Goal: Information Seeking & Learning: Find specific fact

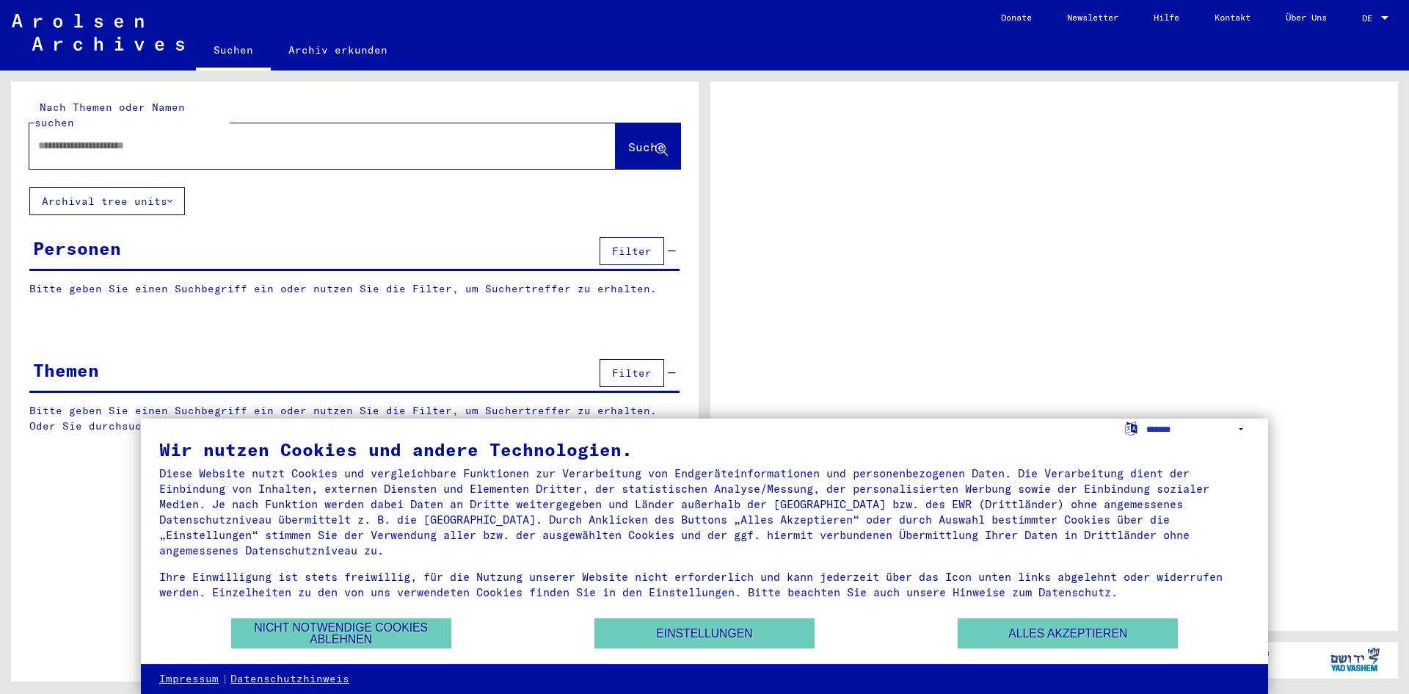
click at [214, 235] on div "Personen Filter" at bounding box center [354, 251] width 650 height 37
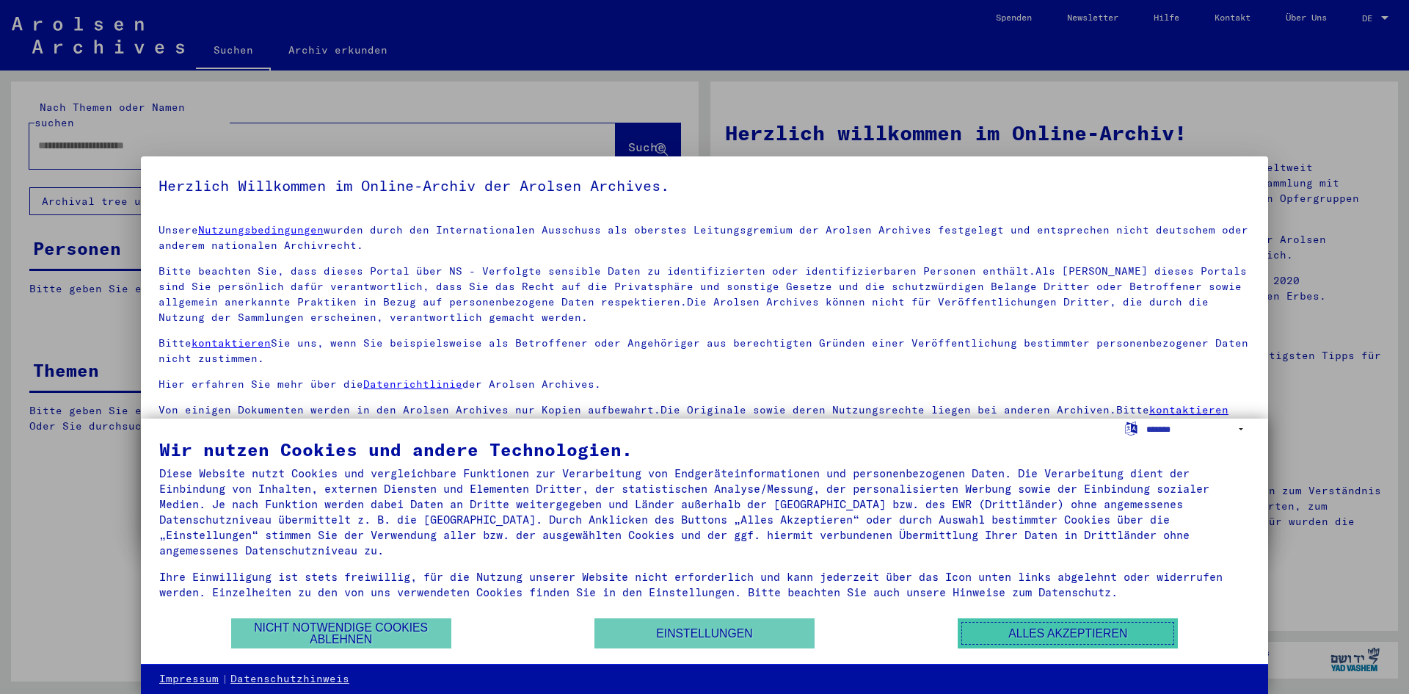
click at [1020, 632] on button "Alles akzeptieren" at bounding box center [1068, 633] width 220 height 30
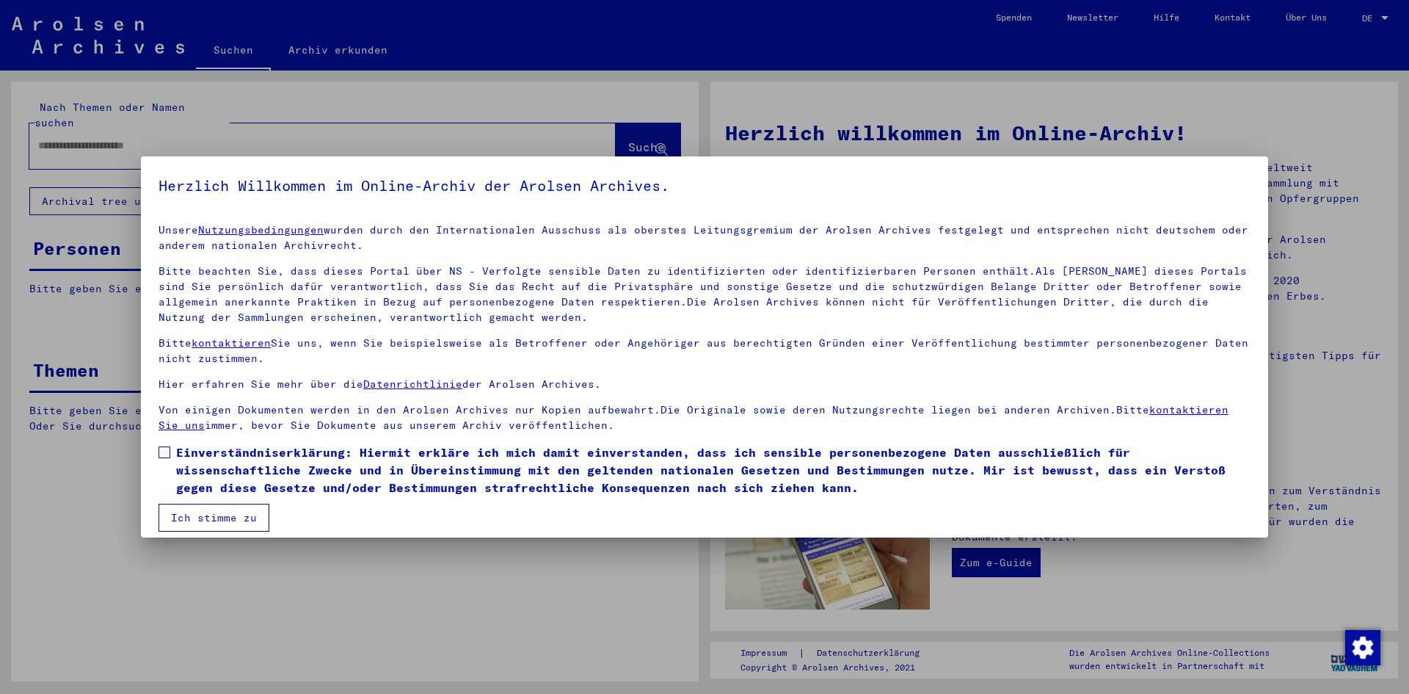
click at [167, 456] on span at bounding box center [165, 452] width 12 height 12
click at [230, 520] on button "Ich stimme zu" at bounding box center [214, 517] width 111 height 28
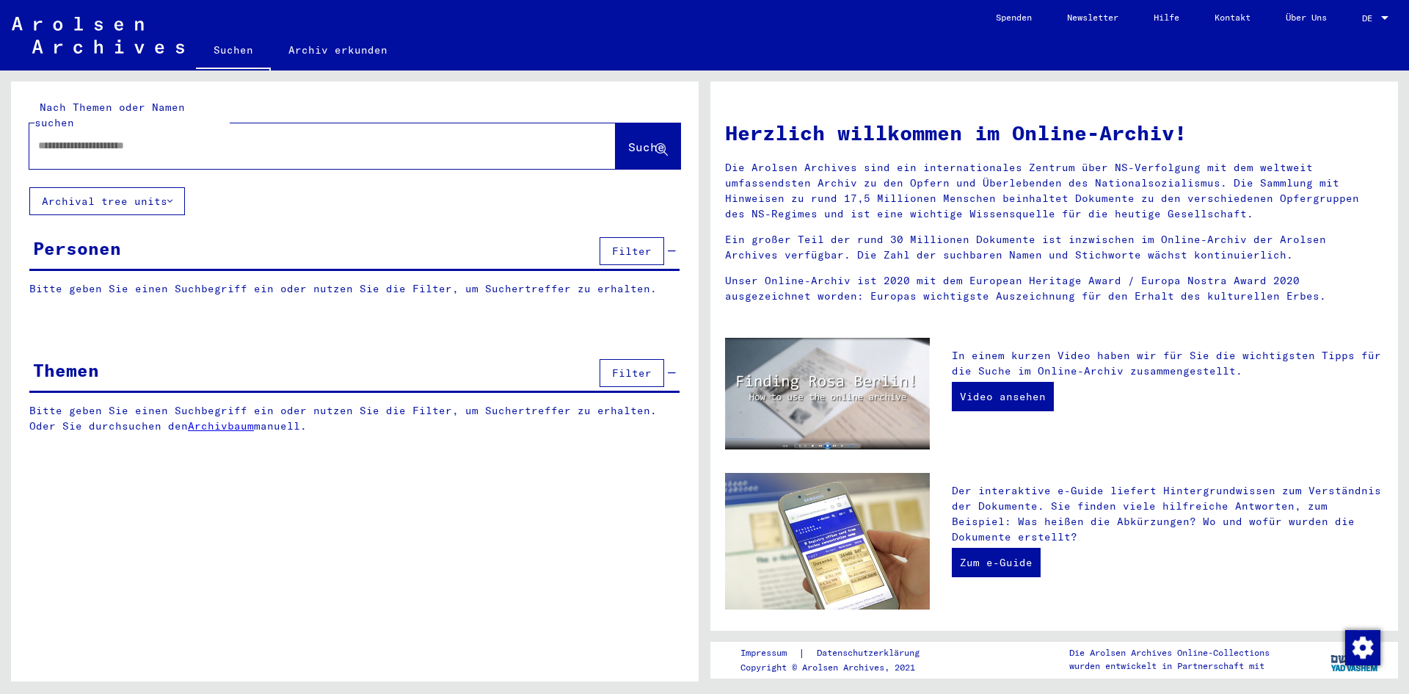
click at [237, 138] on input "text" at bounding box center [305, 145] width 534 height 15
type input "**********"
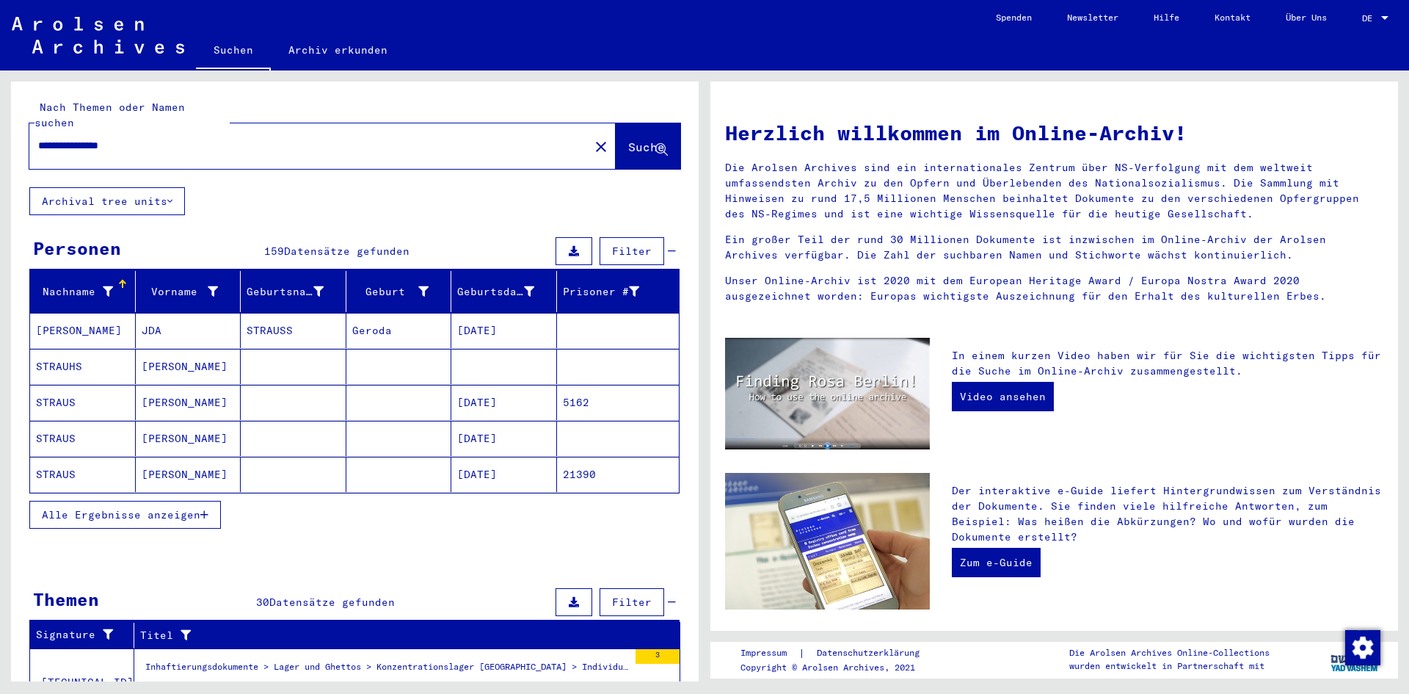
click at [177, 512] on button "Alle Ergebnisse anzeigen" at bounding box center [125, 515] width 192 height 28
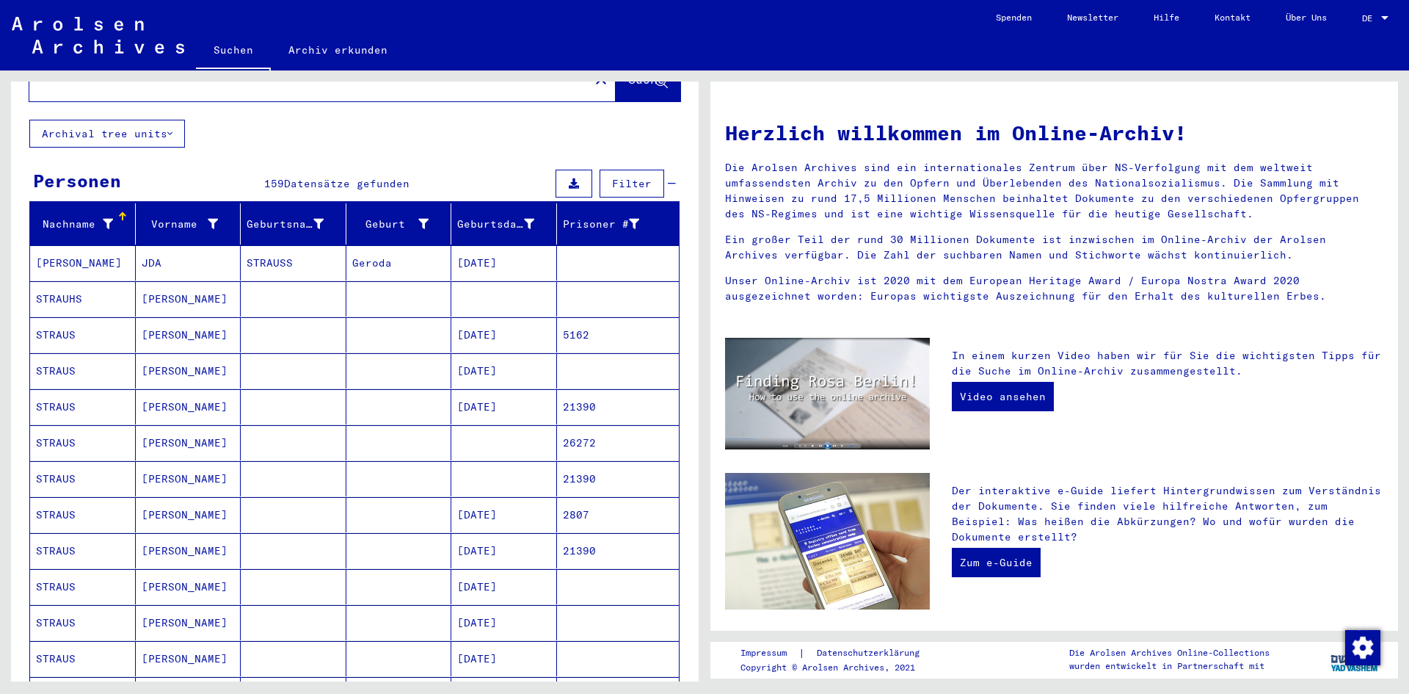
scroll to position [54, 0]
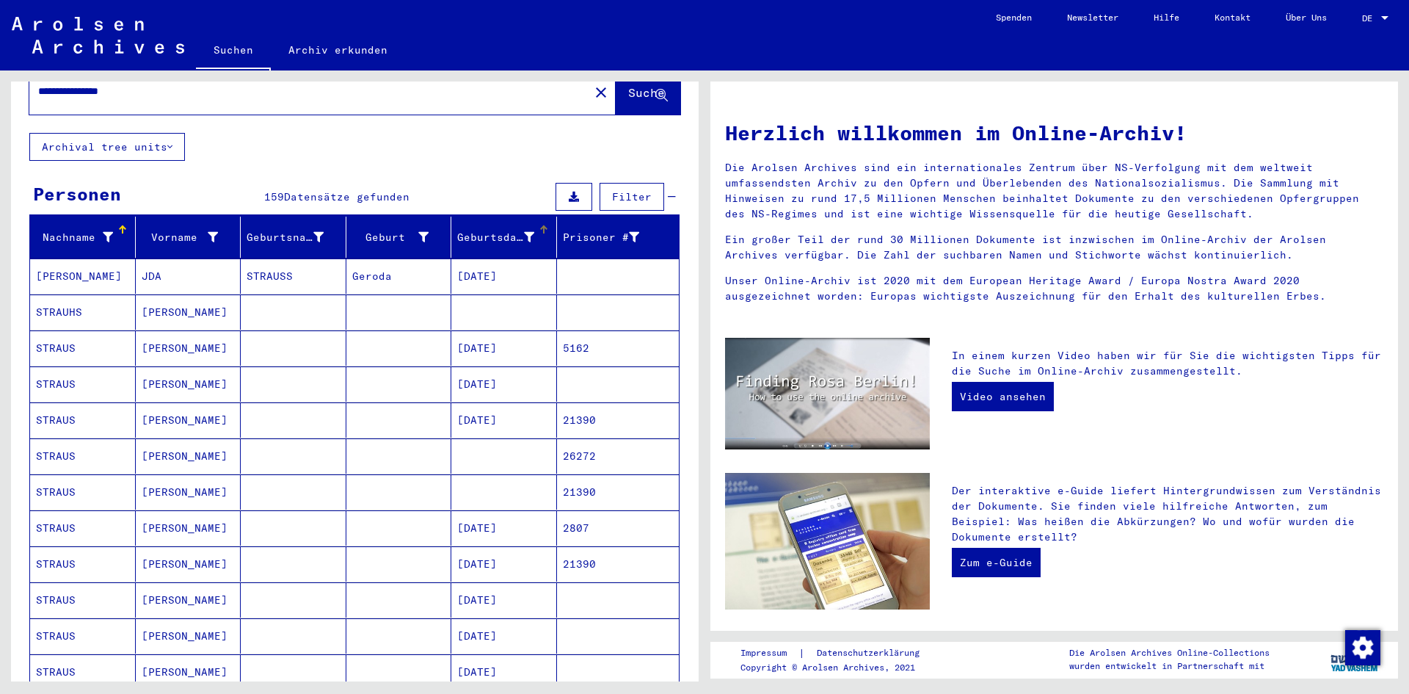
click at [496, 230] on div "Geburtsdatum" at bounding box center [495, 237] width 77 height 15
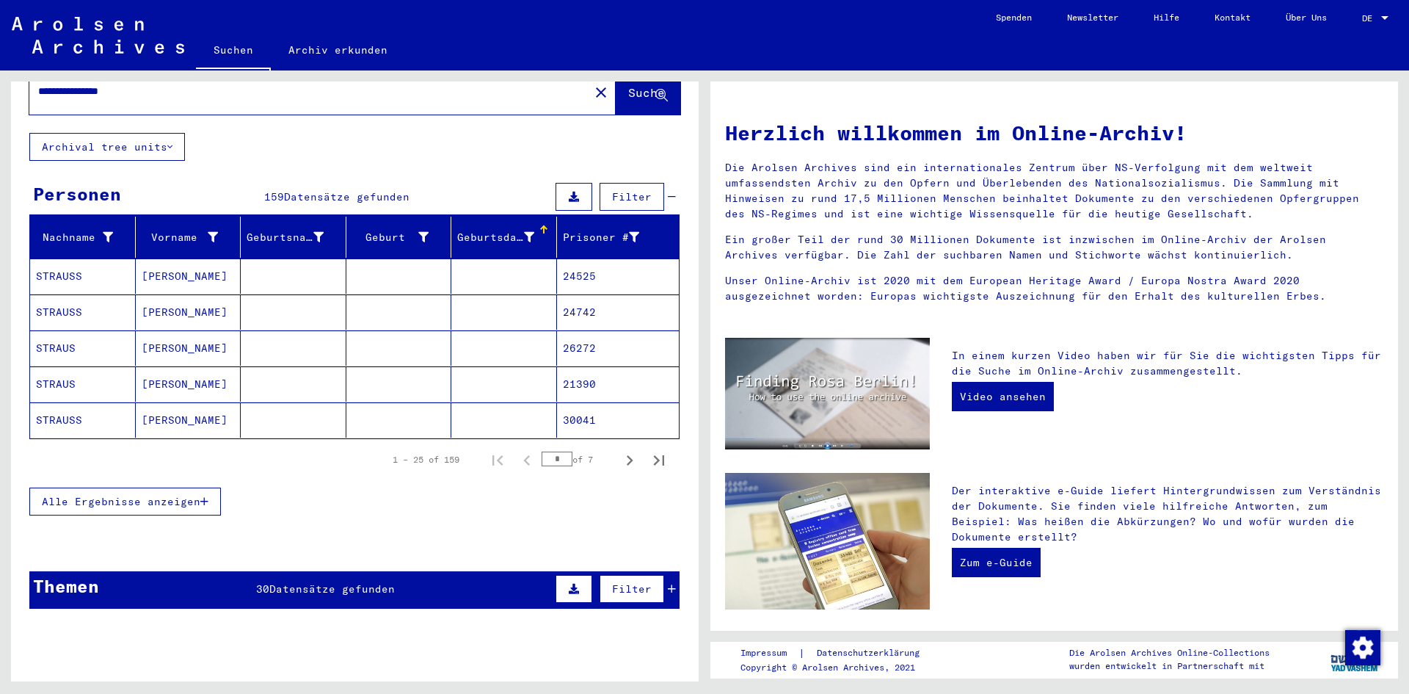
click at [496, 230] on div "Geburtsdatum" at bounding box center [495, 237] width 77 height 15
click at [619, 450] on icon "Next page" at bounding box center [629, 460] width 21 height 21
type input "*"
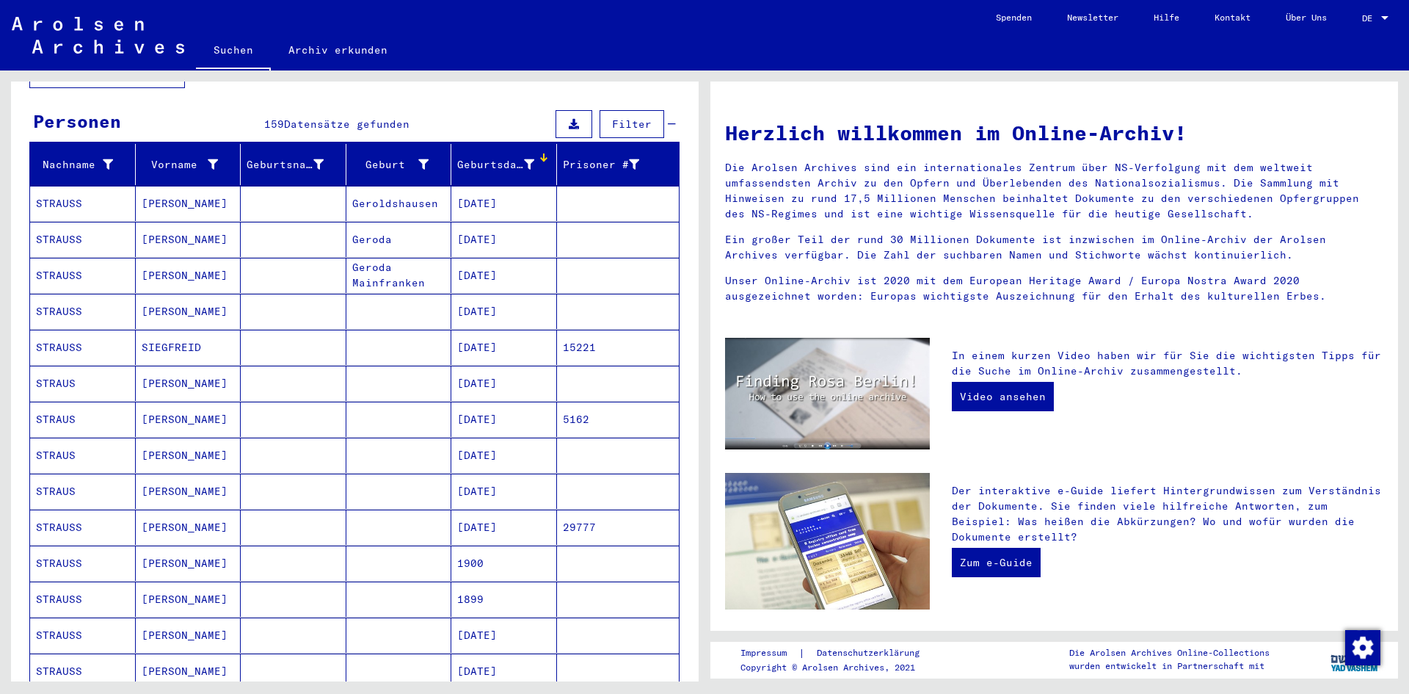
scroll to position [128, 0]
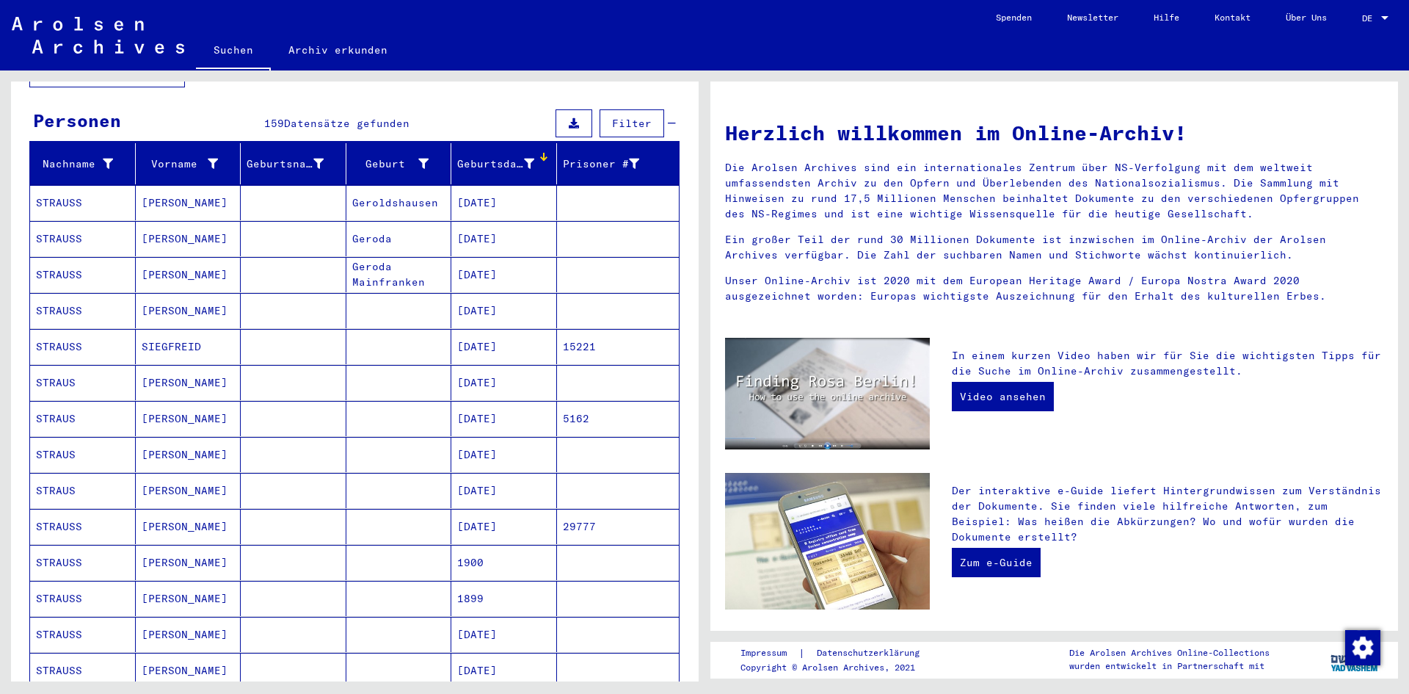
click at [508, 516] on mat-cell "[DATE]" at bounding box center [504, 526] width 106 height 35
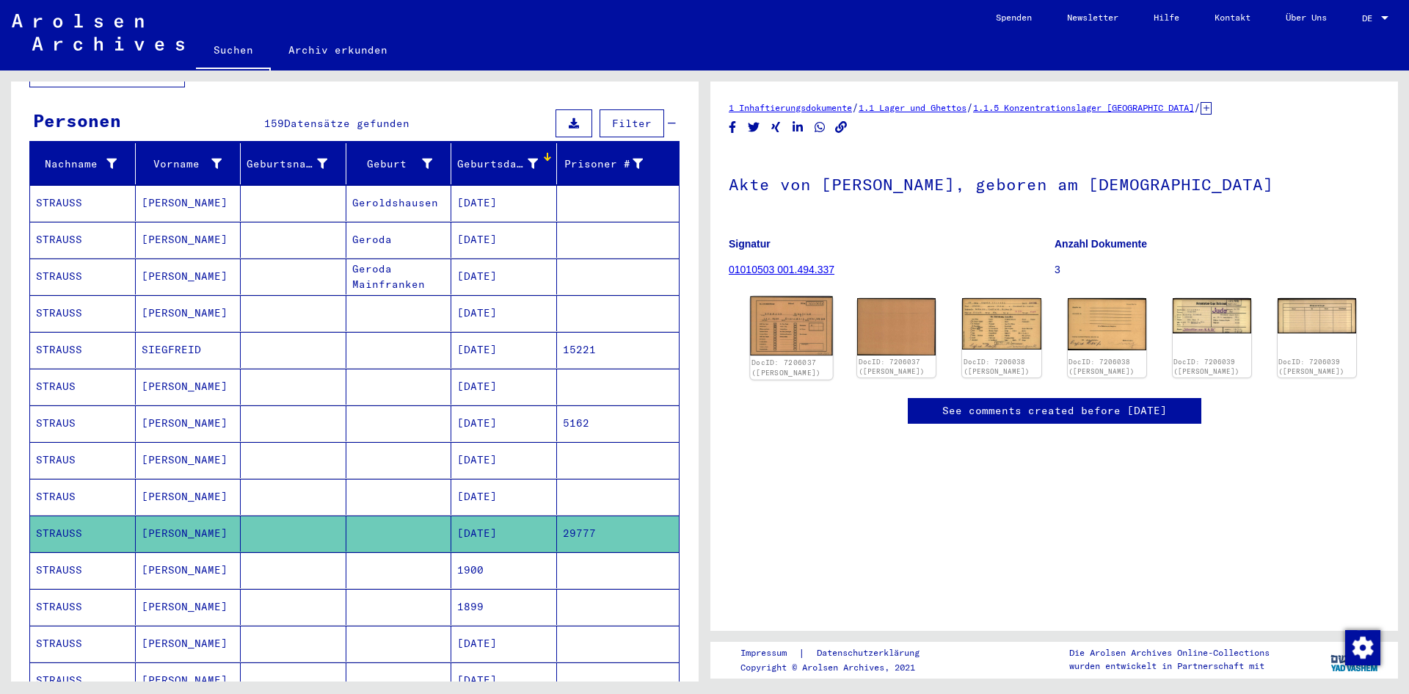
click at [826, 330] on img at bounding box center [791, 325] width 83 height 59
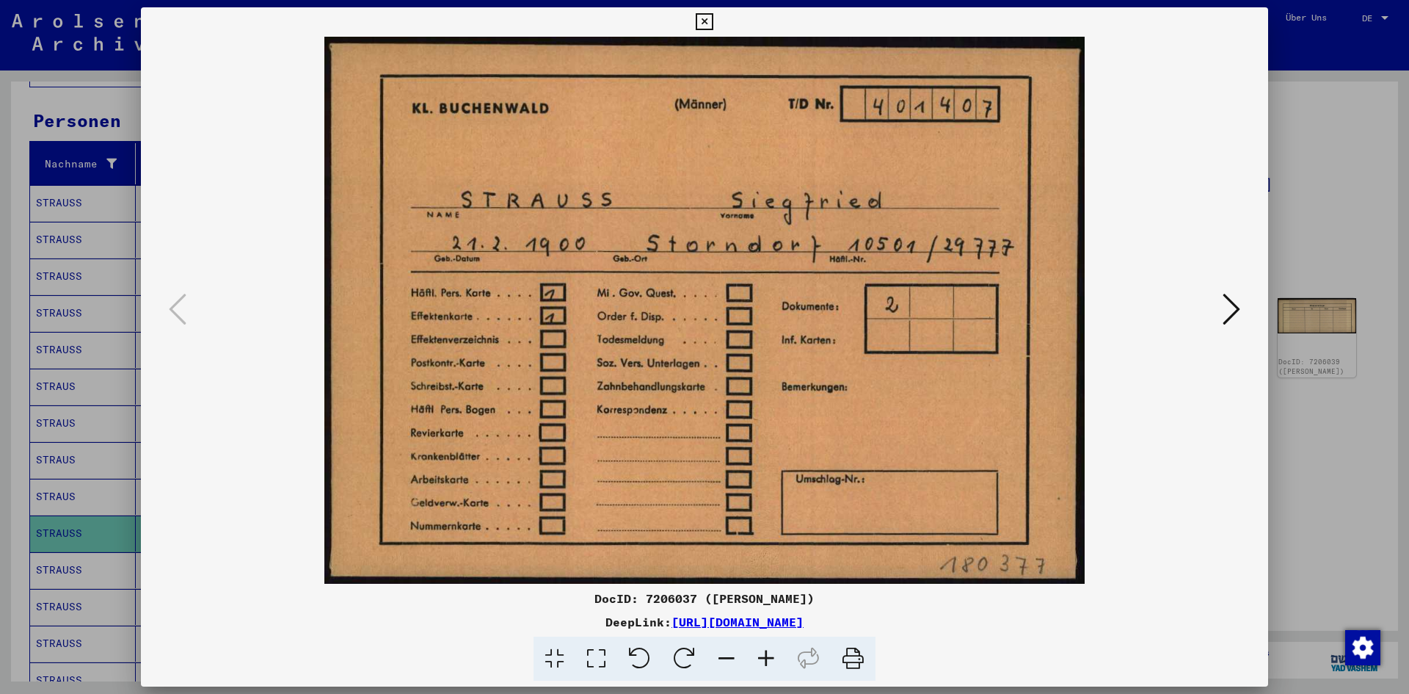
click at [1236, 316] on icon at bounding box center [1232, 308] width 18 height 35
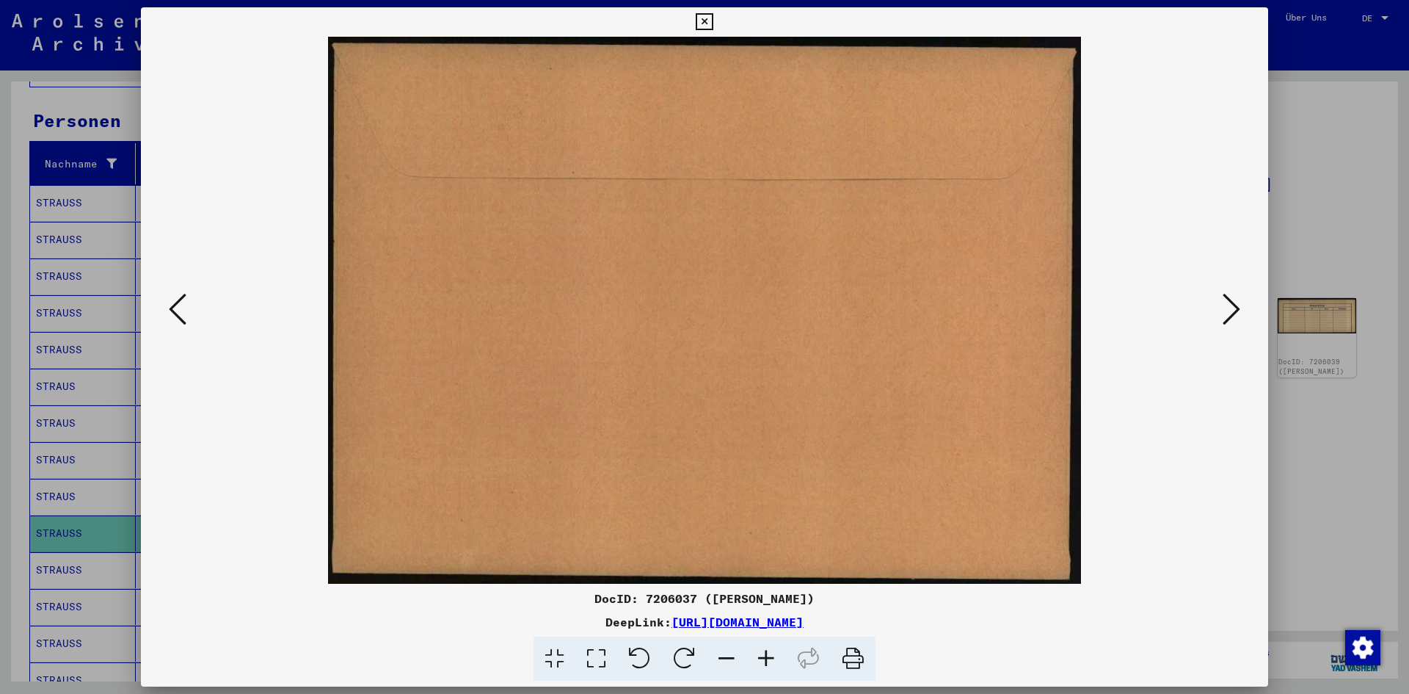
click at [1236, 316] on icon at bounding box center [1232, 308] width 18 height 35
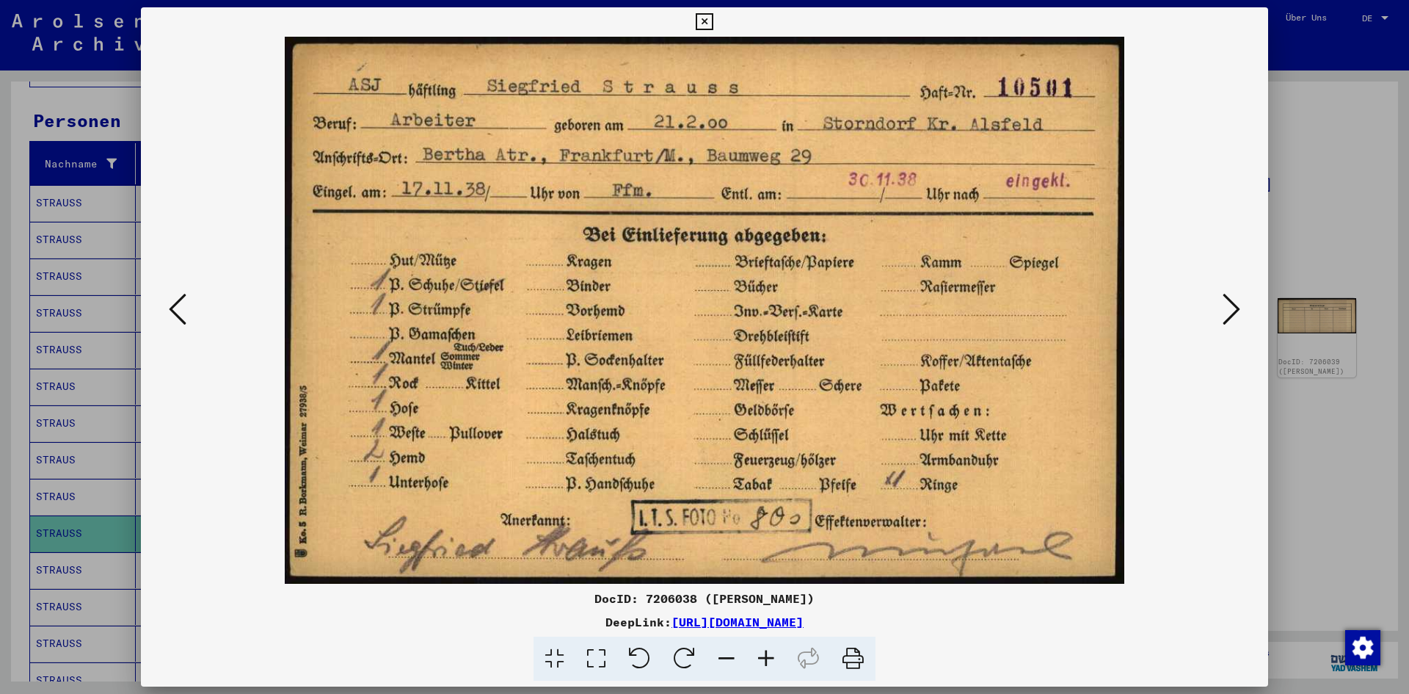
click at [1226, 318] on icon at bounding box center [1232, 308] width 18 height 35
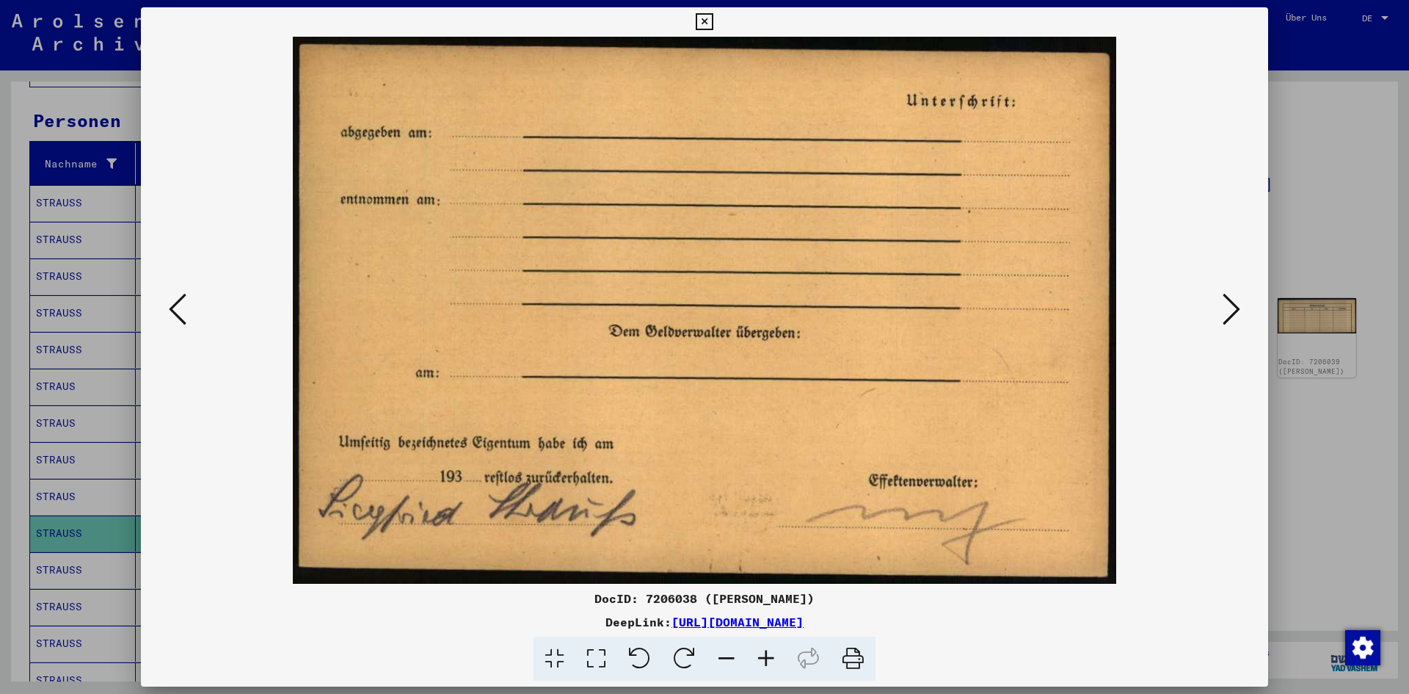
click at [1226, 318] on icon at bounding box center [1232, 308] width 18 height 35
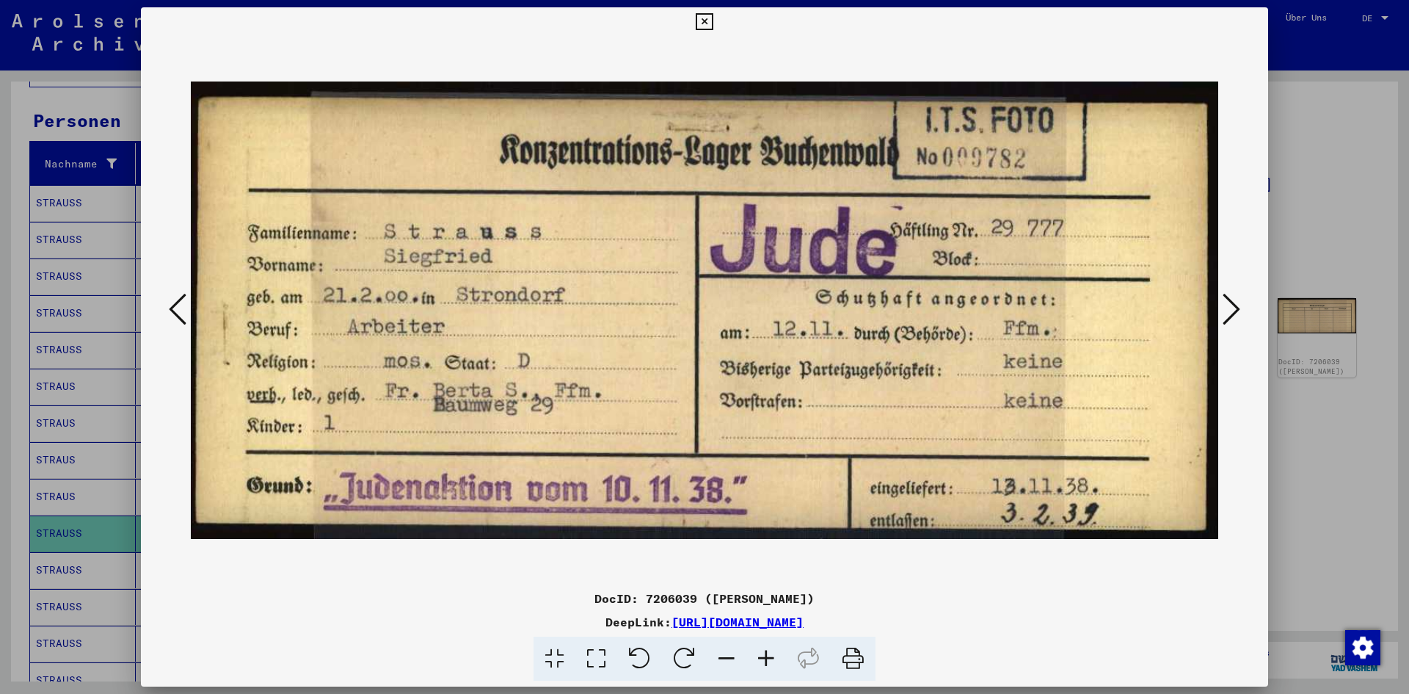
click at [185, 310] on icon at bounding box center [178, 308] width 18 height 35
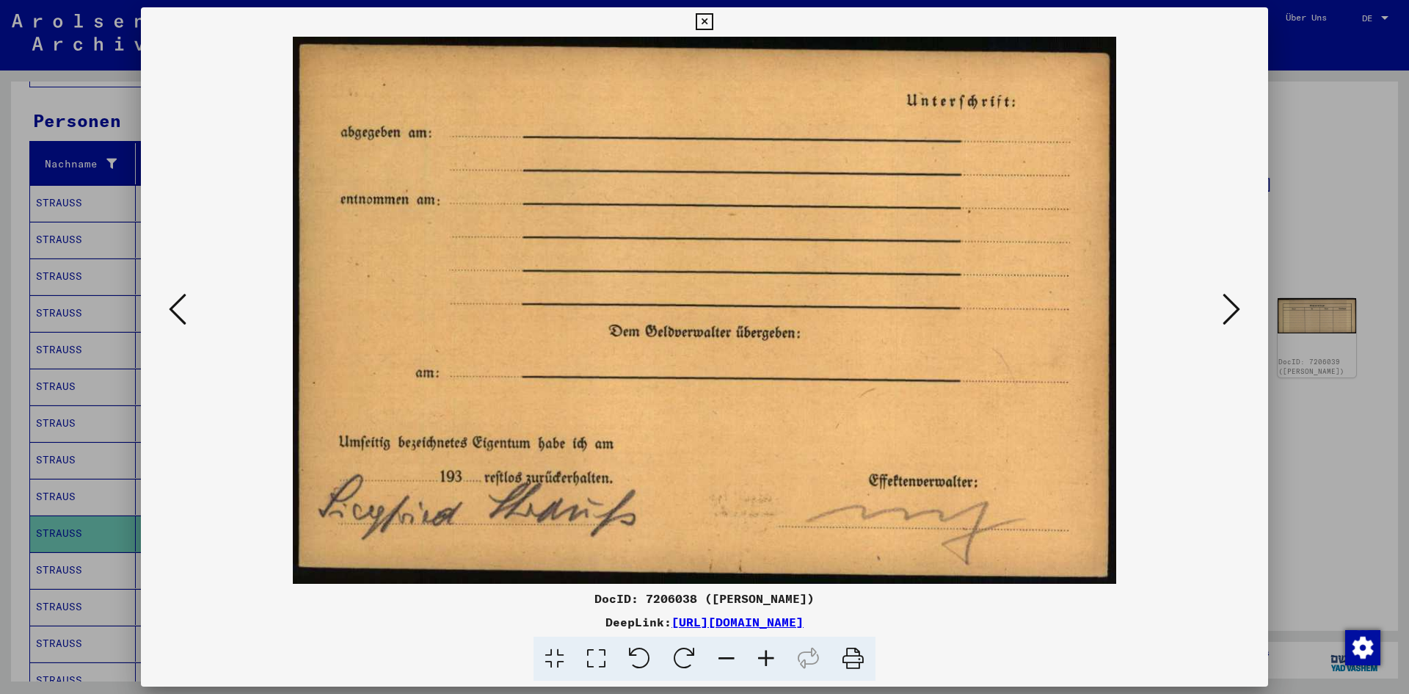
click at [185, 310] on icon at bounding box center [178, 308] width 18 height 35
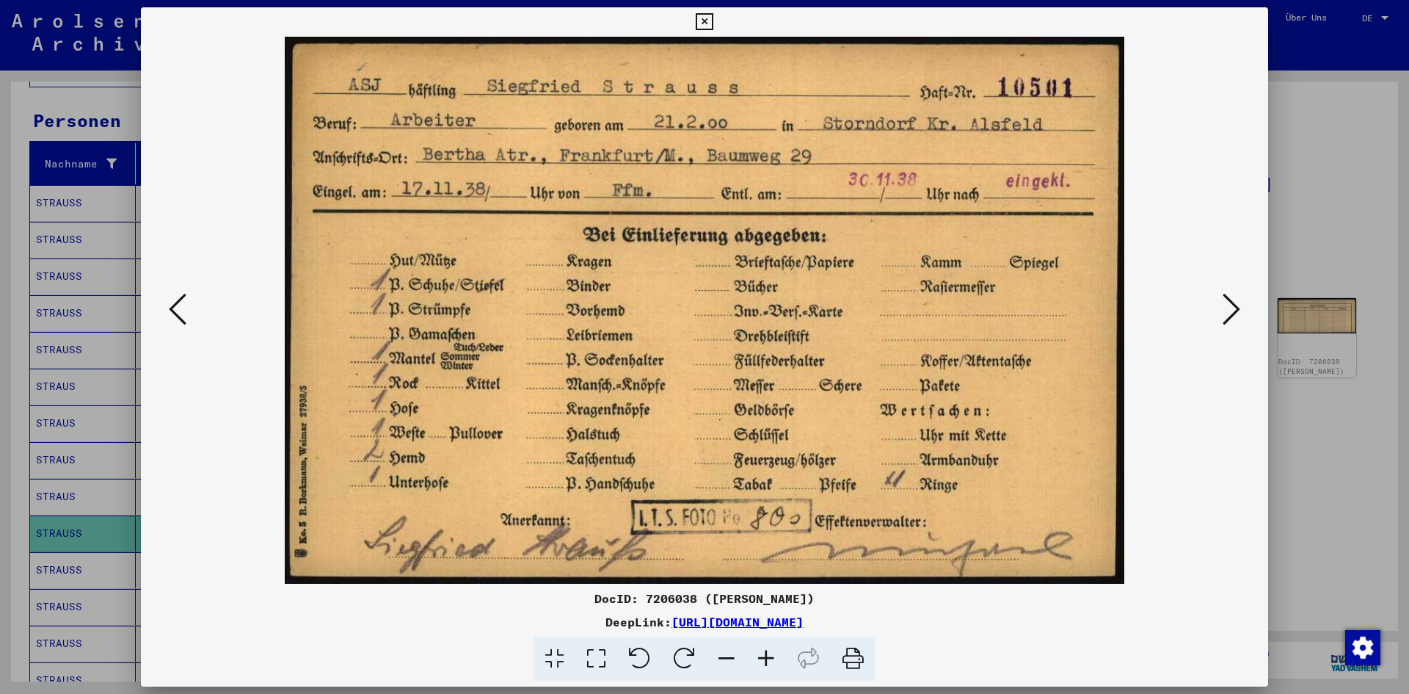
click at [1226, 308] on icon at bounding box center [1232, 308] width 18 height 35
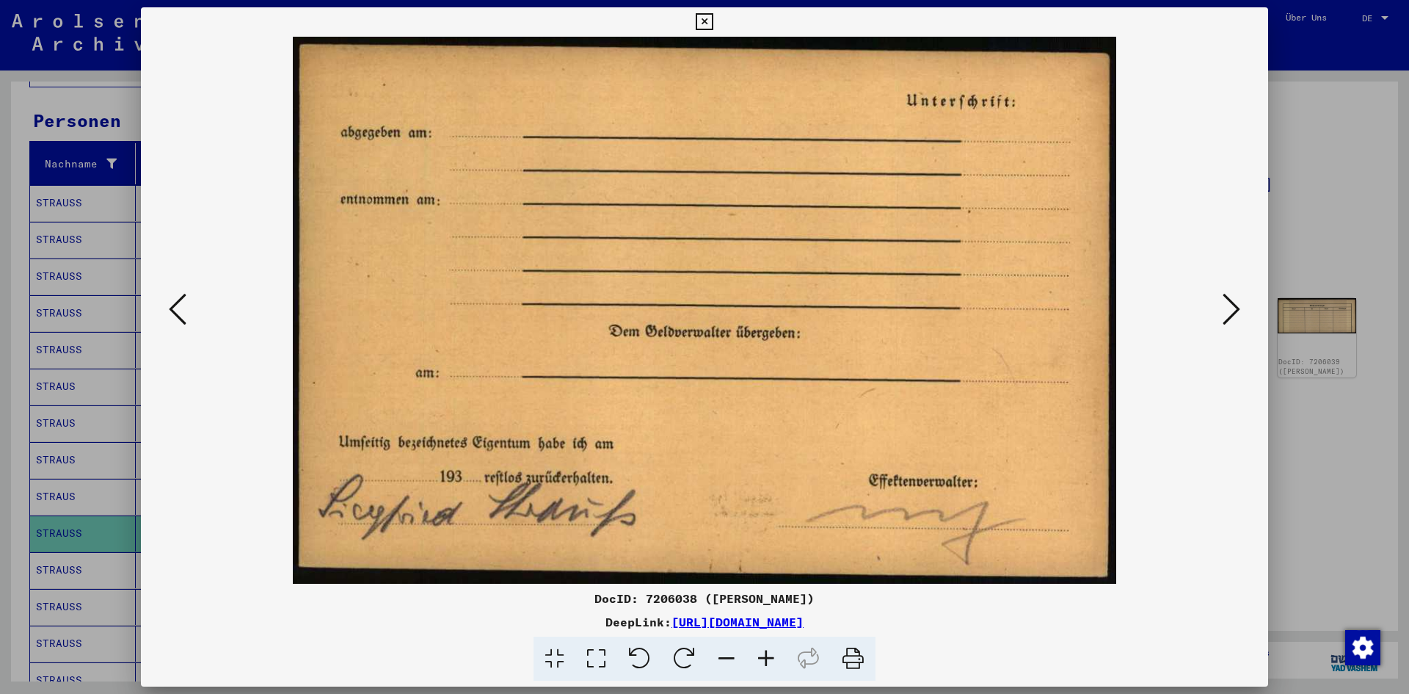
click at [1227, 308] on icon at bounding box center [1232, 308] width 18 height 35
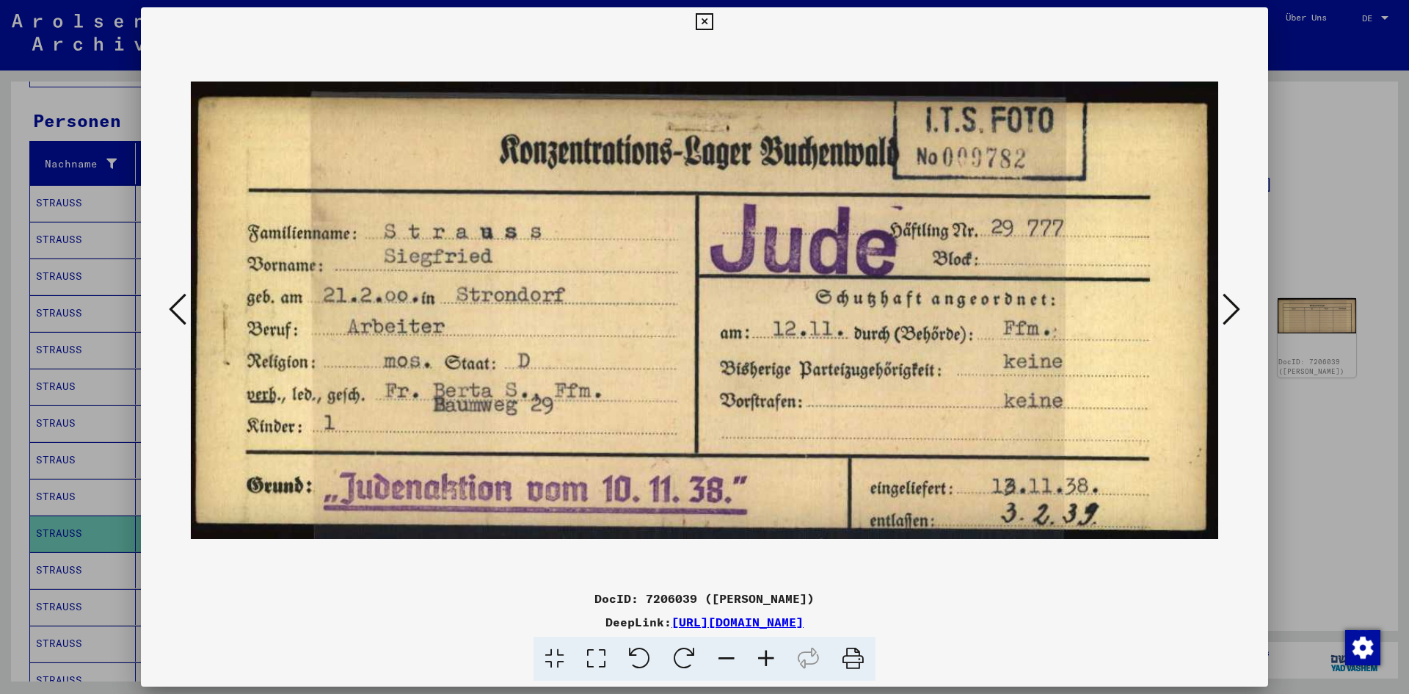
click at [1231, 302] on icon at bounding box center [1232, 308] width 18 height 35
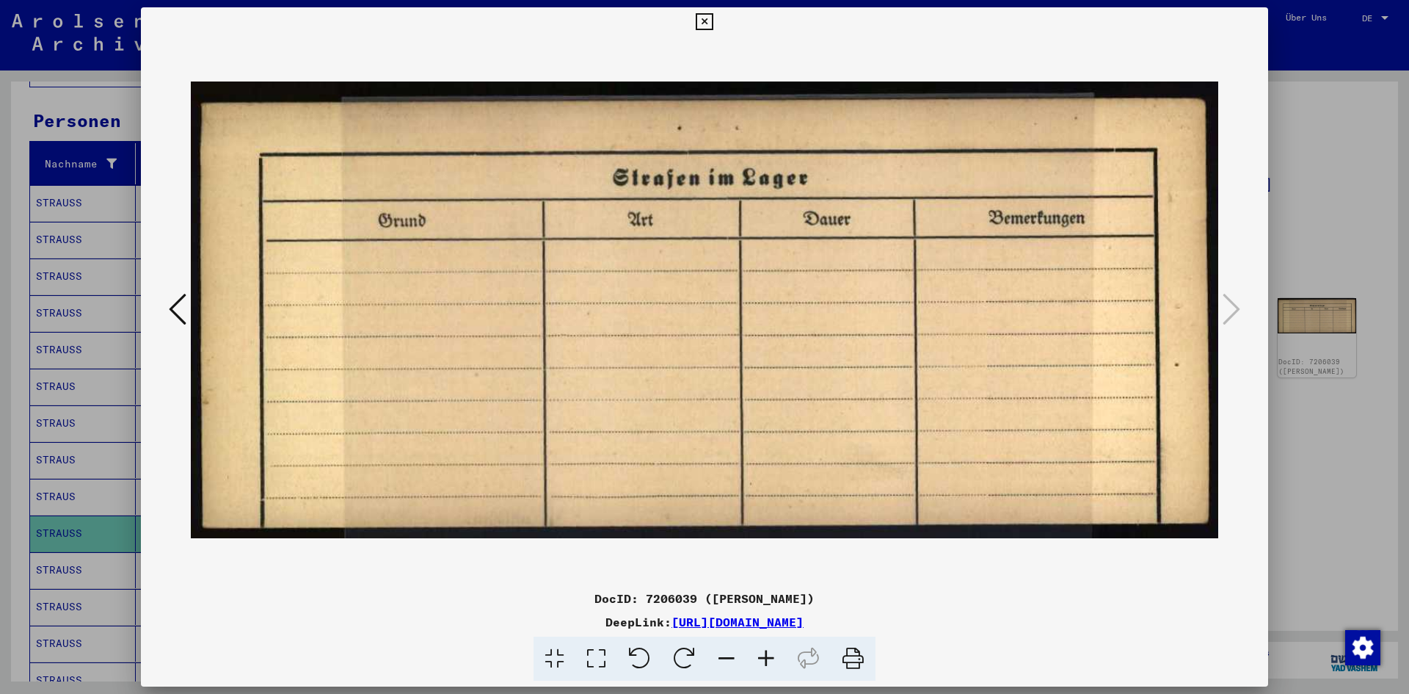
click at [186, 308] on icon at bounding box center [178, 308] width 18 height 35
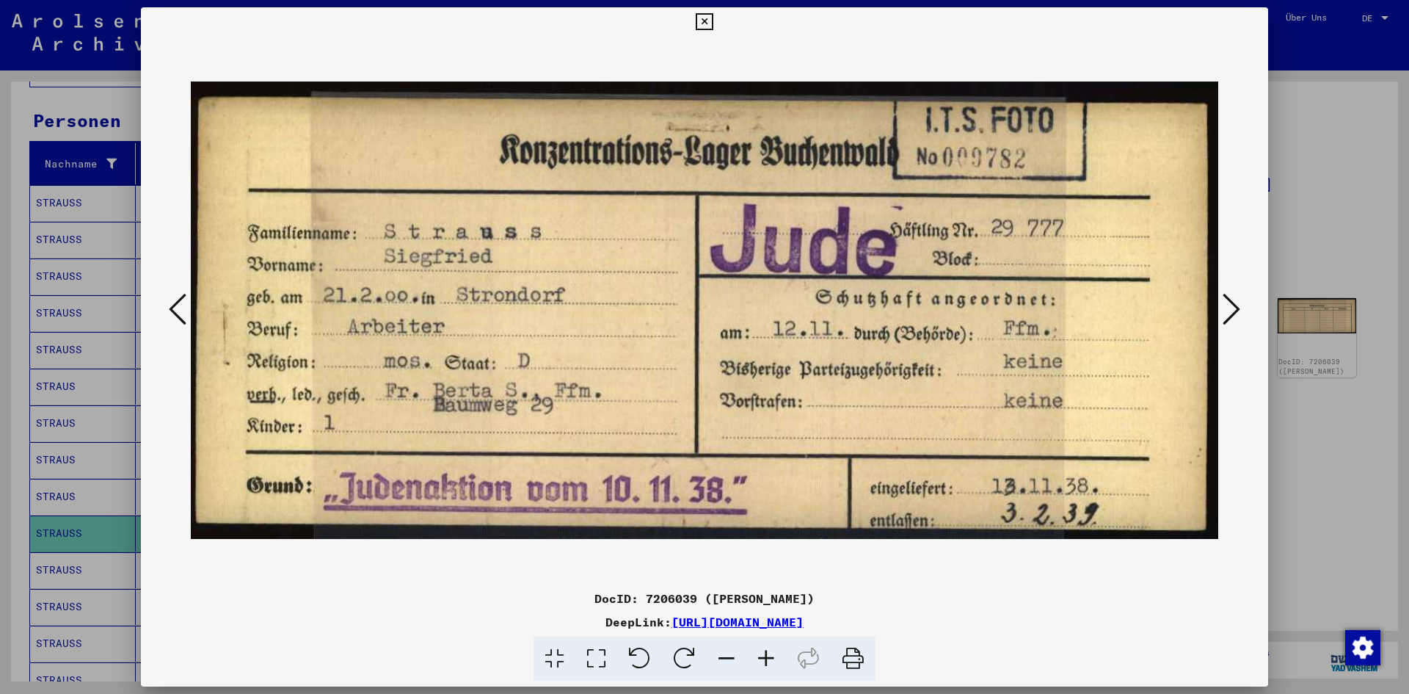
click at [1336, 435] on div at bounding box center [704, 347] width 1409 height 694
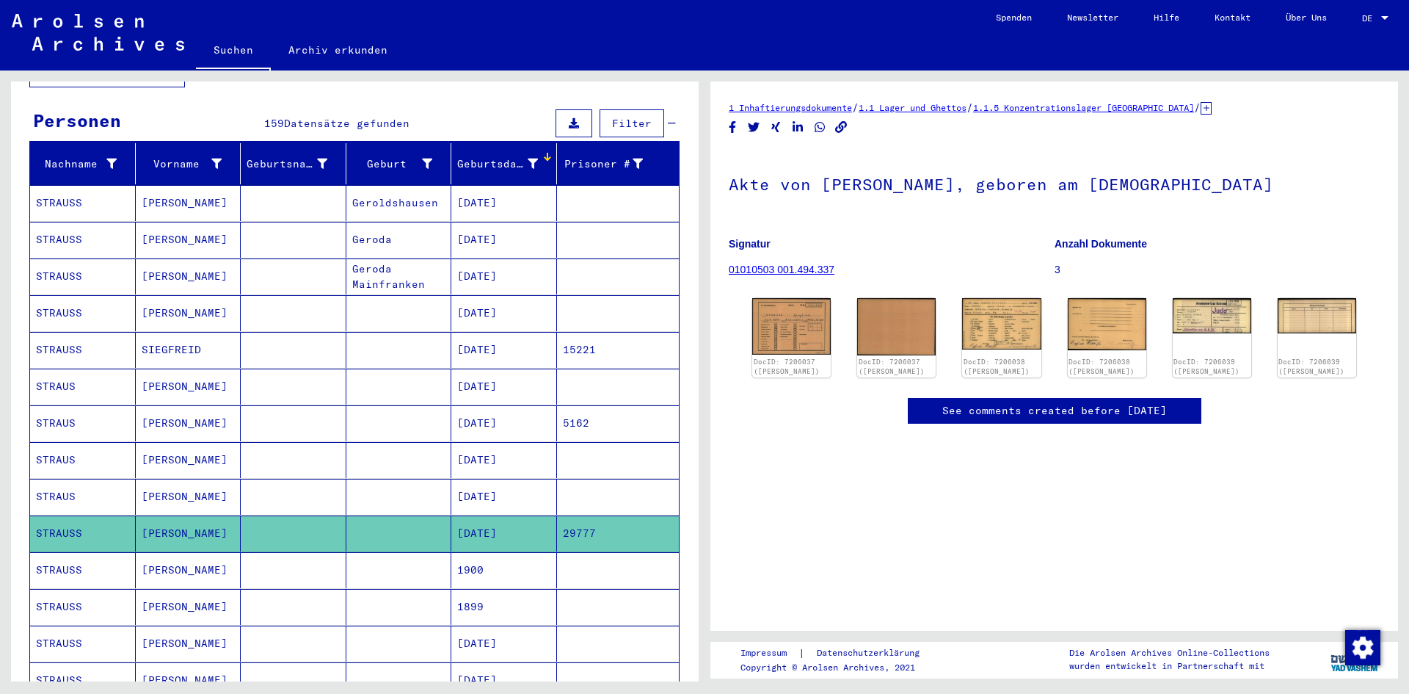
click at [184, 558] on mat-cell "[PERSON_NAME]" at bounding box center [189, 570] width 106 height 36
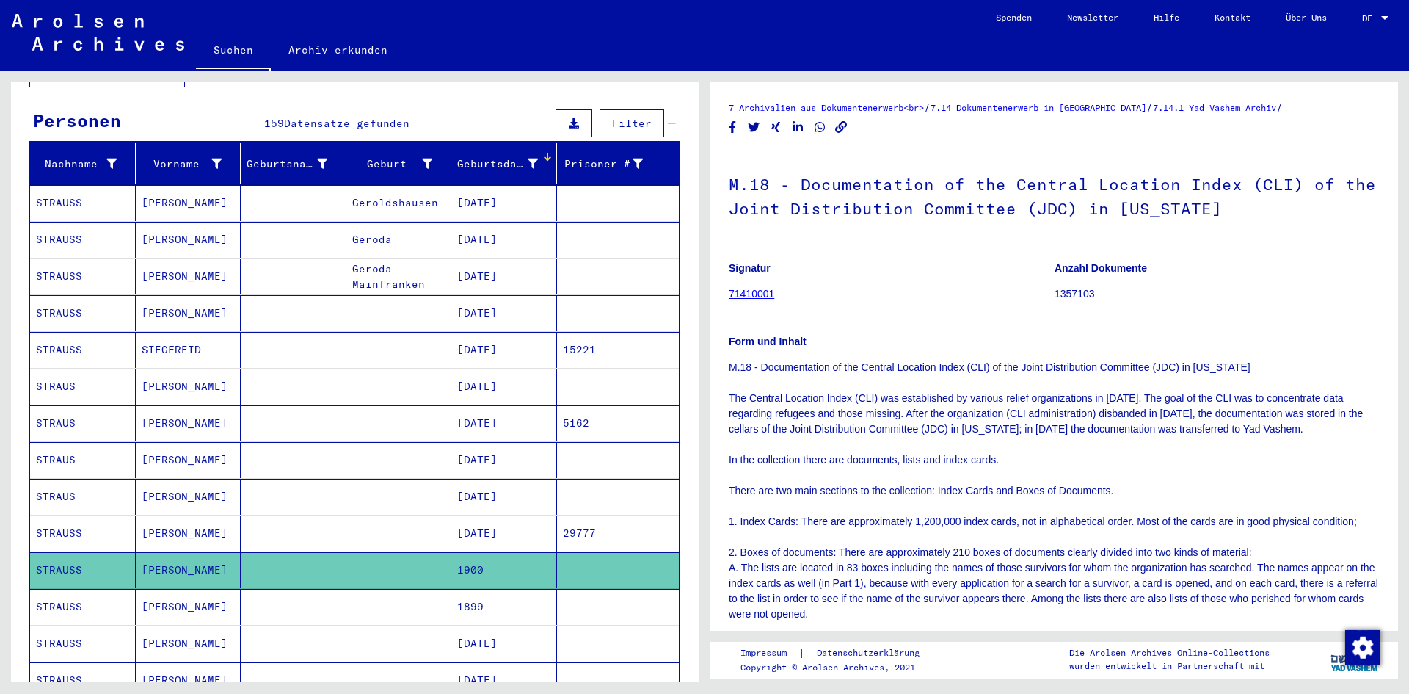
click at [192, 517] on mat-cell "[PERSON_NAME]" at bounding box center [189, 533] width 106 height 36
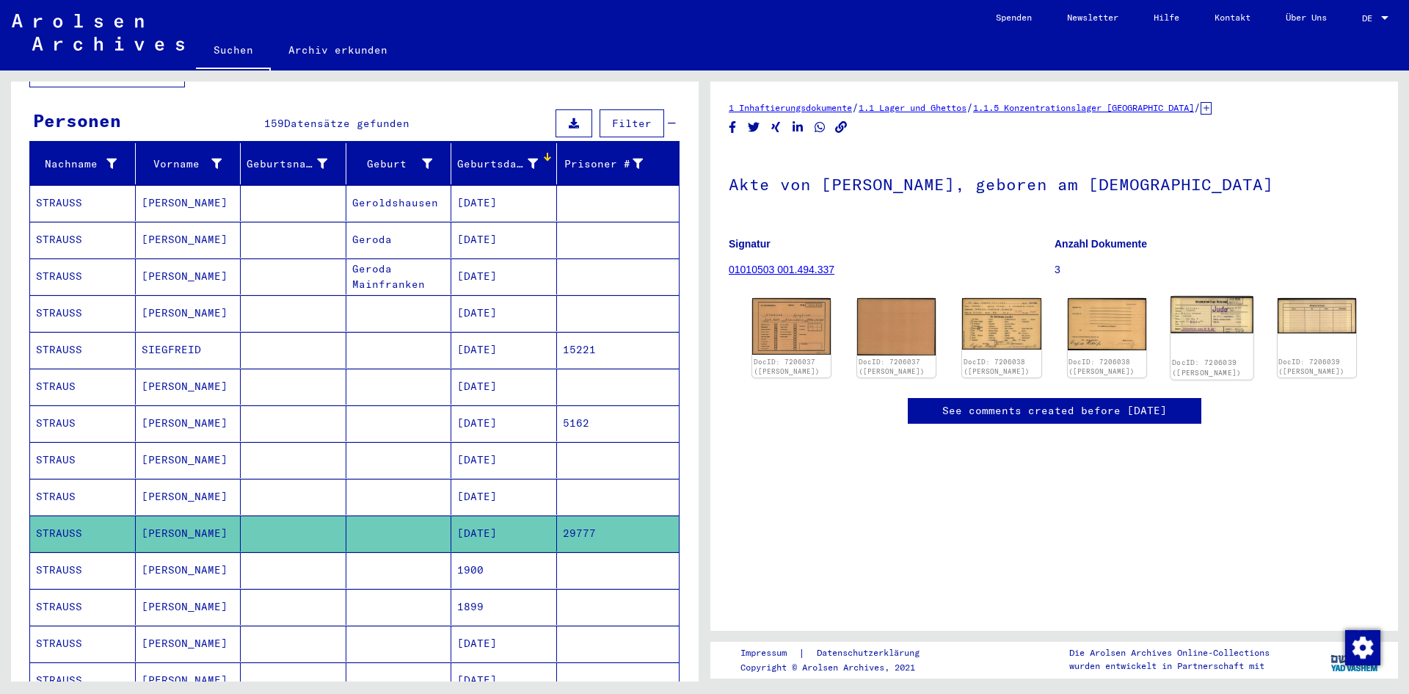
click at [1200, 341] on div "DocID: 7206039 ([PERSON_NAME])" at bounding box center [1212, 337] width 83 height 83
click at [1203, 327] on img at bounding box center [1212, 314] width 83 height 37
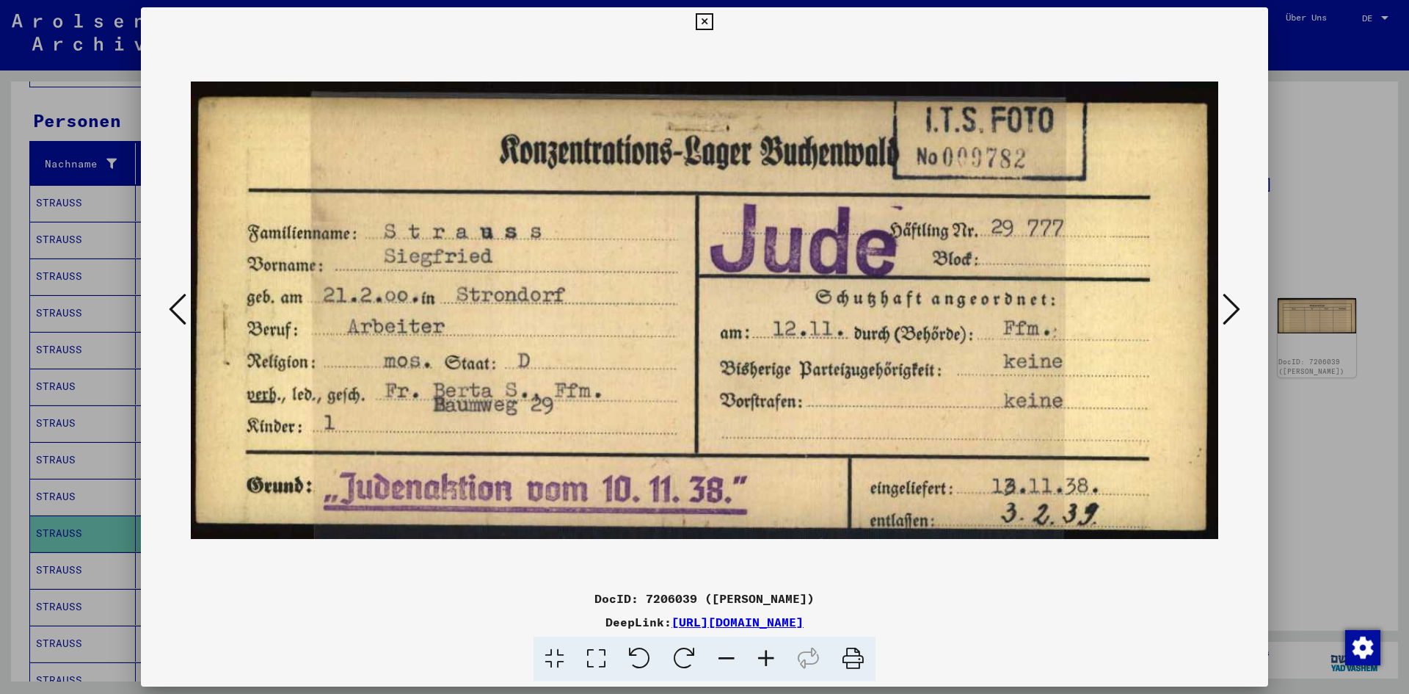
click at [178, 296] on icon at bounding box center [178, 308] width 18 height 35
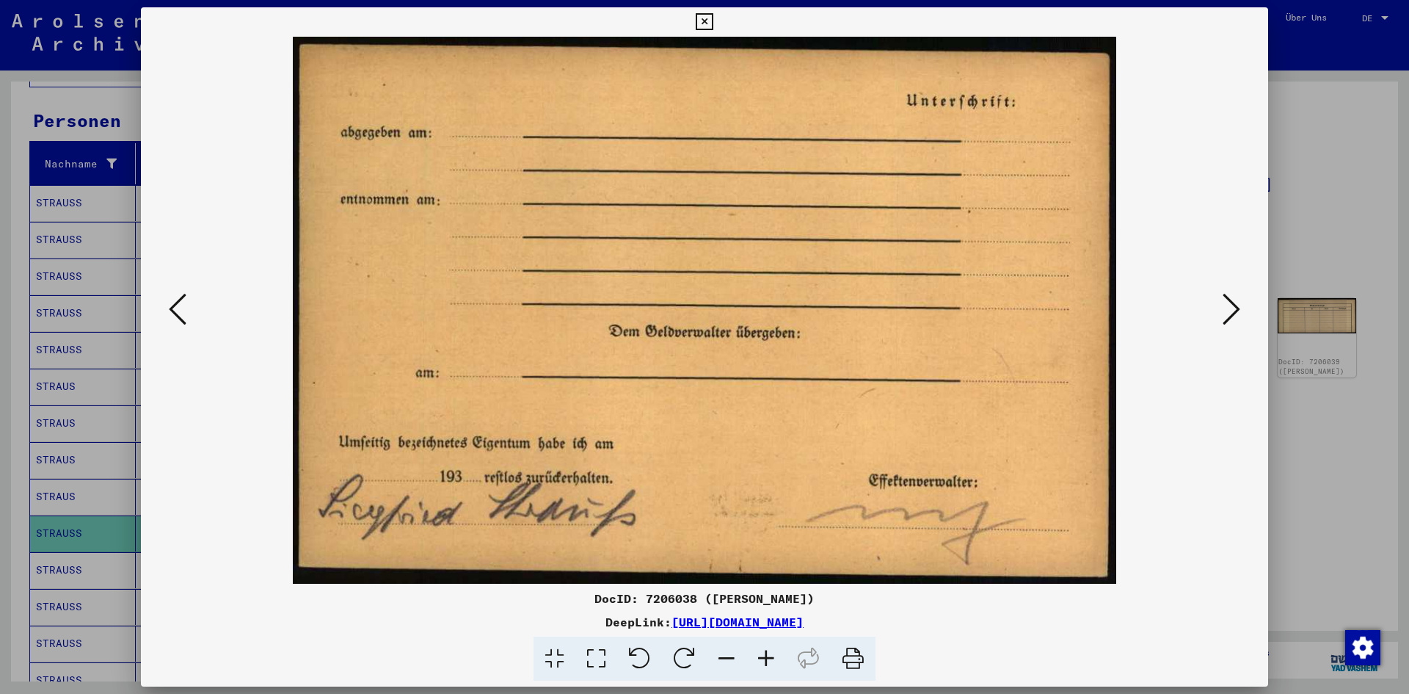
click at [178, 296] on icon at bounding box center [178, 308] width 18 height 35
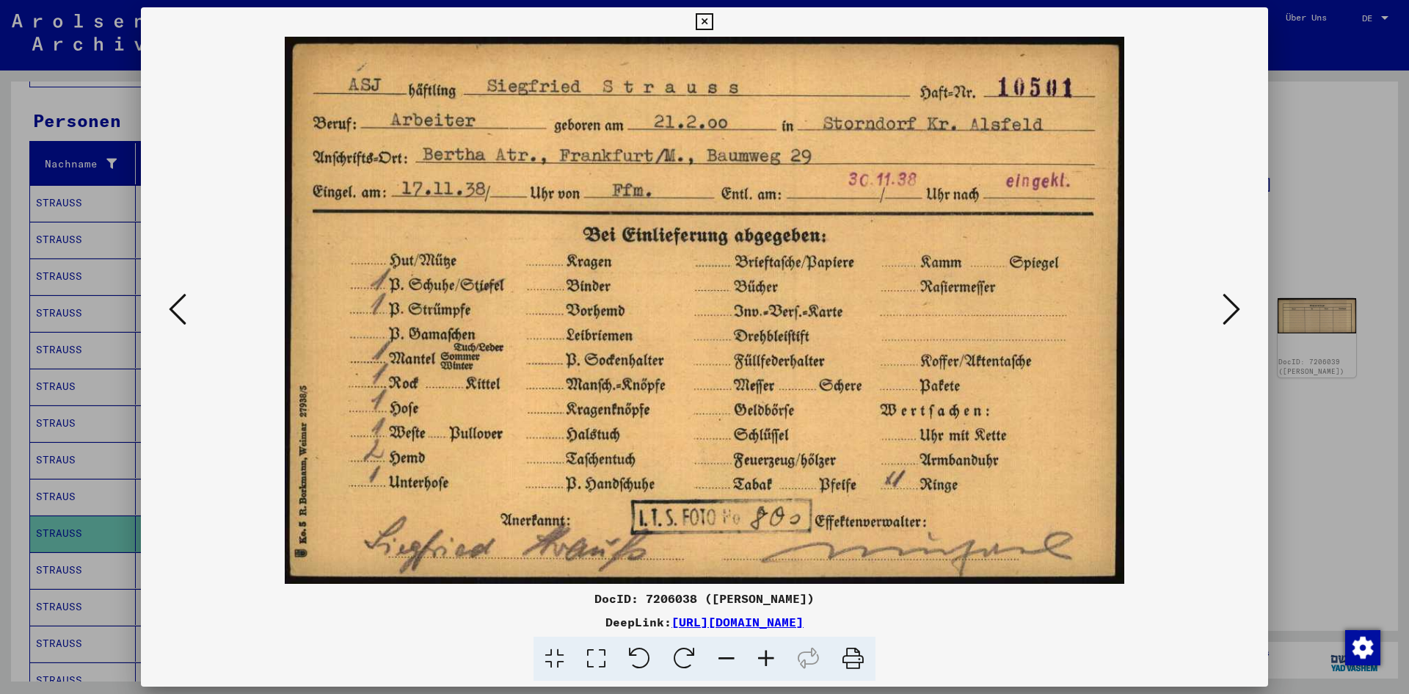
click at [1223, 319] on icon at bounding box center [1232, 308] width 18 height 35
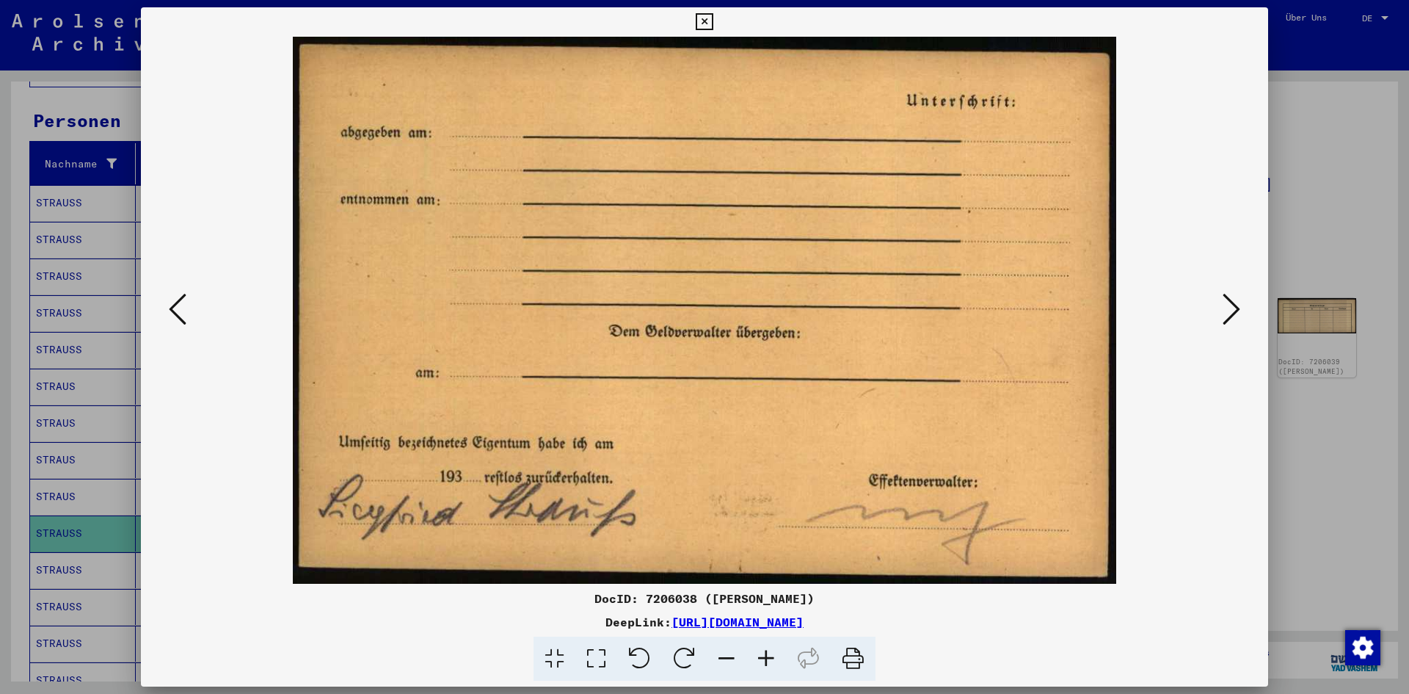
click at [1223, 319] on icon at bounding box center [1232, 308] width 18 height 35
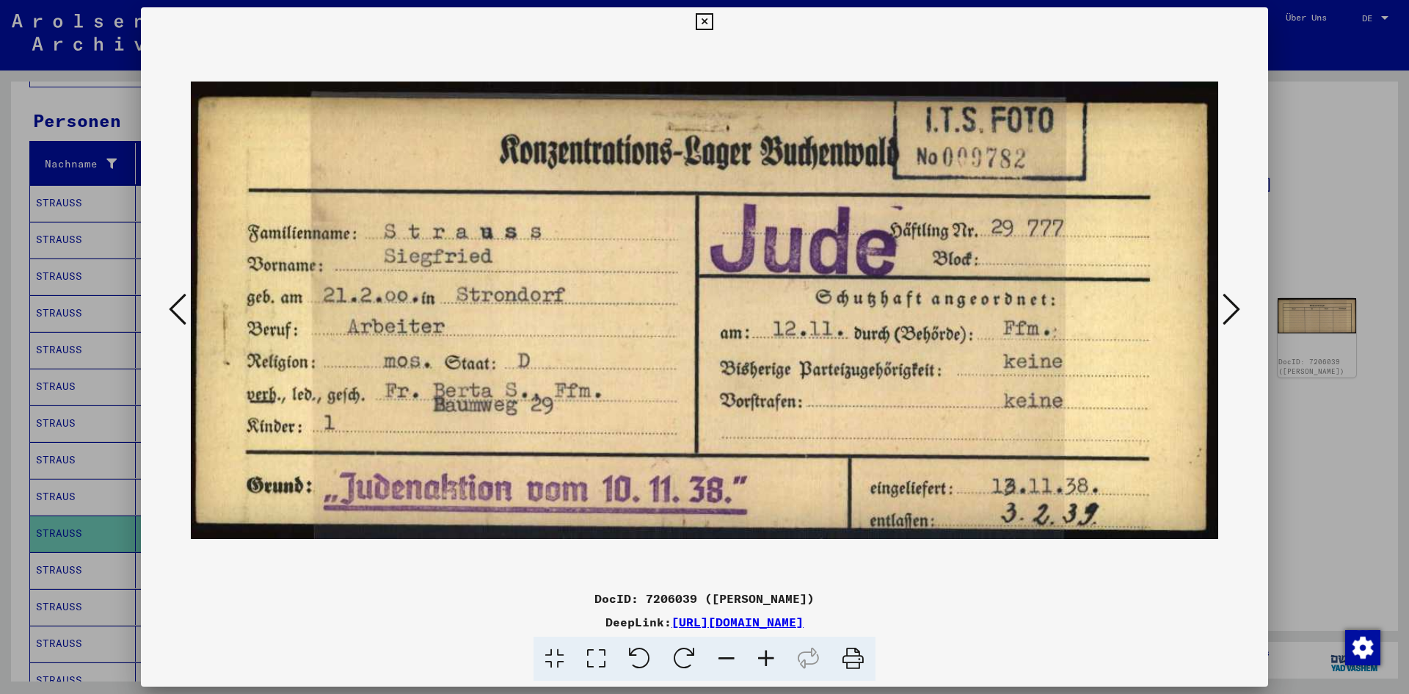
click at [183, 311] on icon at bounding box center [178, 308] width 18 height 35
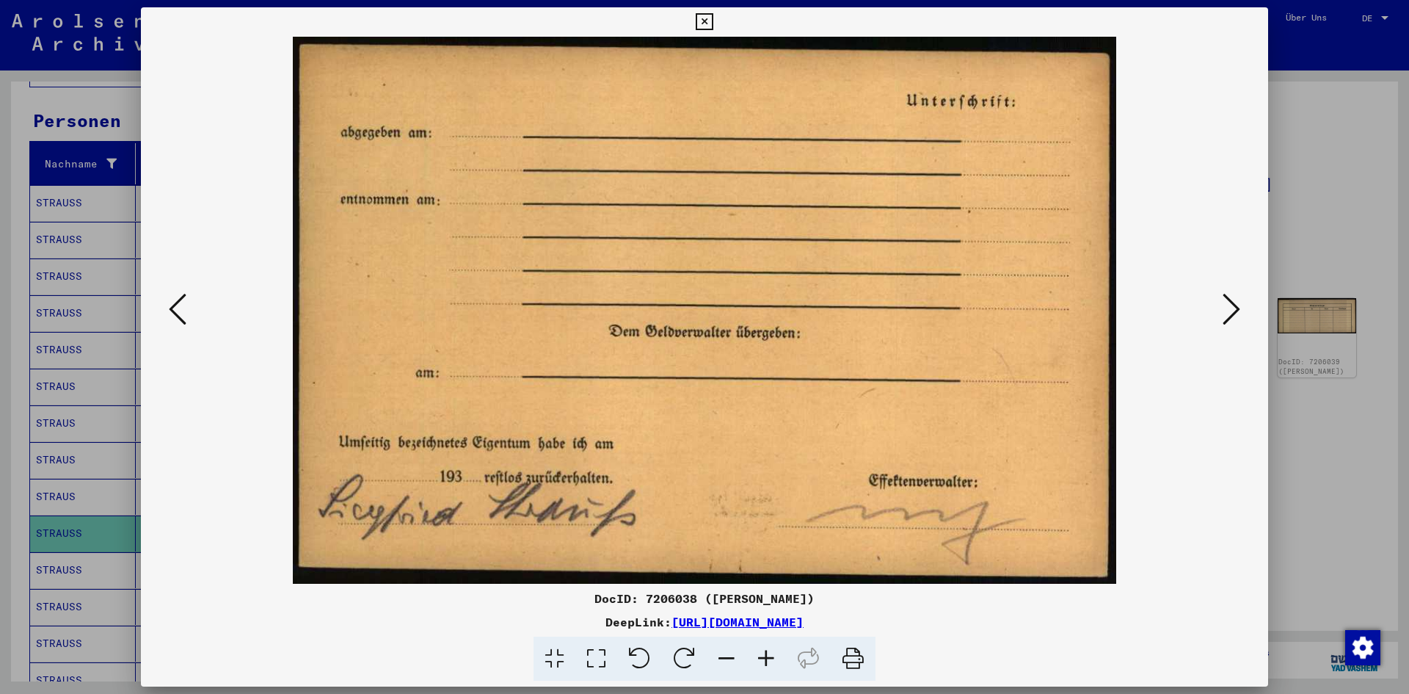
click at [183, 311] on icon at bounding box center [178, 308] width 18 height 35
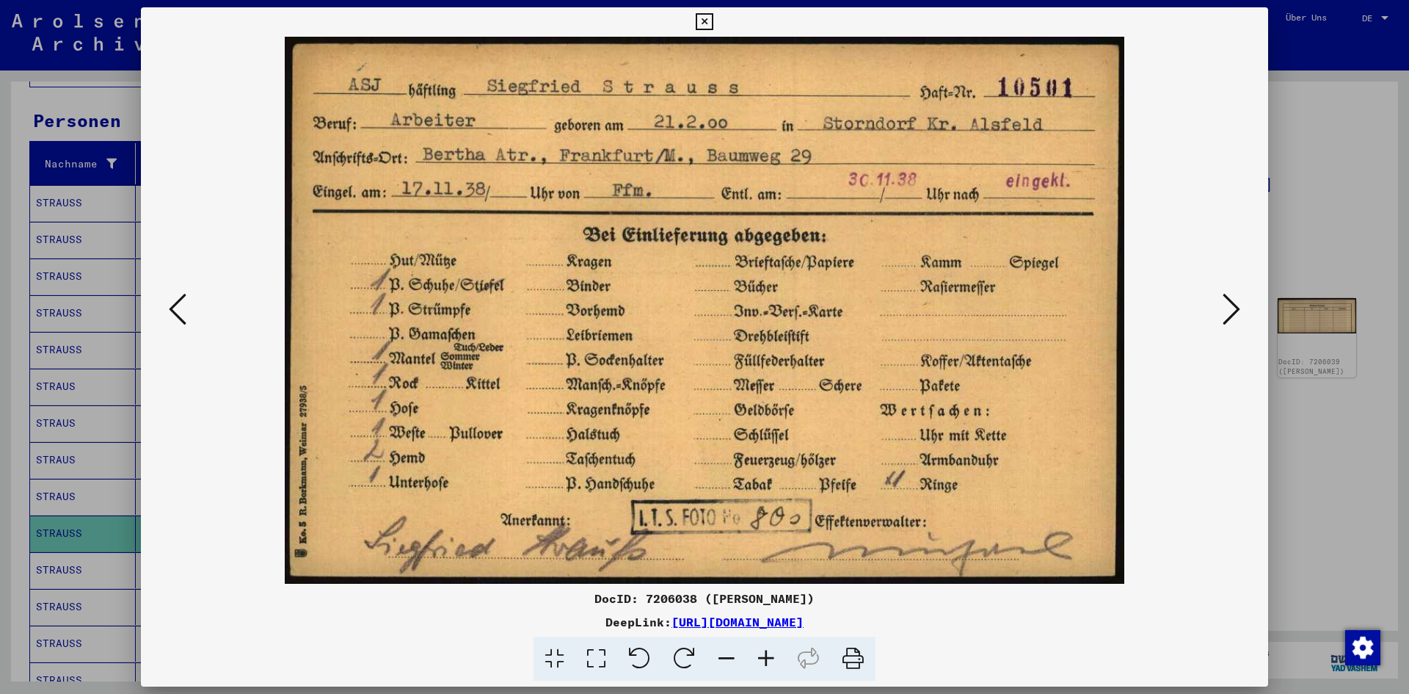
click at [1235, 305] on icon at bounding box center [1232, 308] width 18 height 35
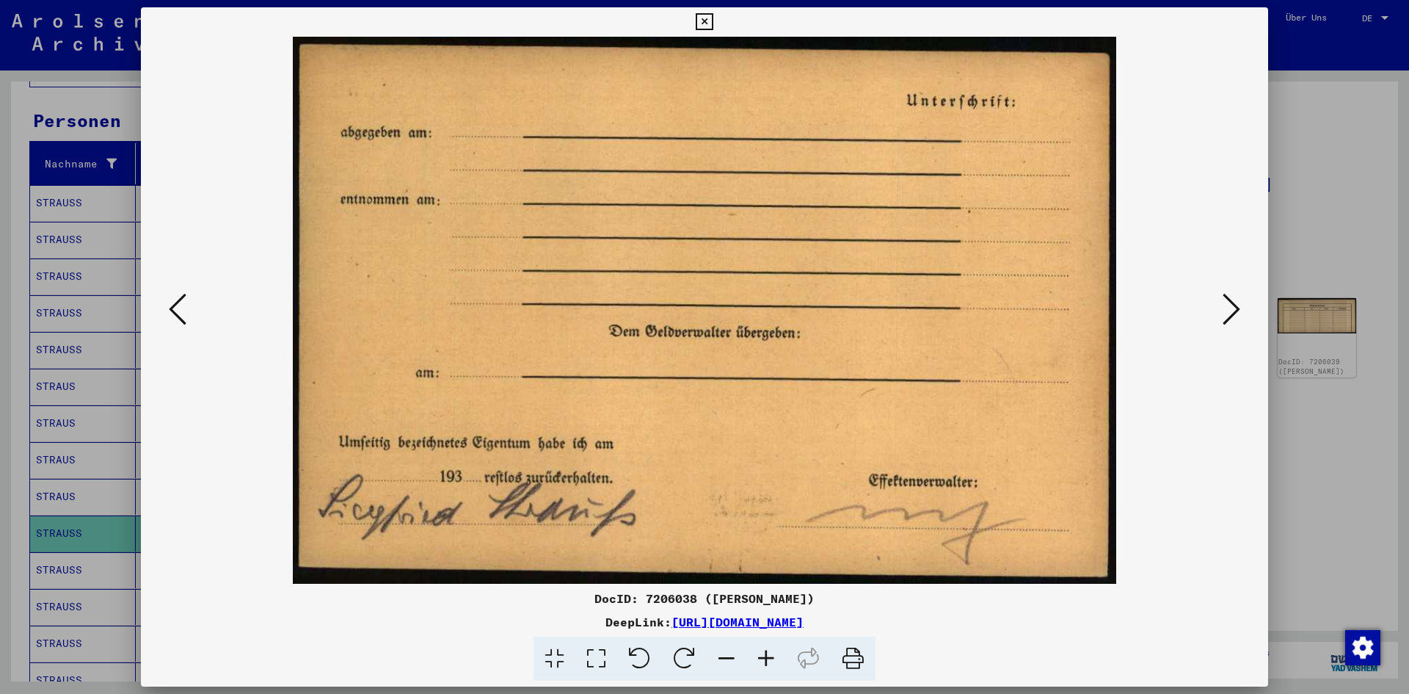
click at [1235, 305] on icon at bounding box center [1232, 308] width 18 height 35
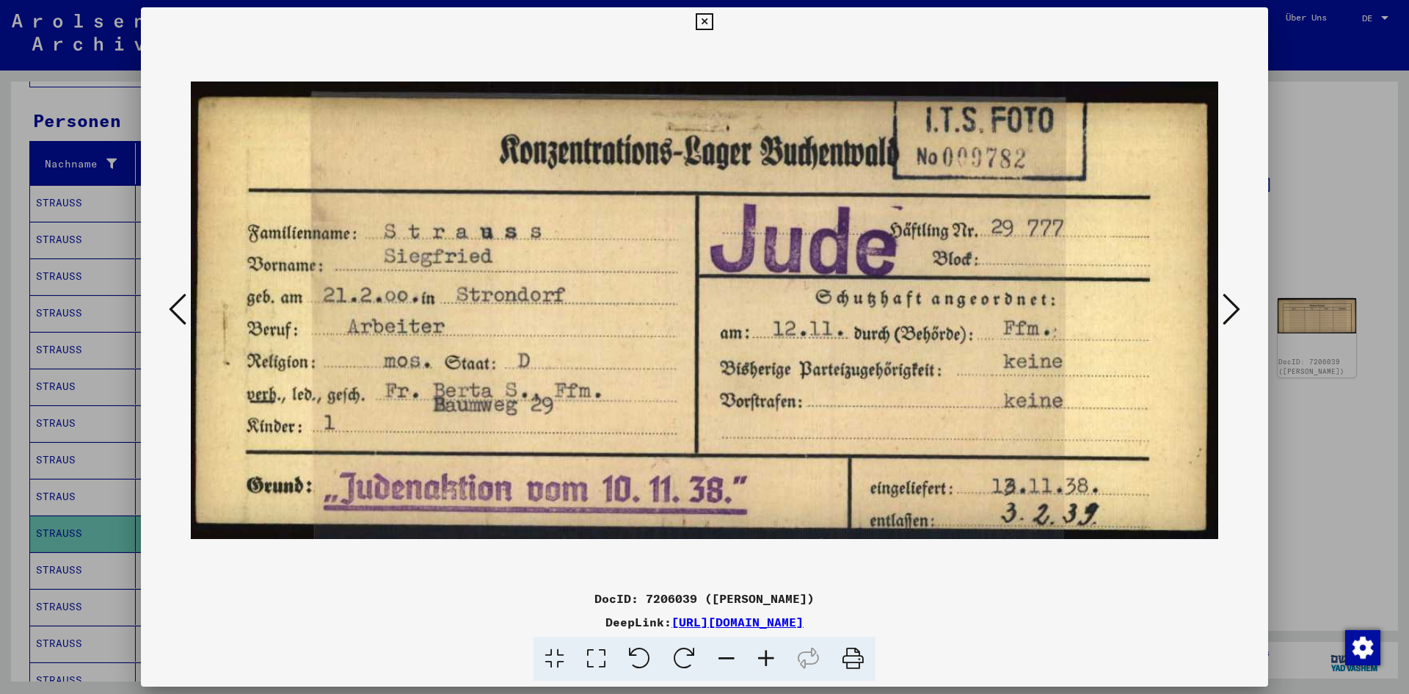
click at [24, 489] on div at bounding box center [704, 347] width 1409 height 694
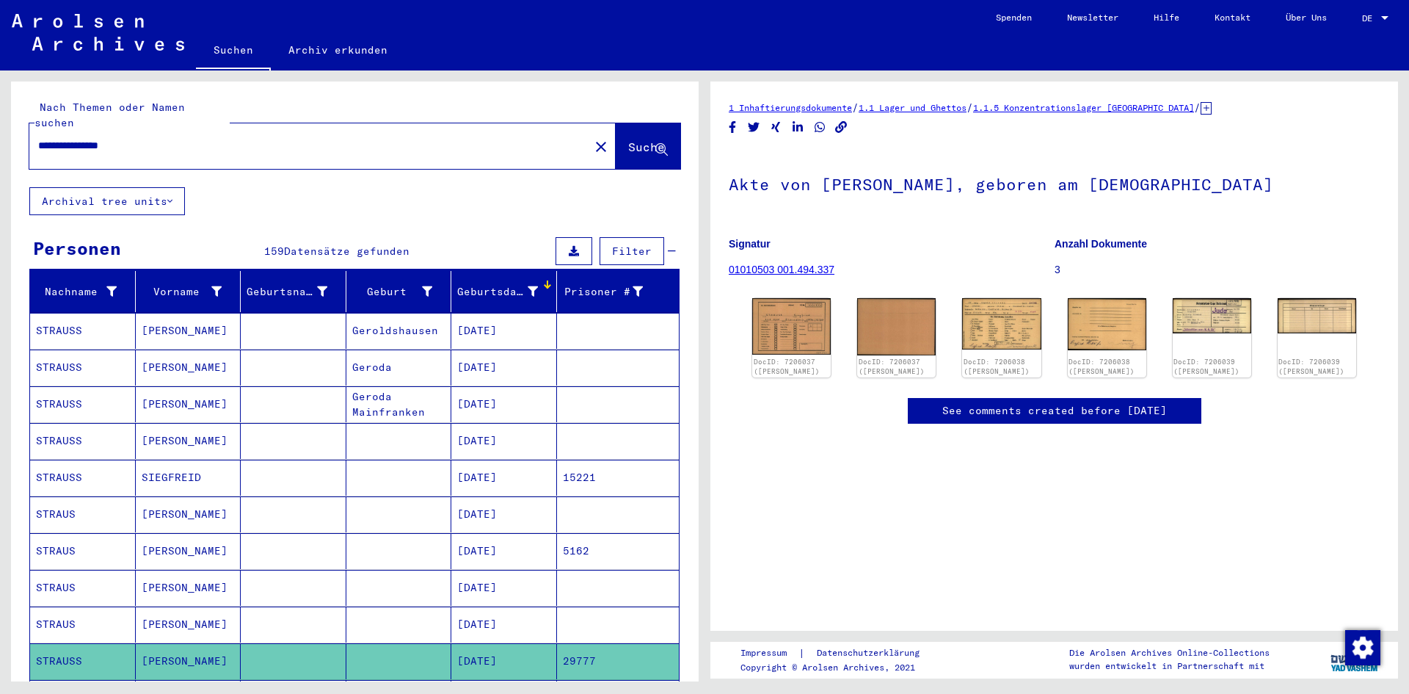
click at [113, 138] on input "**********" at bounding box center [309, 145] width 542 height 15
type input "**********"
click at [1188, 319] on img at bounding box center [1212, 314] width 83 height 37
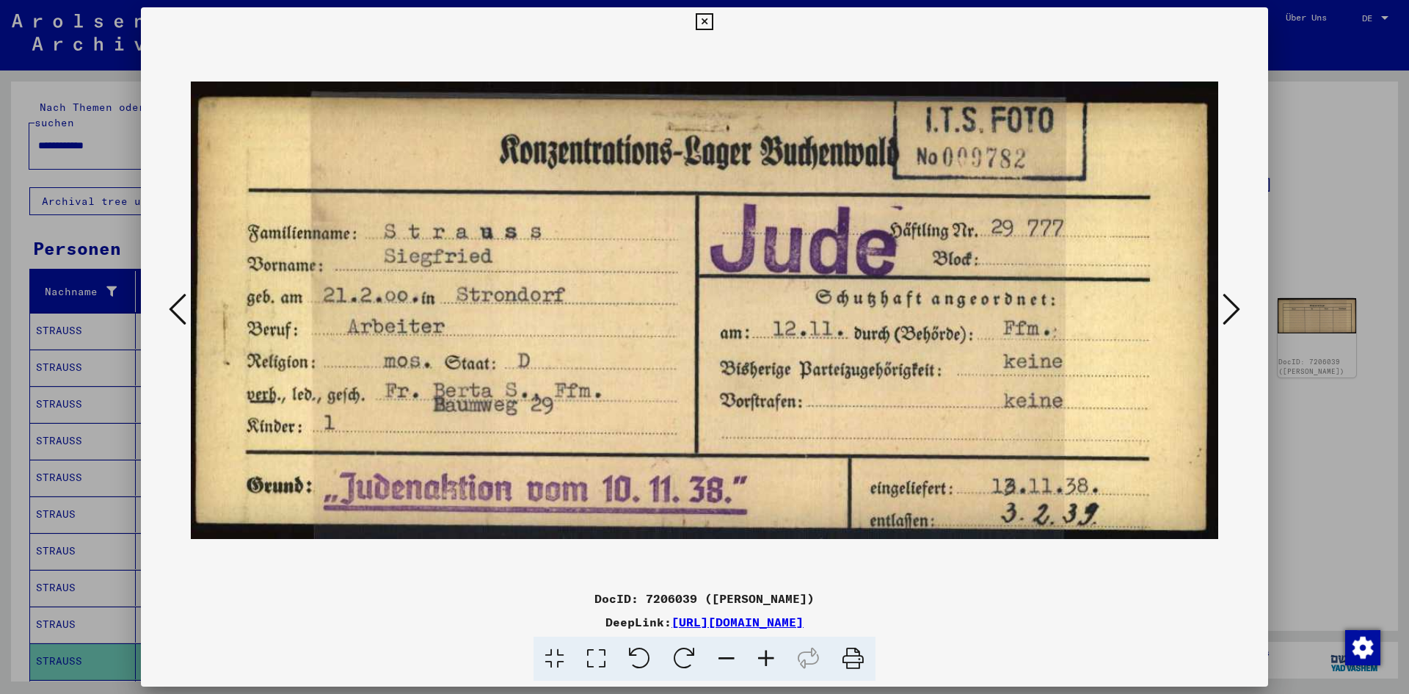
click at [62, 217] on div at bounding box center [704, 347] width 1409 height 694
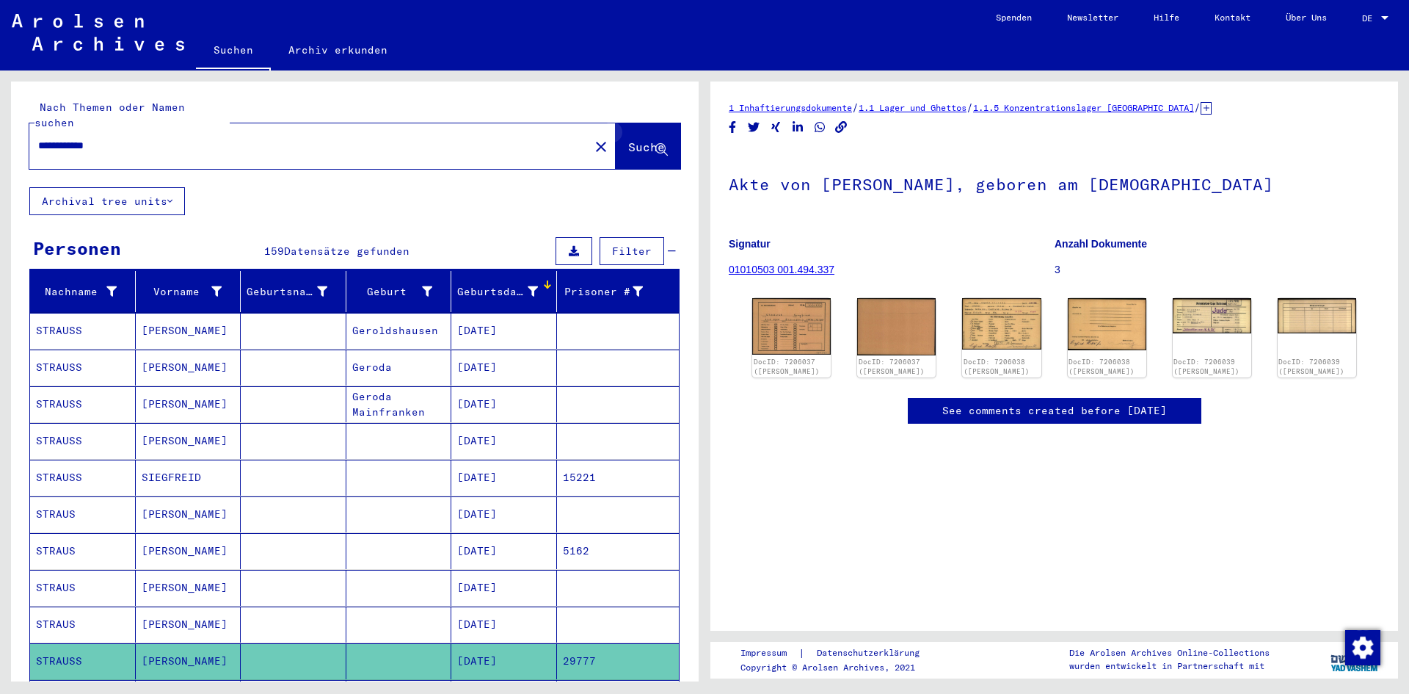
click at [655, 144] on icon at bounding box center [661, 150] width 12 height 12
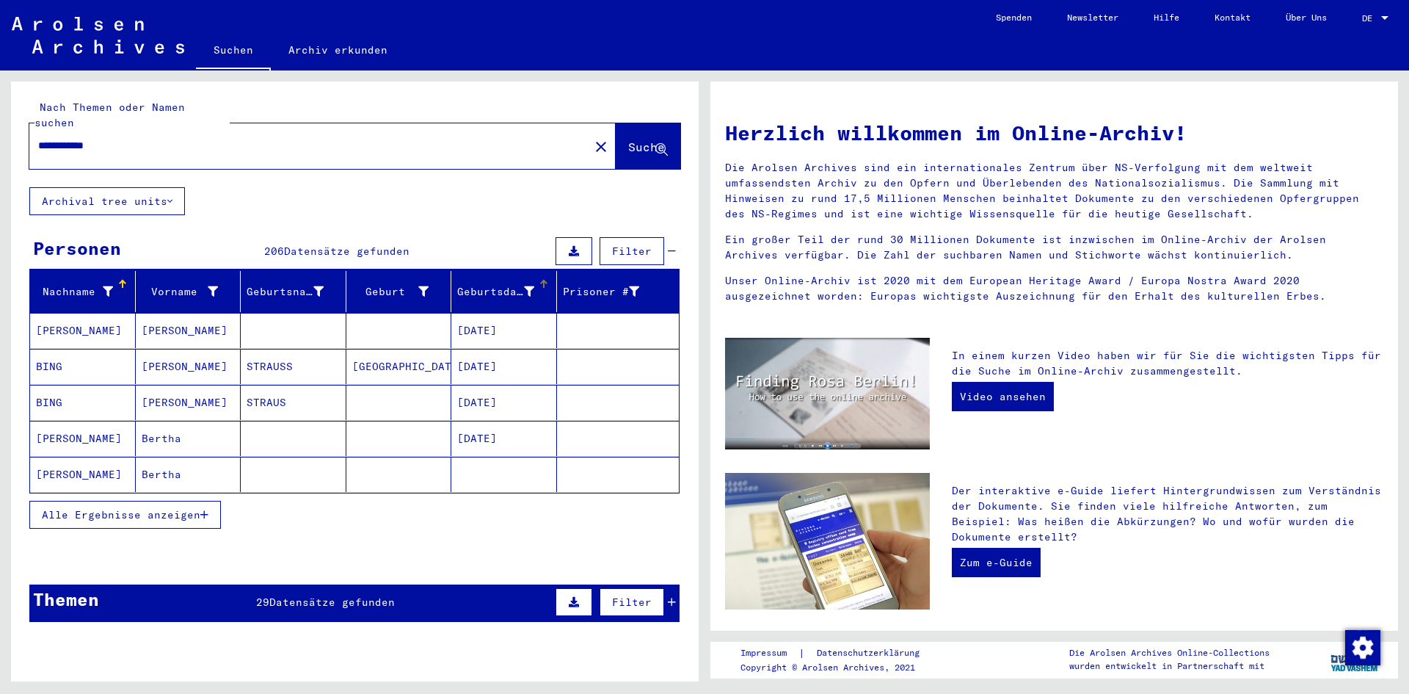
click at [500, 284] on div "Geburtsdatum" at bounding box center [495, 291] width 77 height 15
click at [94, 509] on button "Alle Ergebnisse anzeigen" at bounding box center [125, 515] width 192 height 28
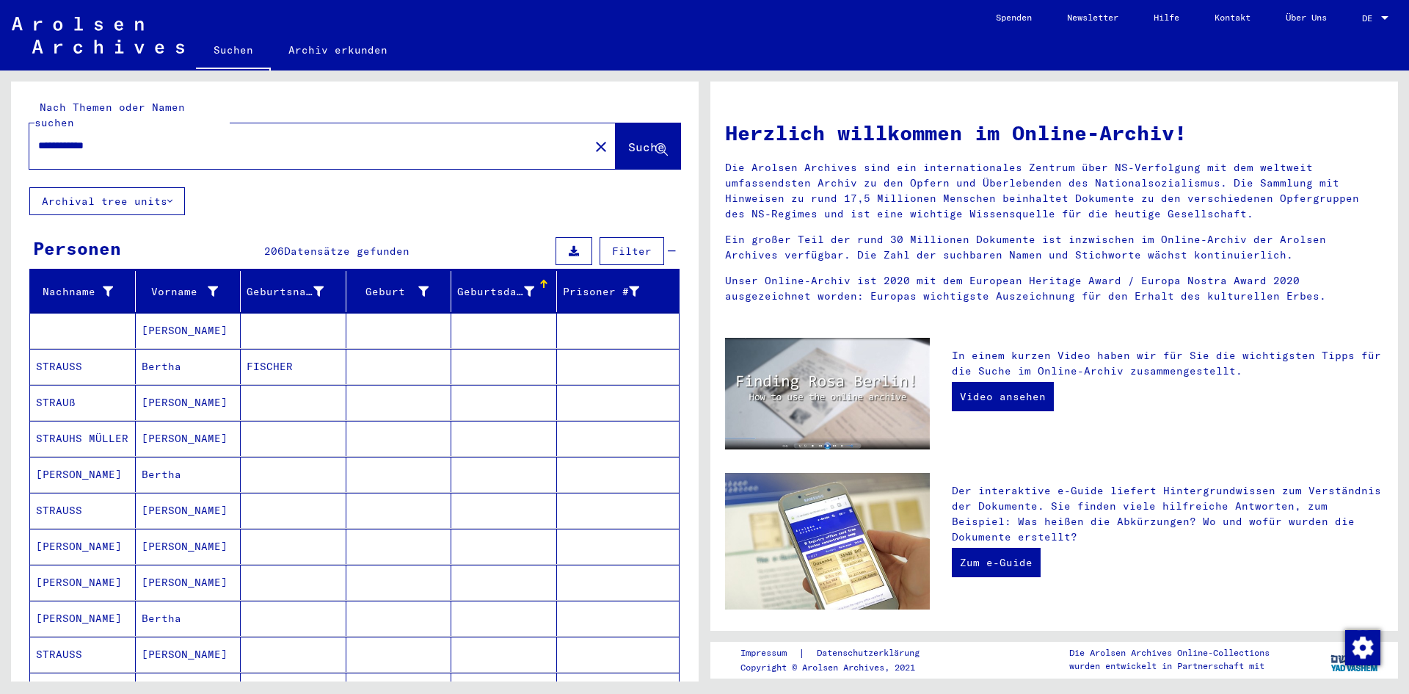
click at [485, 284] on div "Geburtsdatum" at bounding box center [495, 291] width 77 height 15
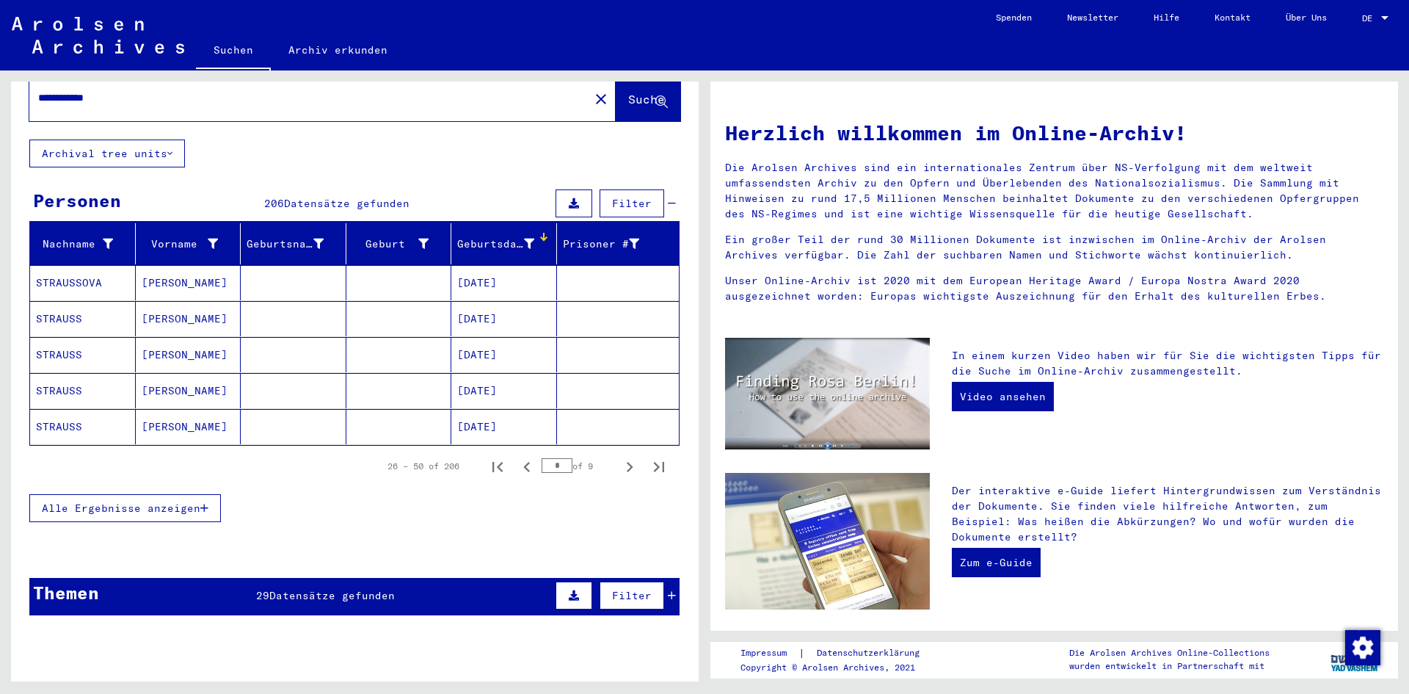
scroll to position [73, 0]
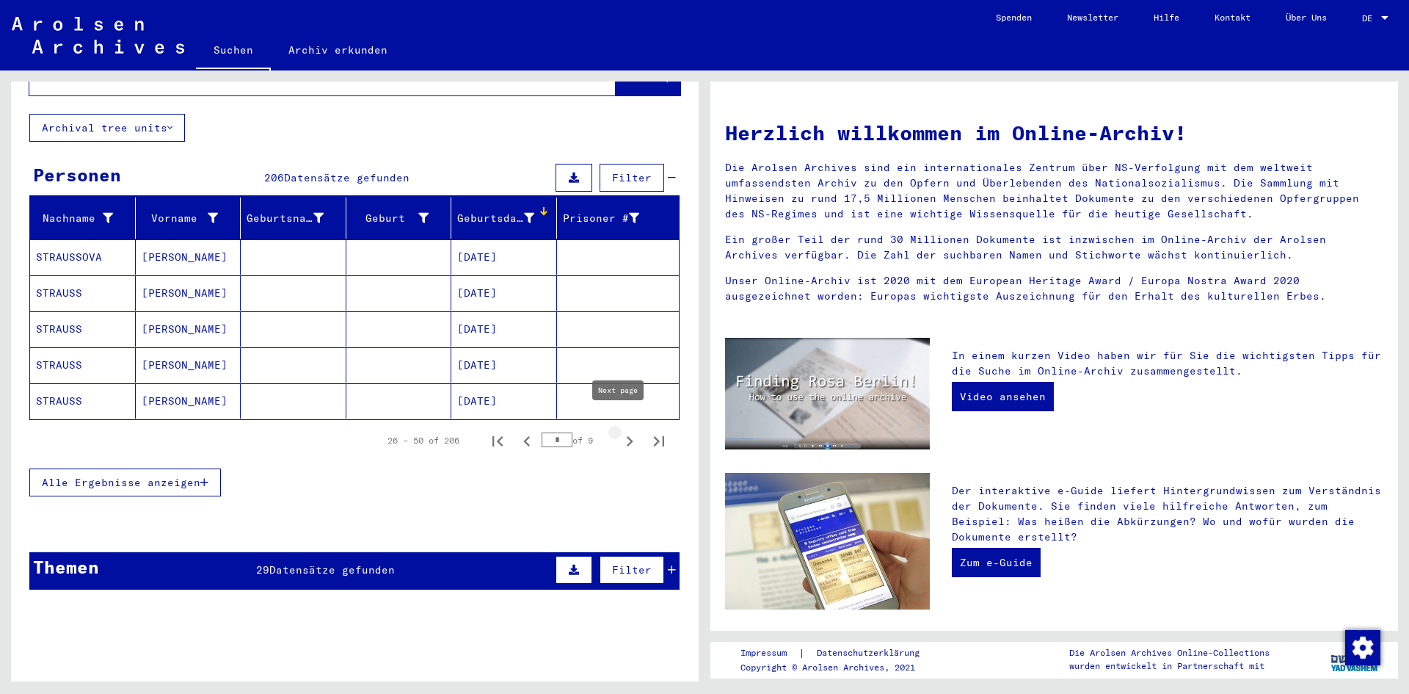
click at [619, 431] on icon "Next page" at bounding box center [629, 441] width 21 height 21
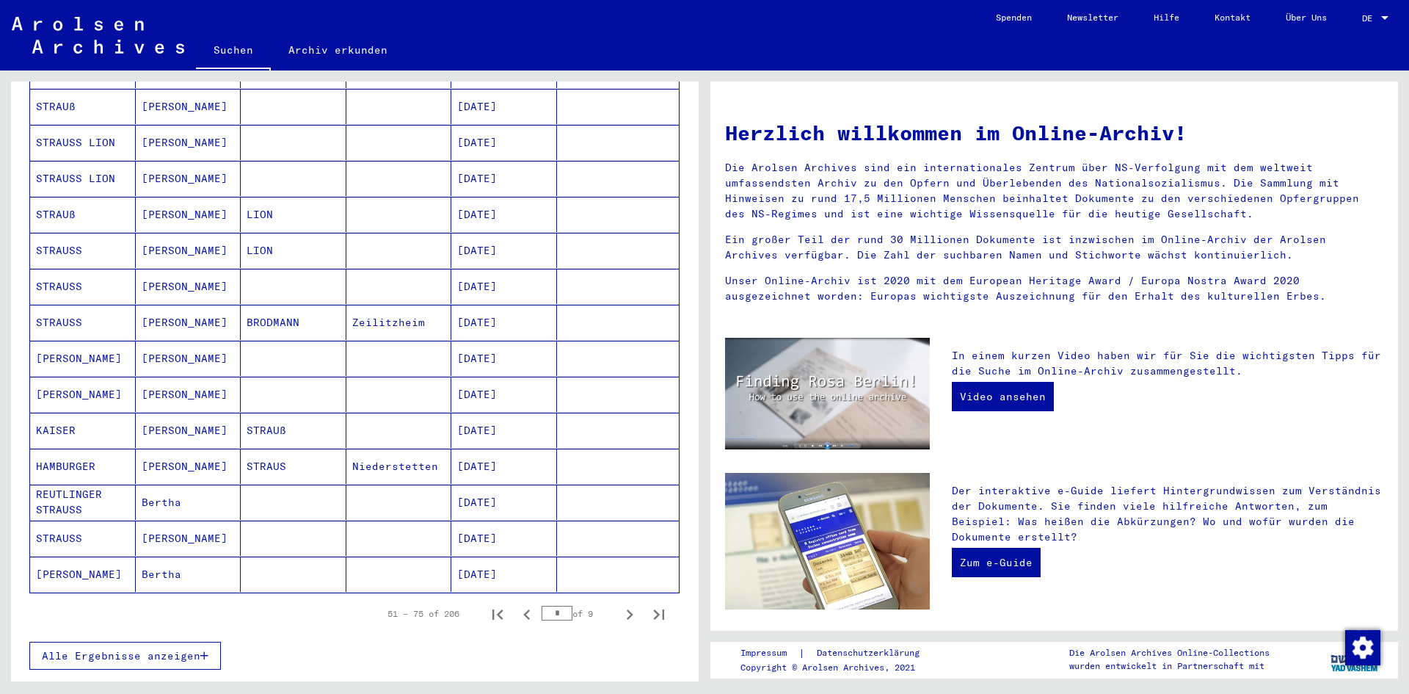
scroll to position [734, 0]
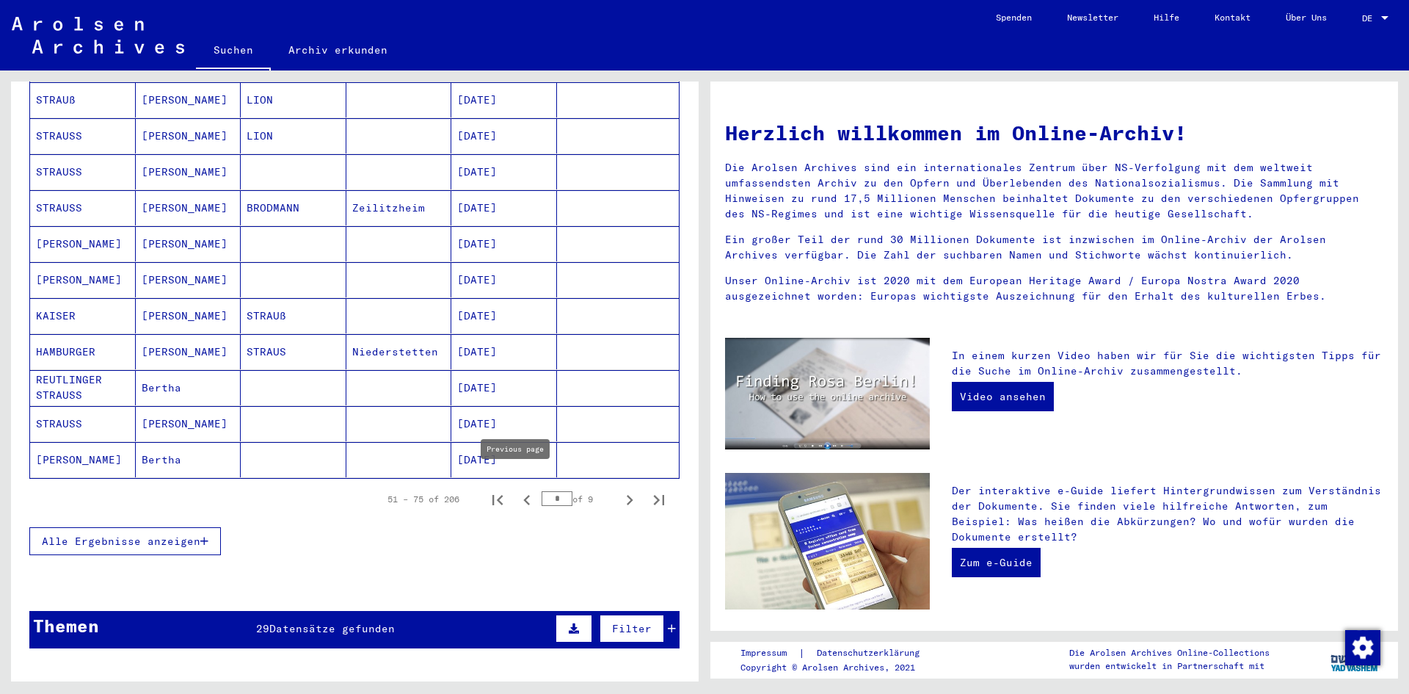
click at [520, 490] on icon "Previous page" at bounding box center [527, 500] width 21 height 21
type input "*"
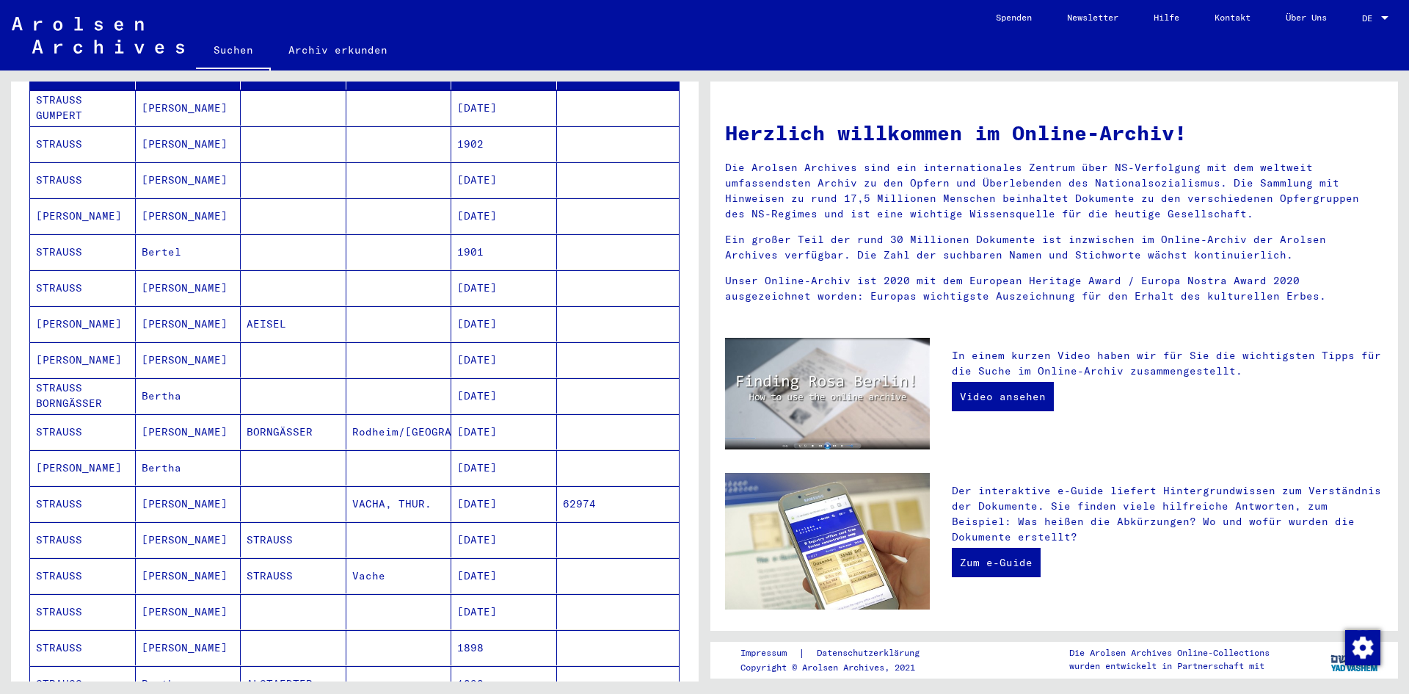
scroll to position [147, 0]
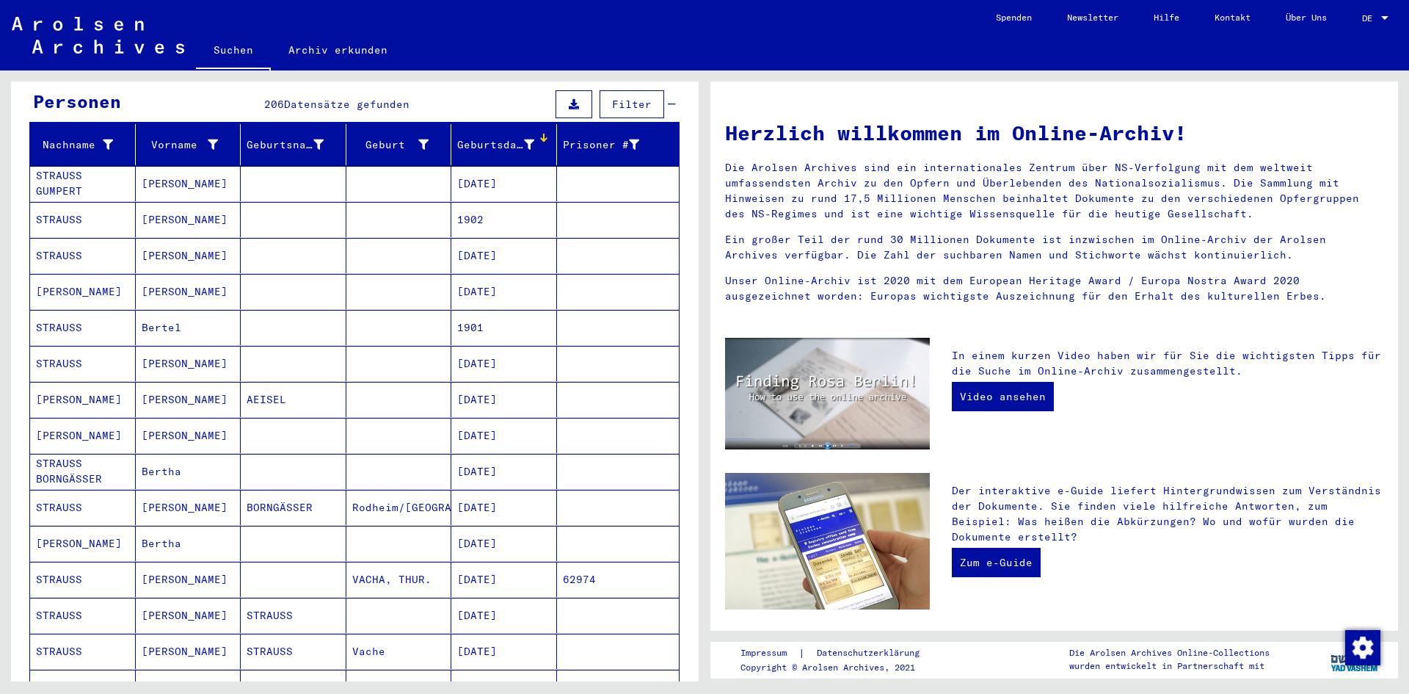
click at [103, 170] on mat-cell "STRAUSS GUMPERT" at bounding box center [83, 183] width 106 height 35
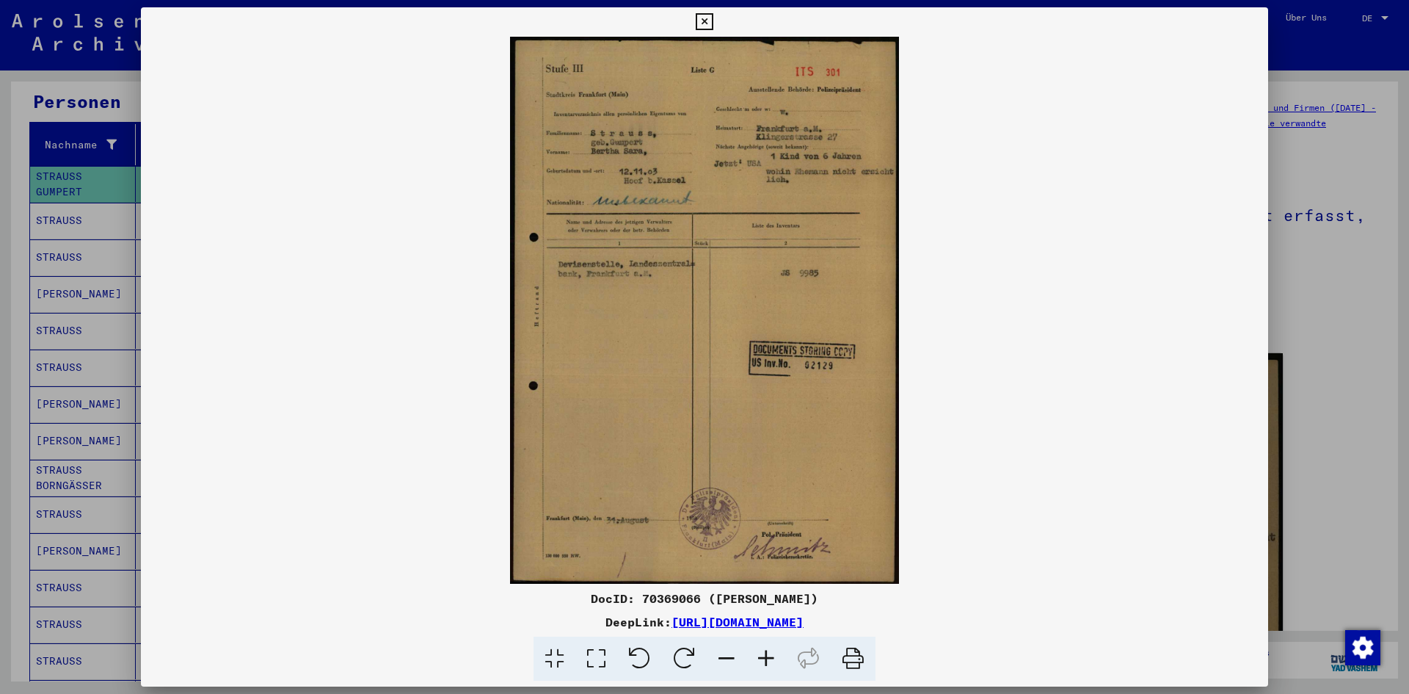
click at [774, 661] on icon at bounding box center [766, 658] width 40 height 45
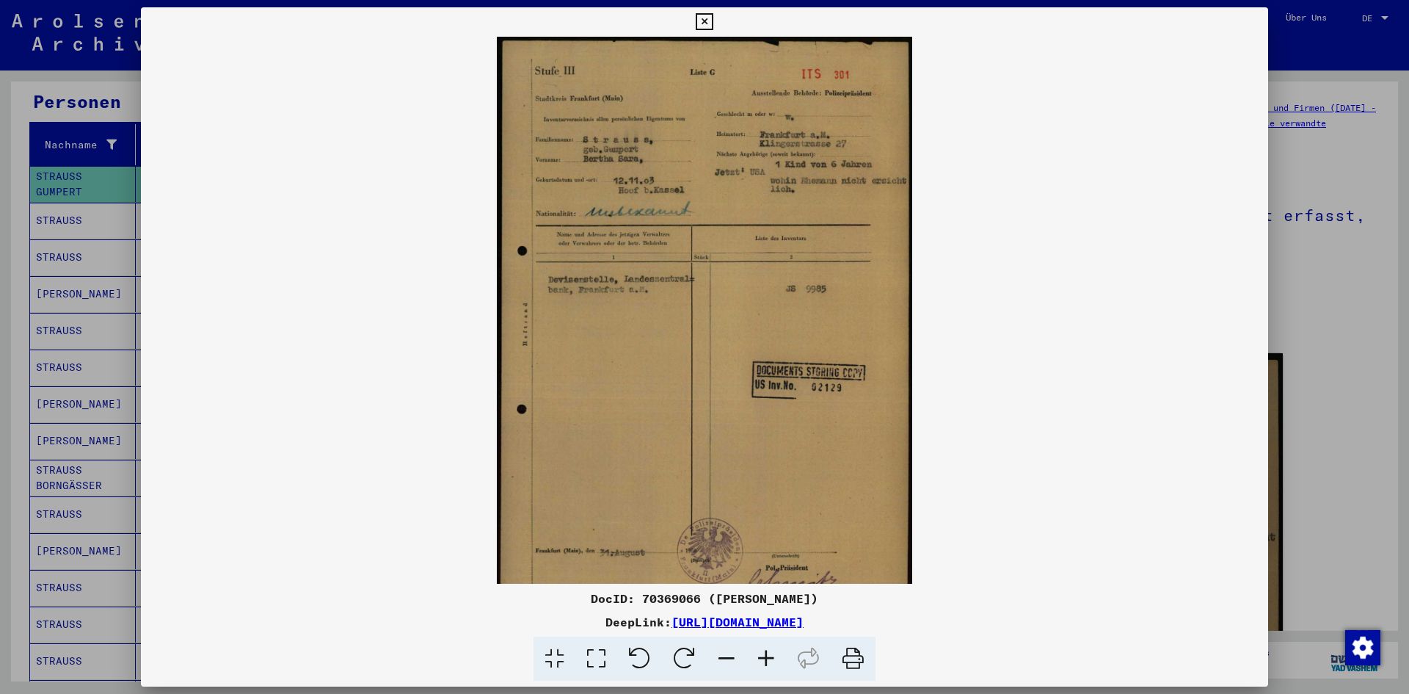
click at [773, 661] on icon at bounding box center [766, 658] width 40 height 45
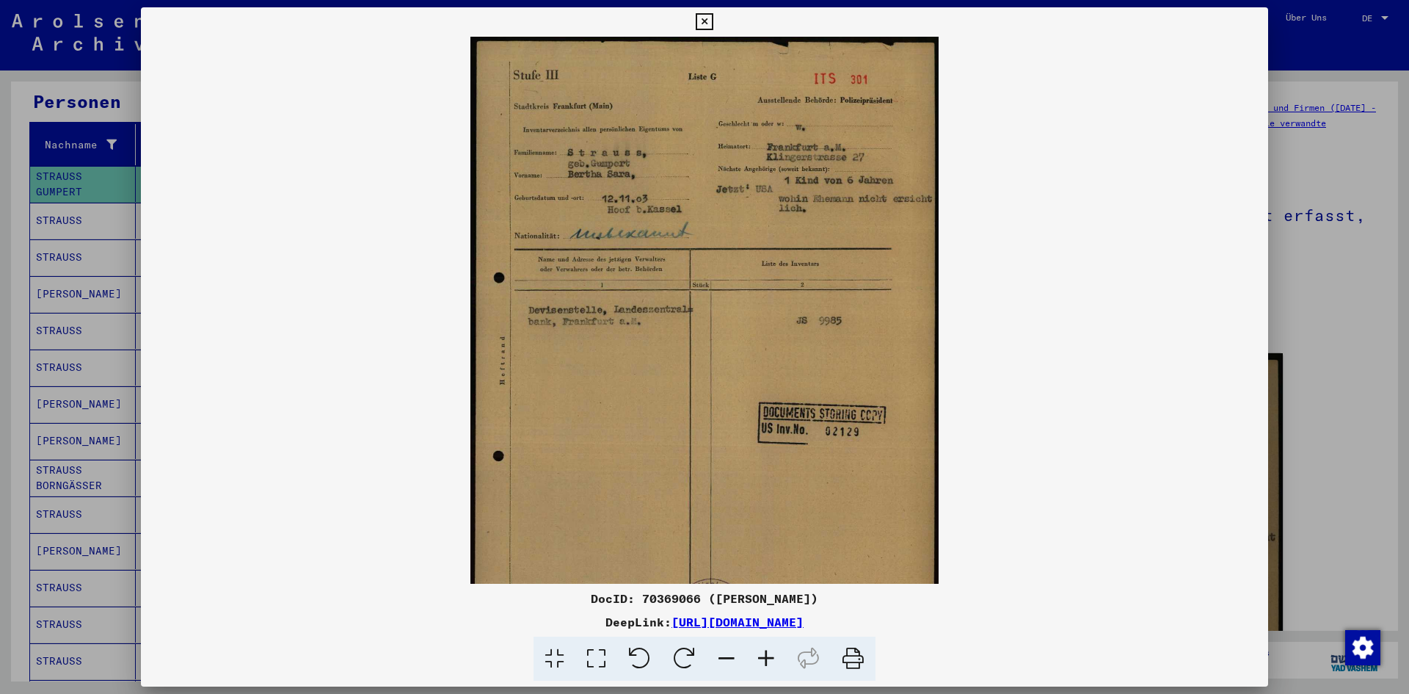
click at [773, 661] on icon at bounding box center [766, 658] width 40 height 45
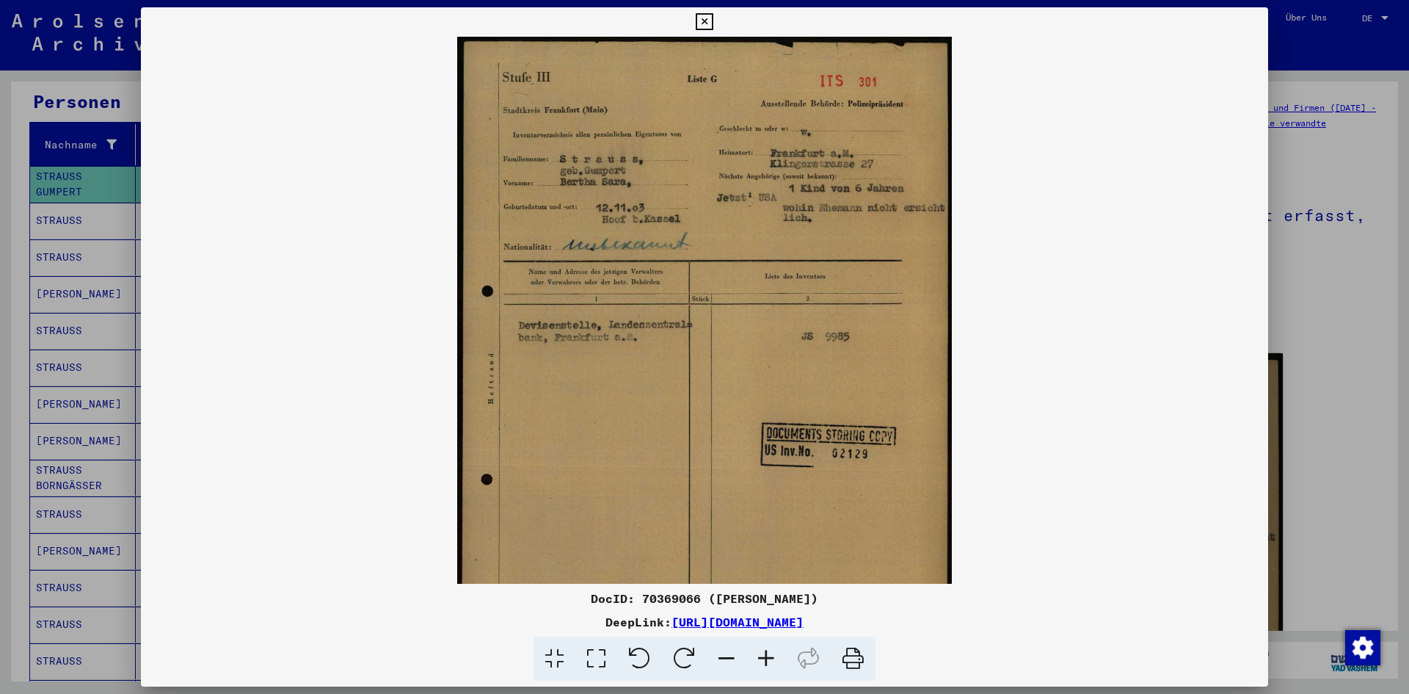
click at [773, 661] on icon at bounding box center [766, 658] width 40 height 45
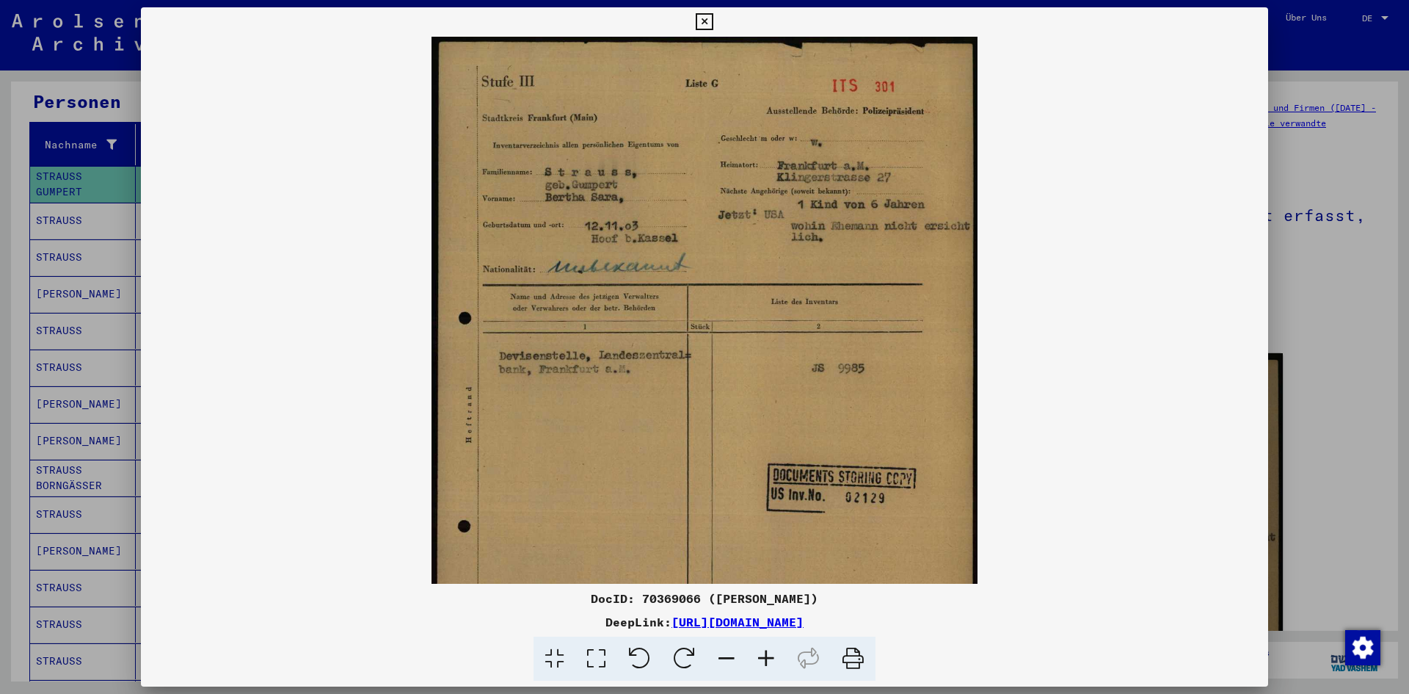
click at [773, 661] on icon at bounding box center [766, 658] width 40 height 45
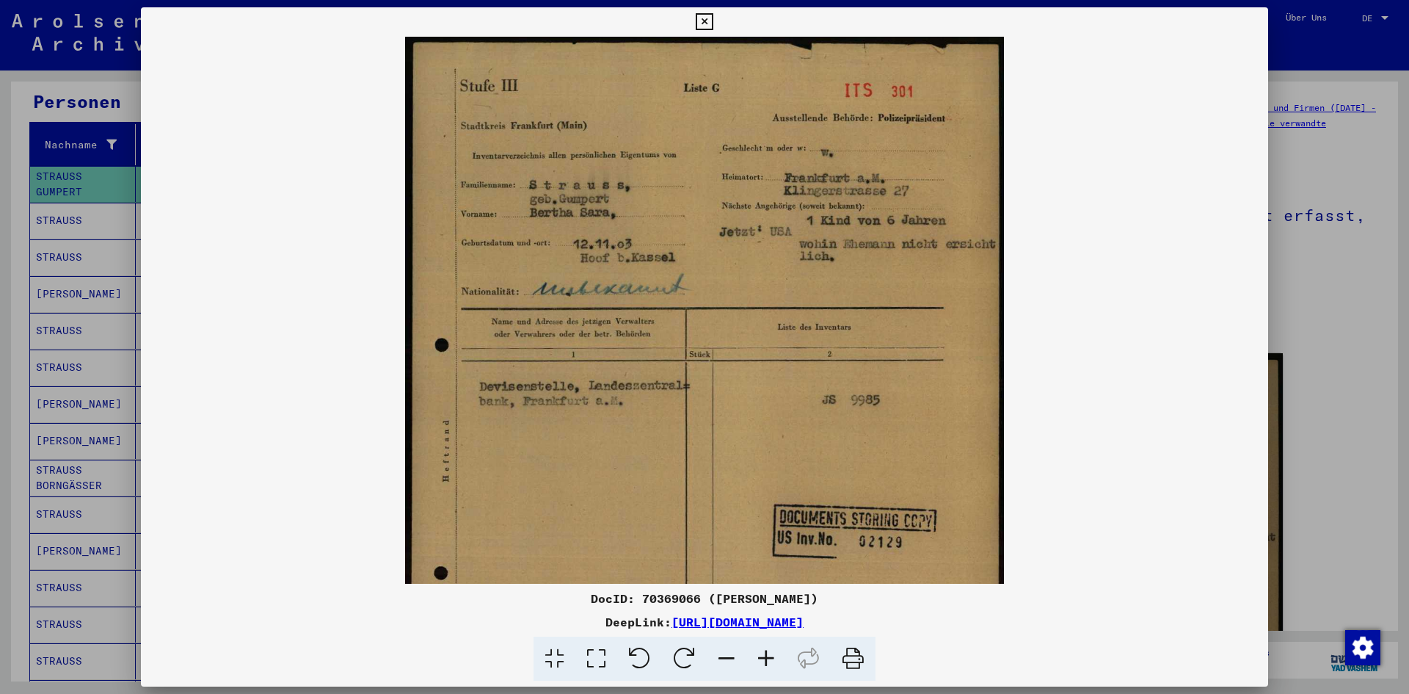
click at [773, 661] on icon at bounding box center [766, 658] width 40 height 45
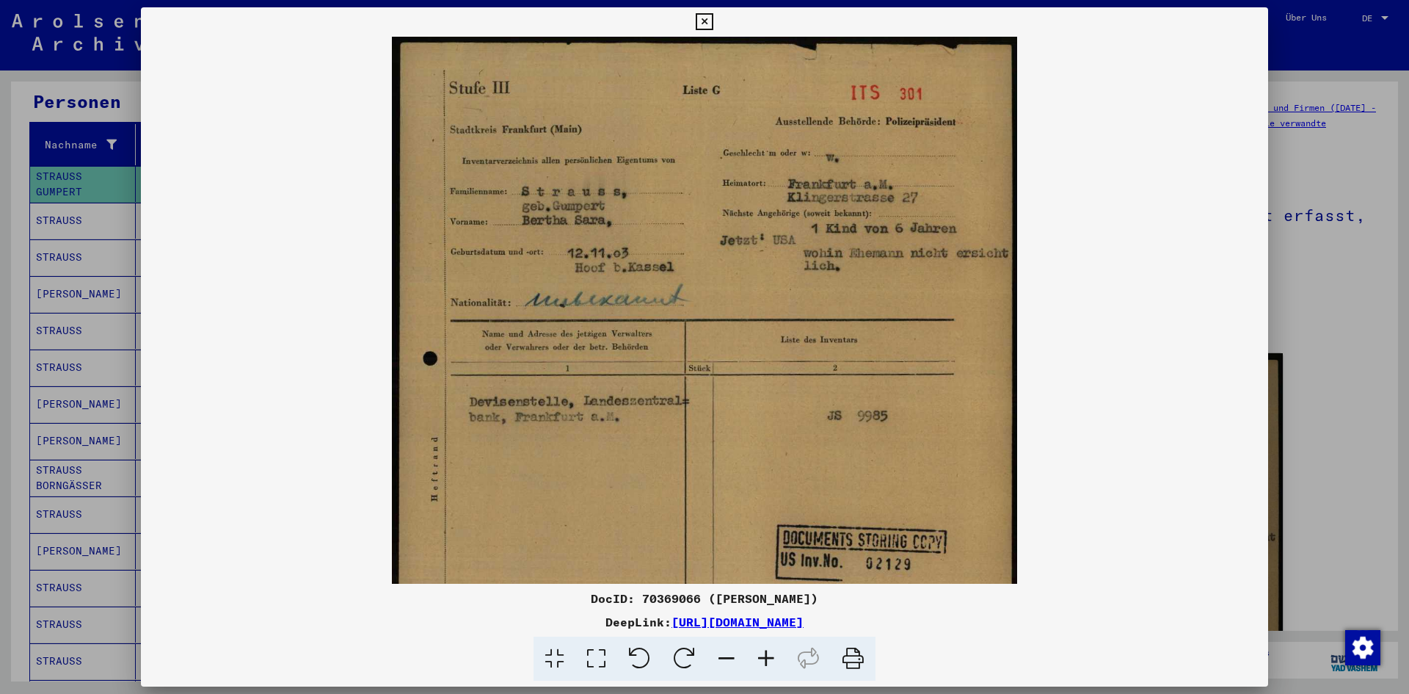
click at [773, 661] on icon at bounding box center [766, 658] width 40 height 45
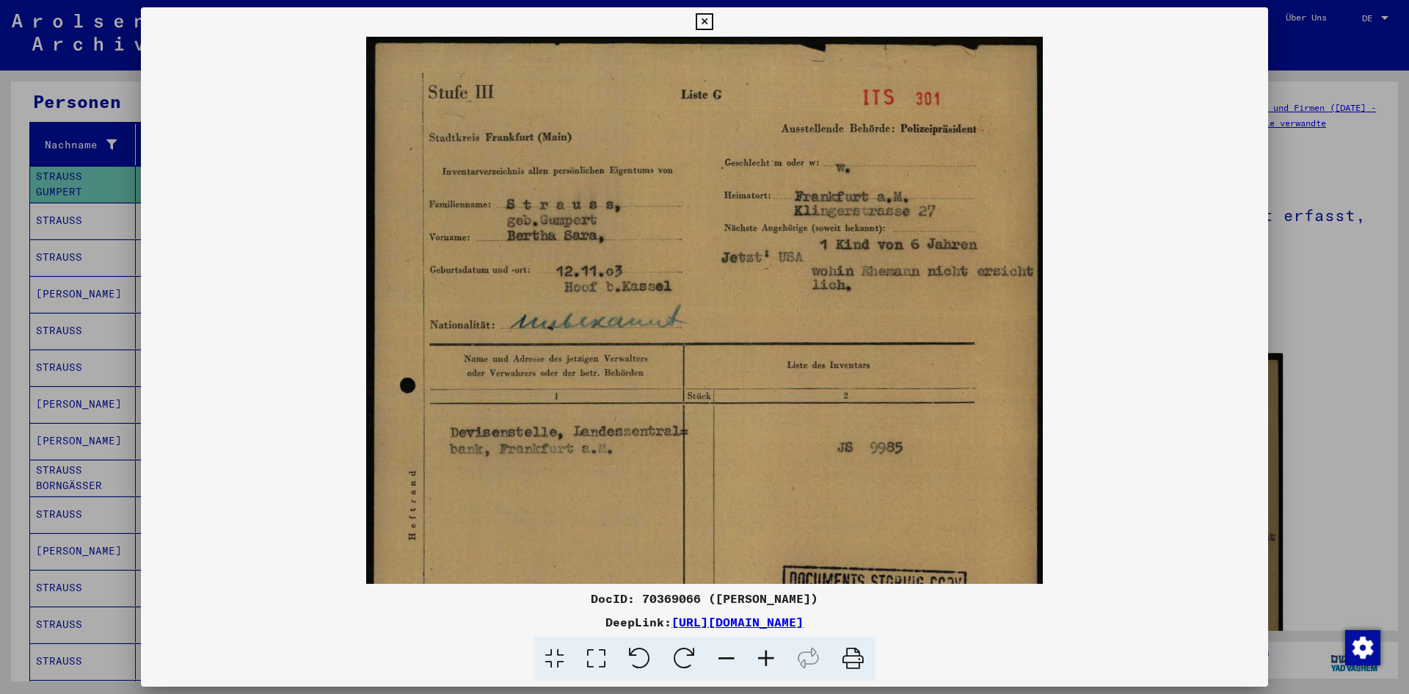
click at [773, 661] on icon at bounding box center [766, 658] width 40 height 45
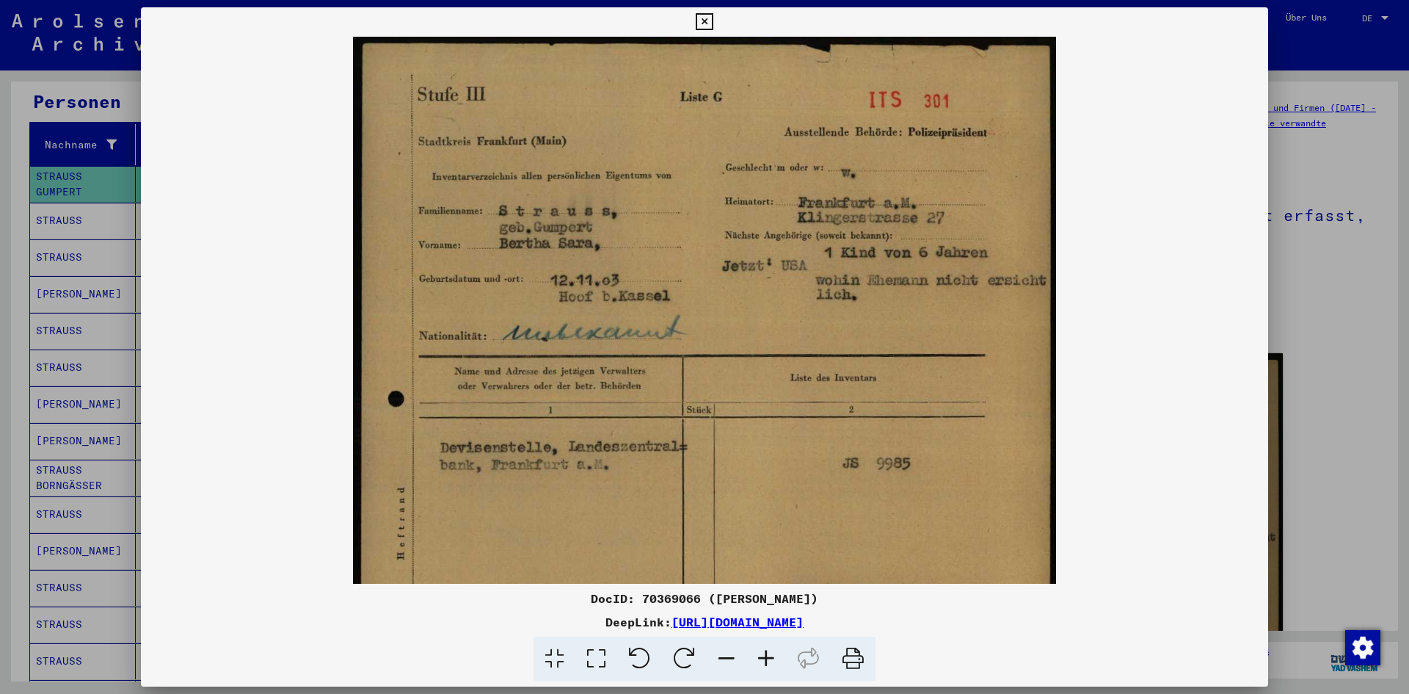
click at [773, 661] on icon at bounding box center [766, 658] width 40 height 45
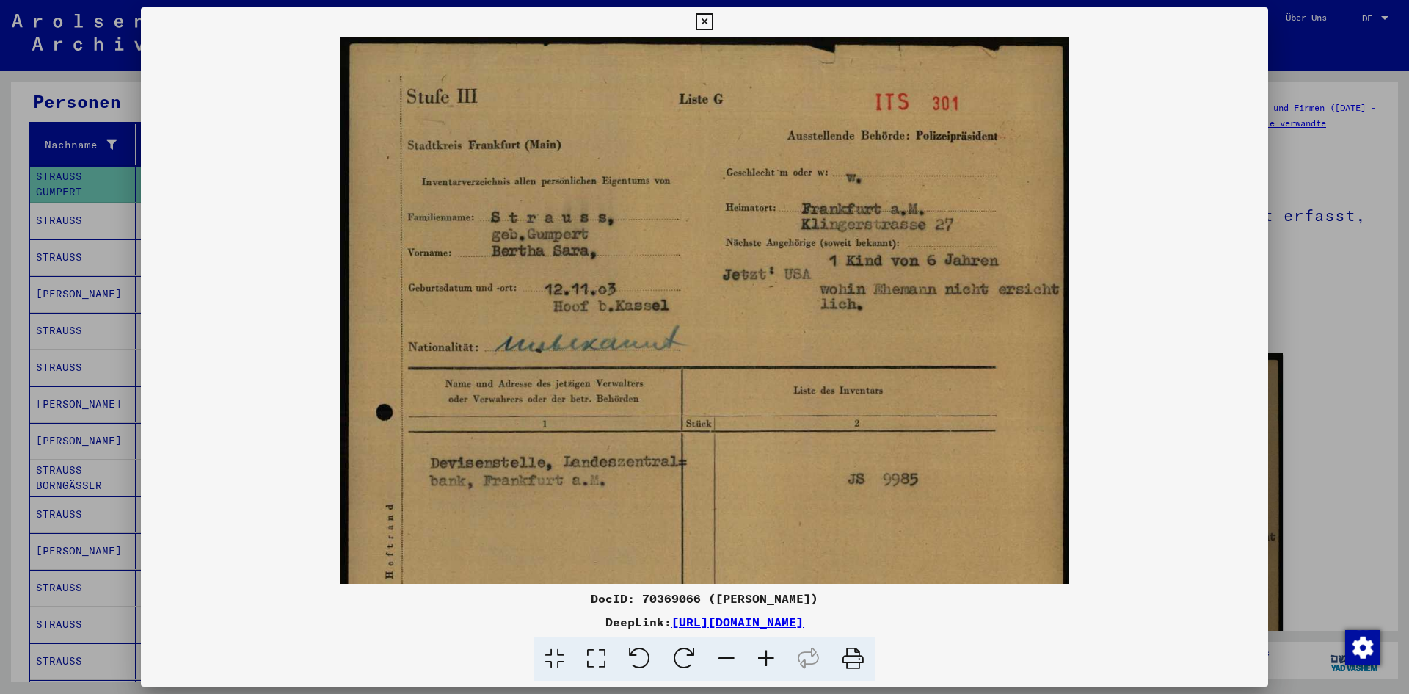
click at [773, 661] on icon at bounding box center [766, 658] width 40 height 45
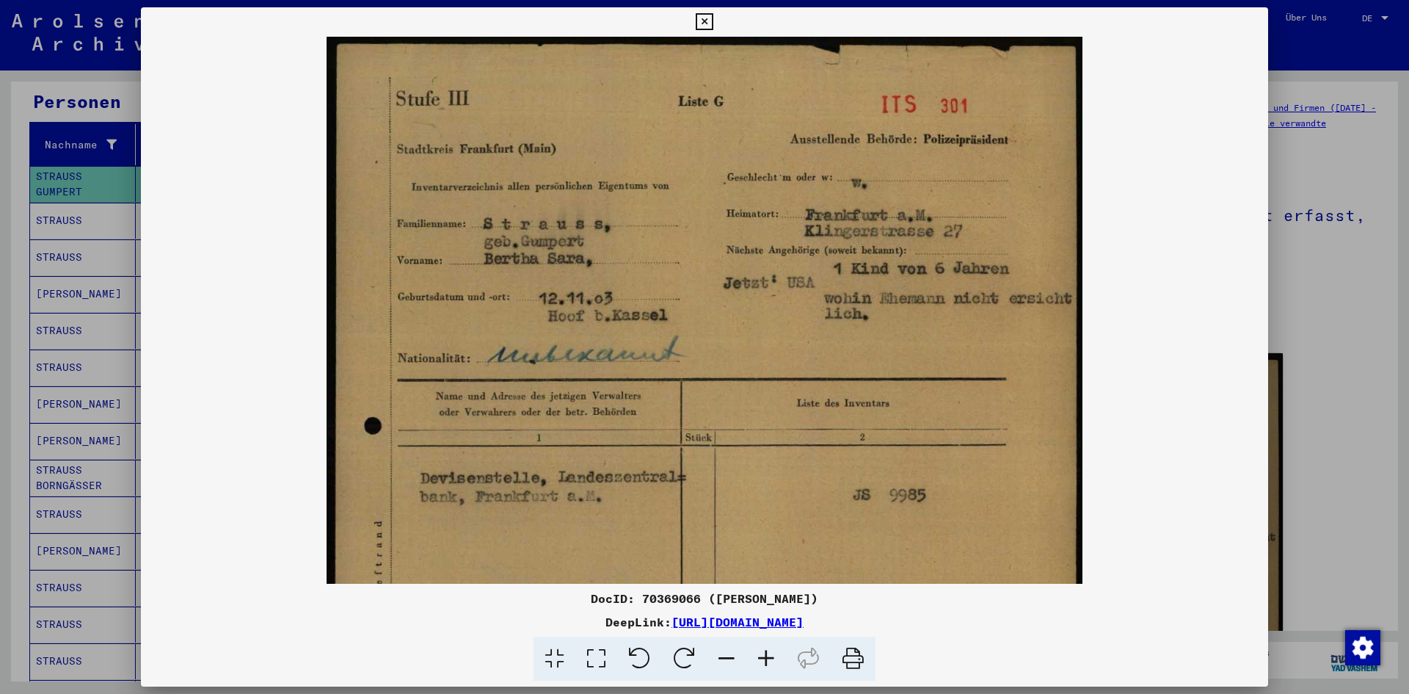
click at [773, 661] on icon at bounding box center [766, 658] width 40 height 45
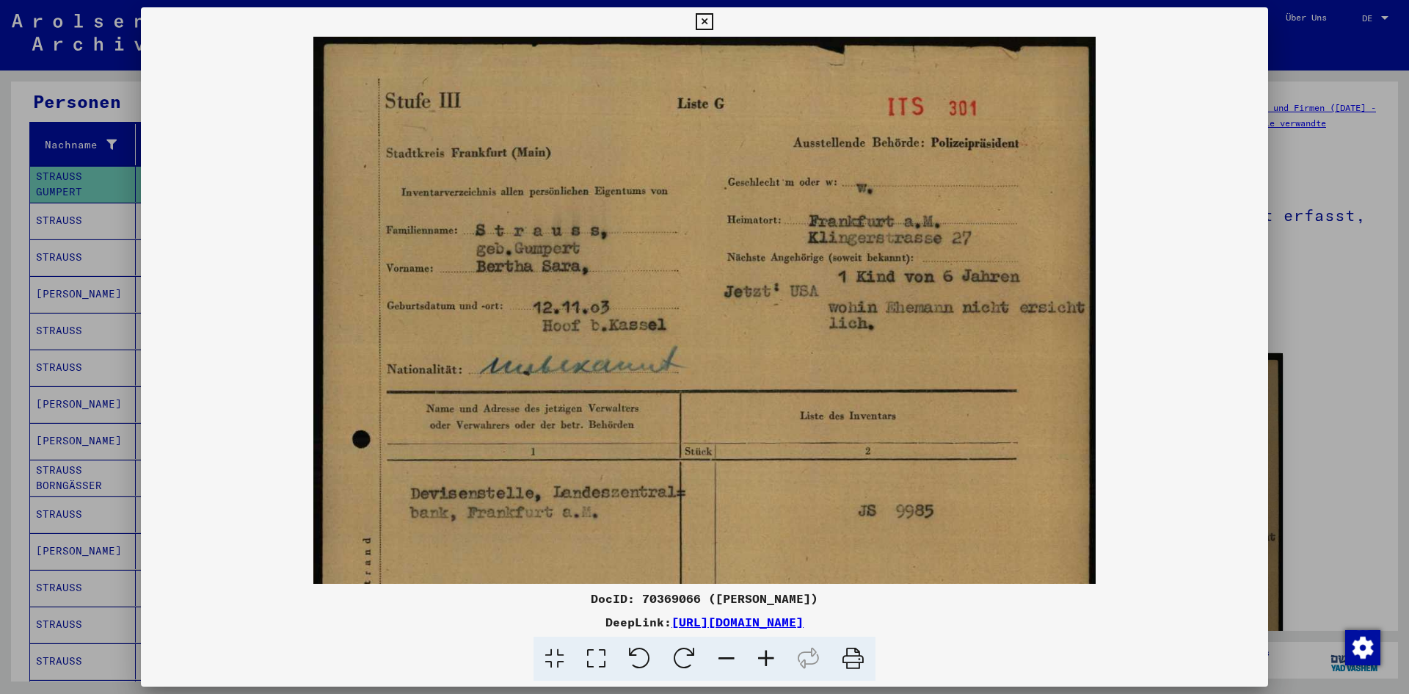
click at [811, 189] on img at bounding box center [704, 585] width 782 height 1097
click at [718, 663] on icon at bounding box center [727, 658] width 40 height 45
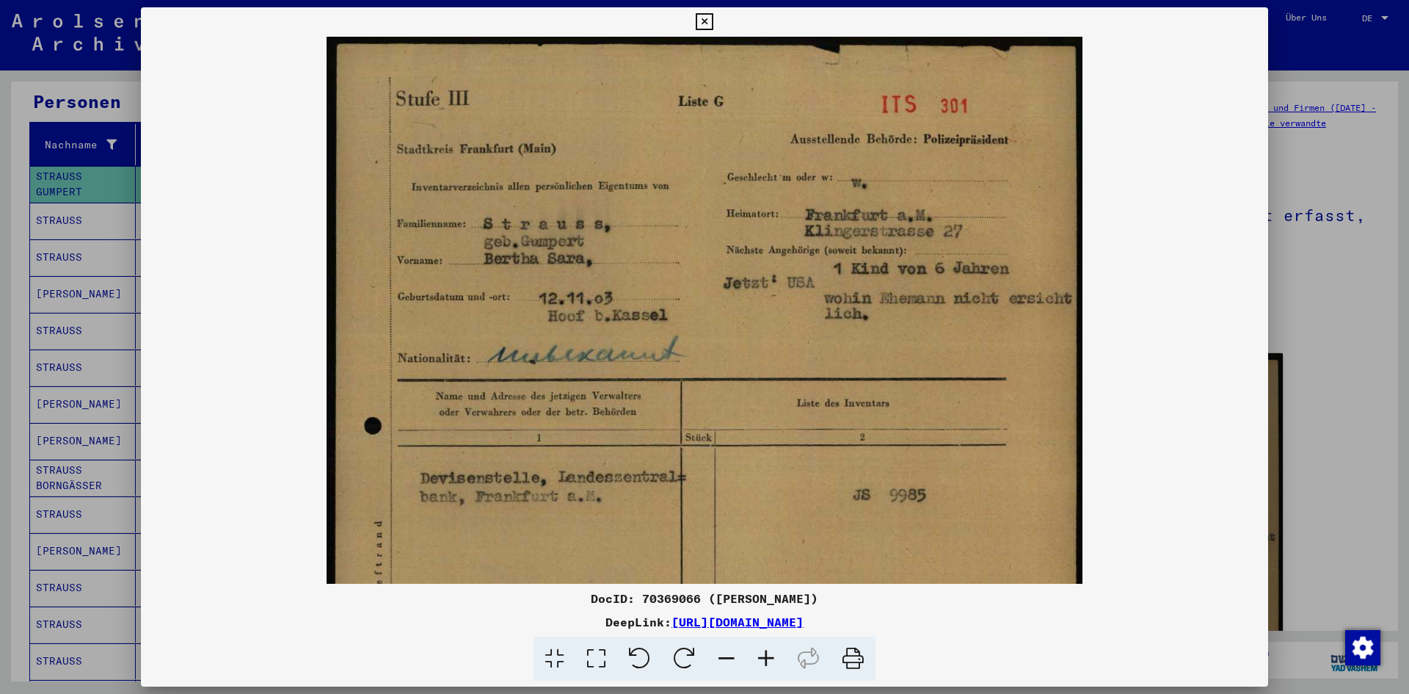
click at [724, 661] on icon at bounding box center [727, 658] width 40 height 45
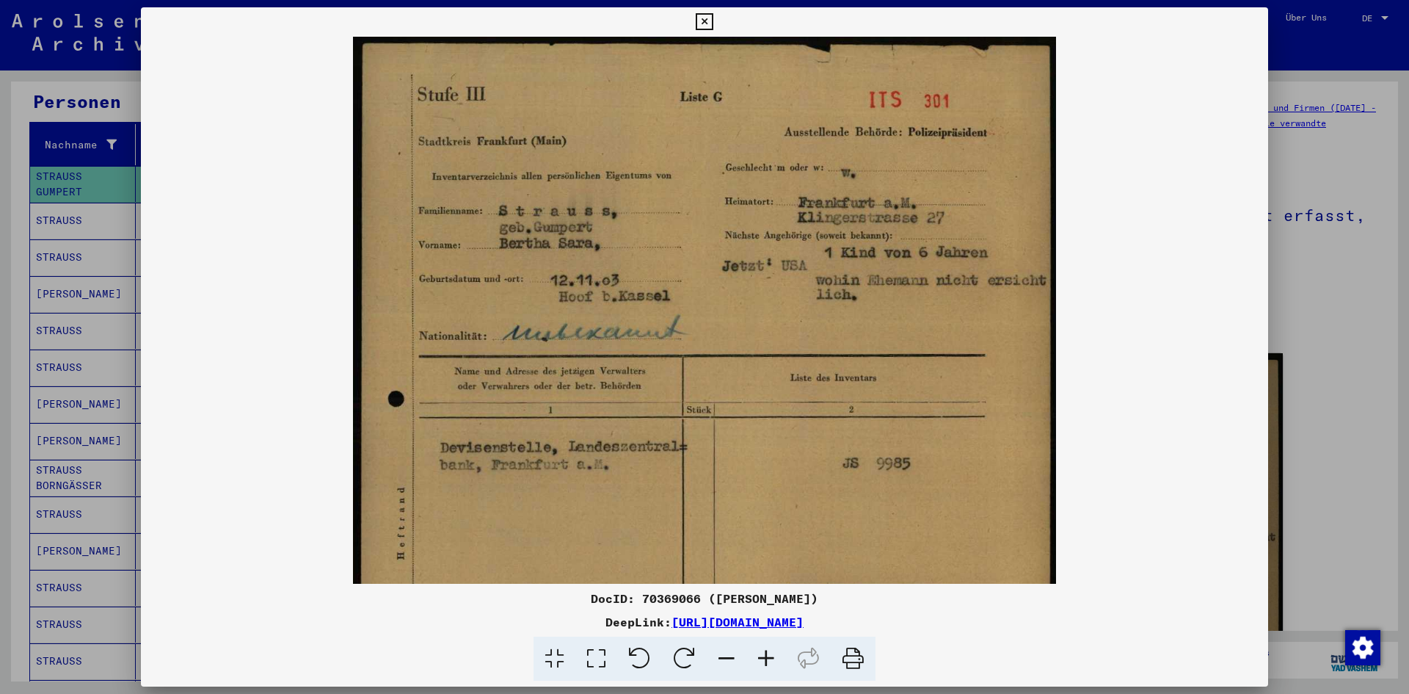
click at [724, 661] on icon at bounding box center [727, 658] width 40 height 45
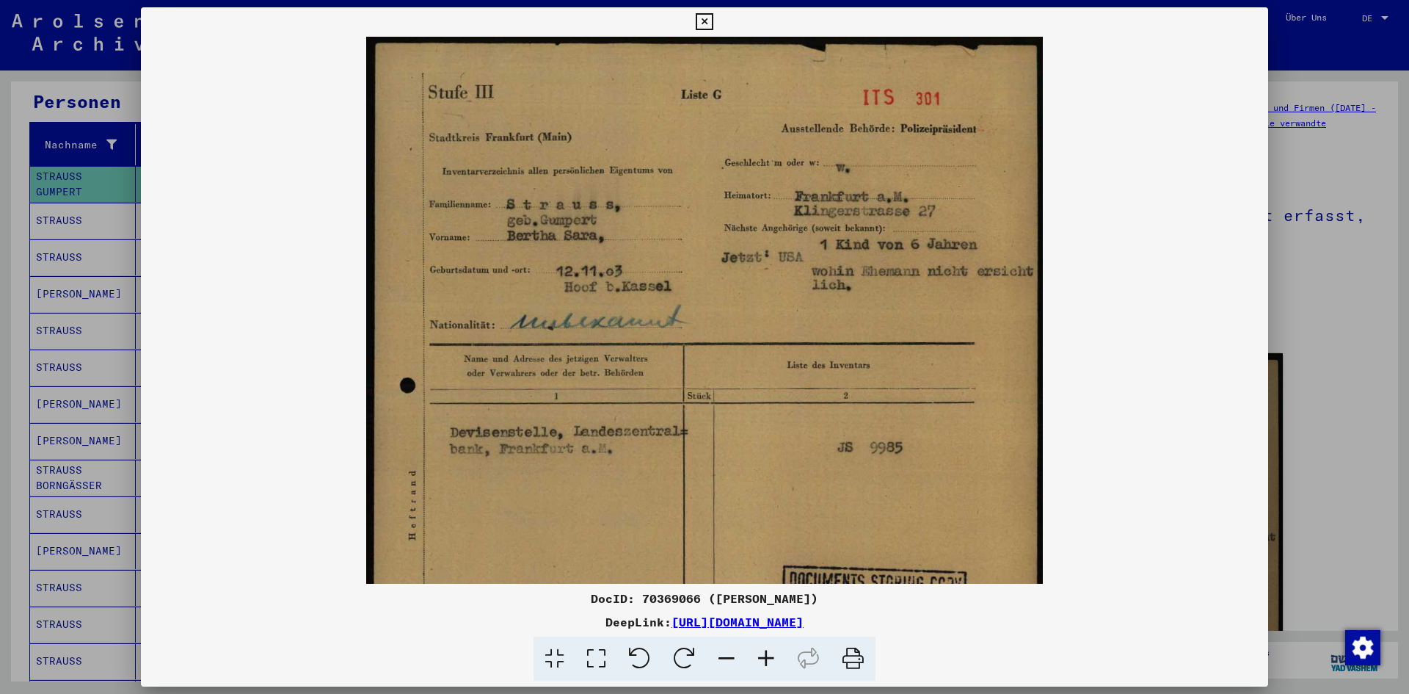
click at [1351, 359] on div at bounding box center [704, 347] width 1409 height 694
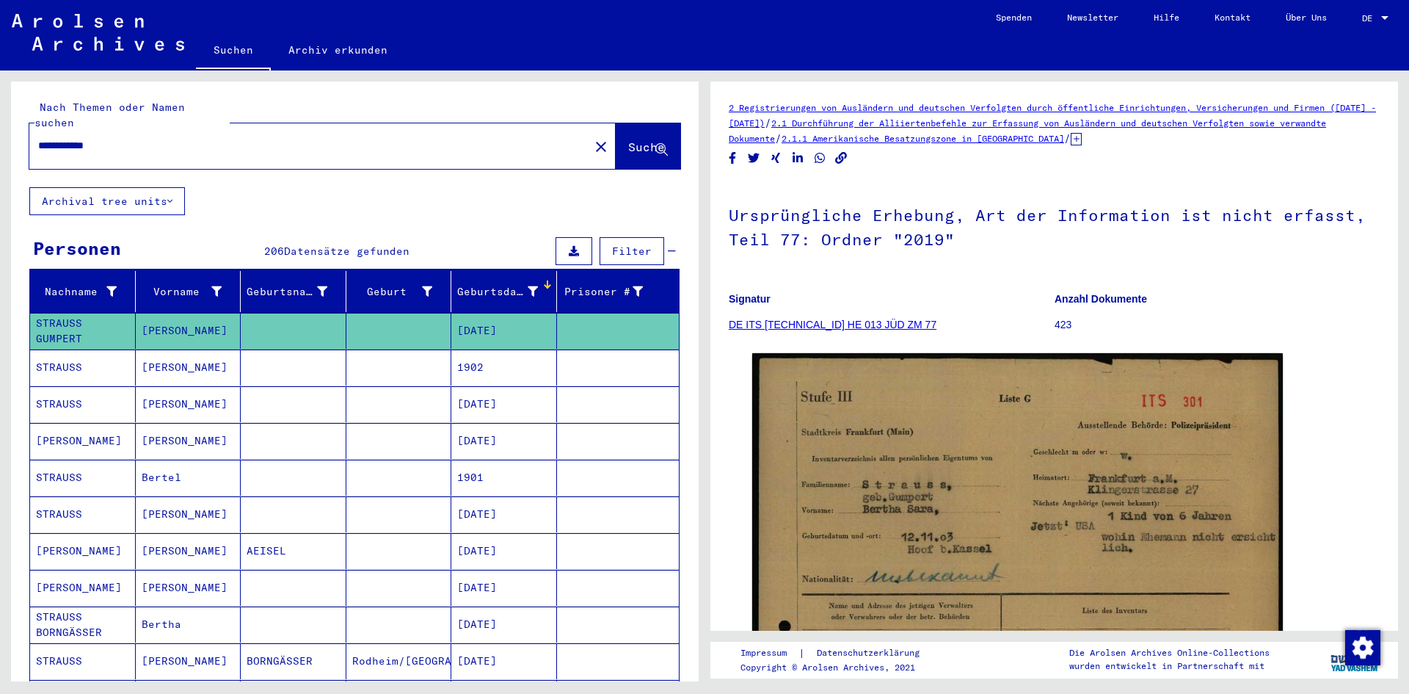
click at [102, 138] on input "**********" at bounding box center [309, 145] width 542 height 15
type input "**********"
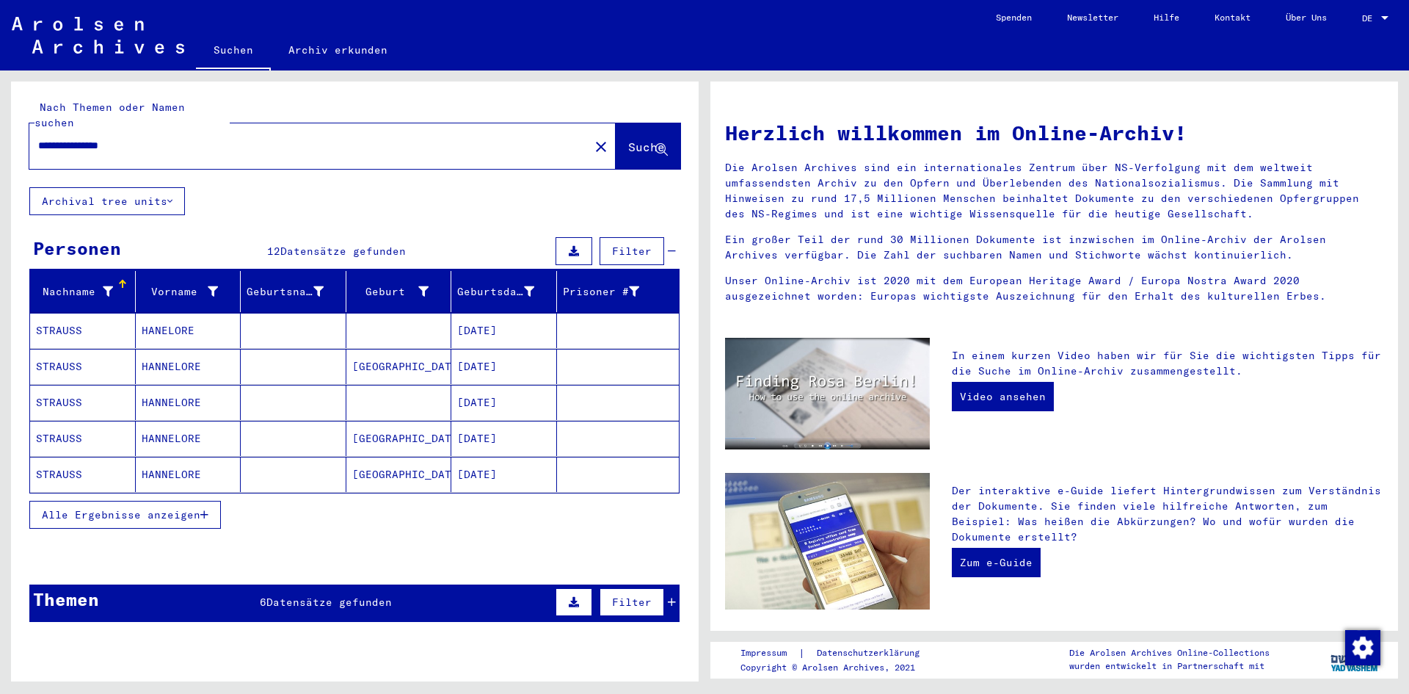
click at [183, 508] on span "Alle Ergebnisse anzeigen" at bounding box center [121, 514] width 159 height 13
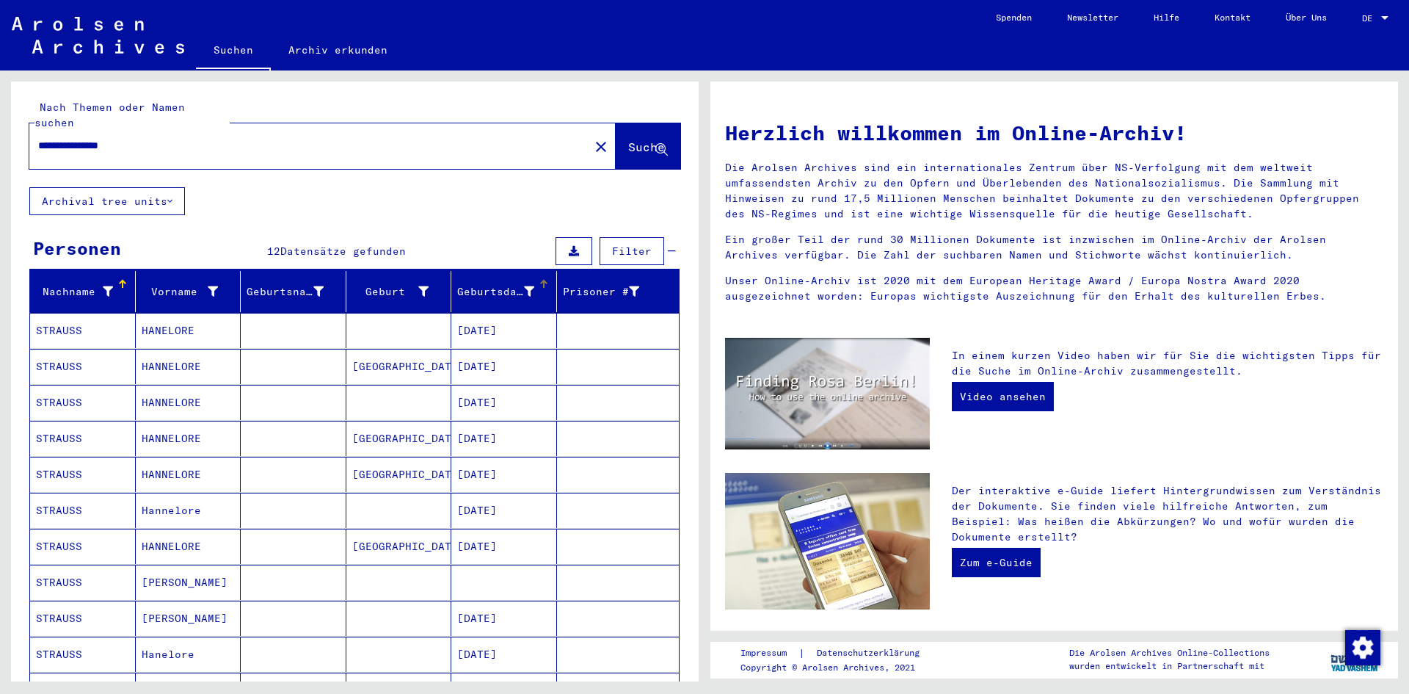
click at [493, 284] on div "Geburtsdatum" at bounding box center [495, 291] width 77 height 15
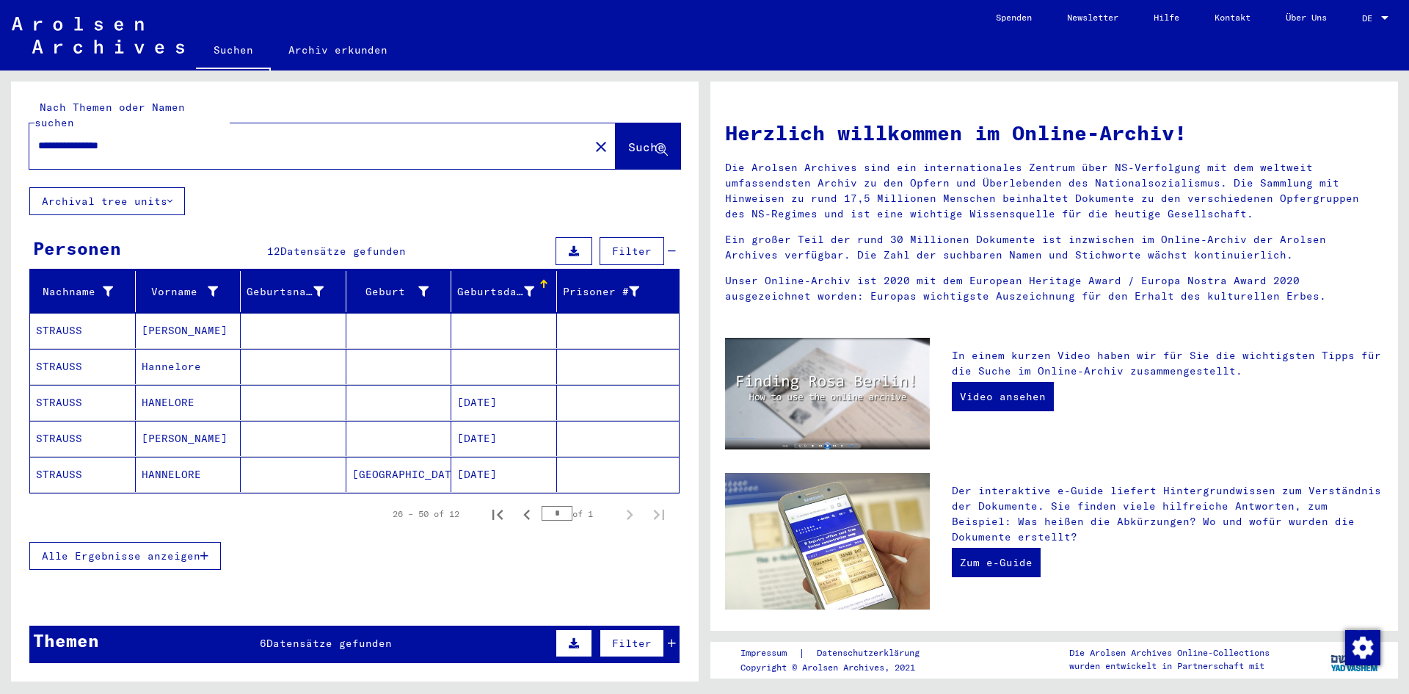
click at [493, 284] on div "Geburtsdatum" at bounding box center [495, 291] width 77 height 15
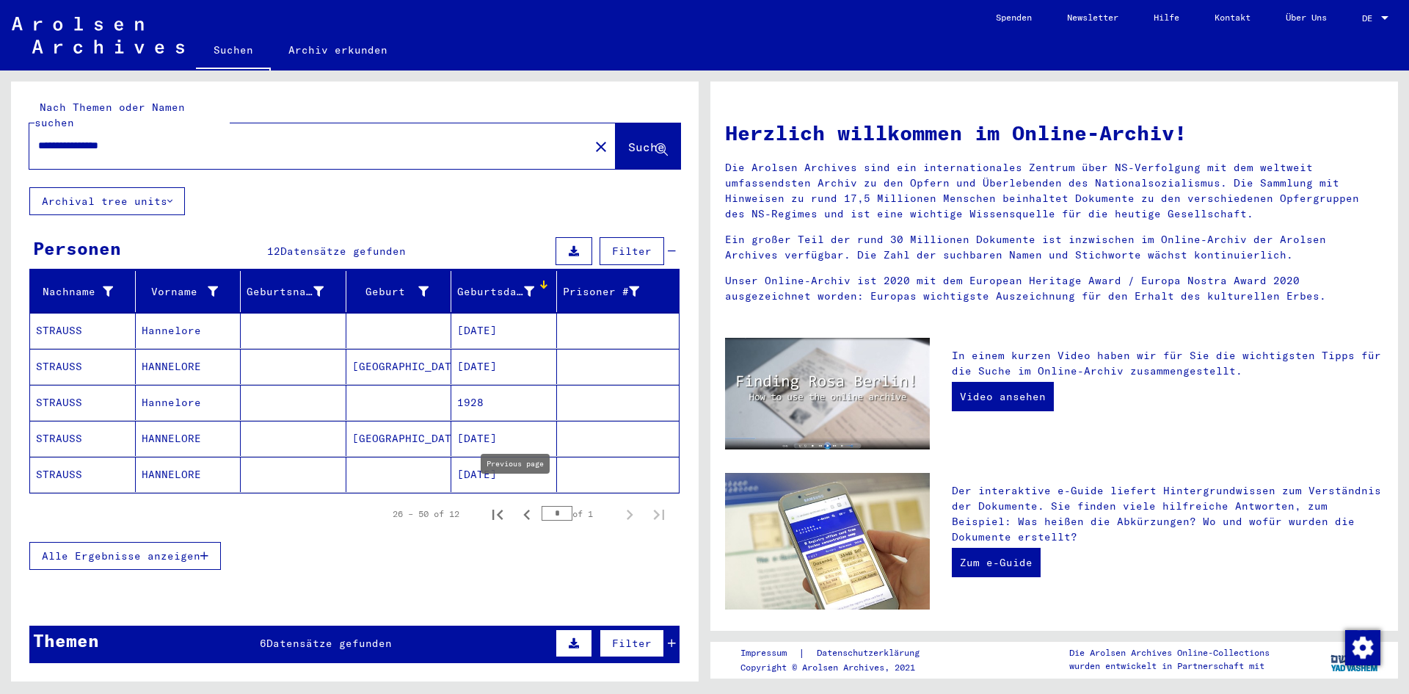
click at [525, 504] on icon "Previous page" at bounding box center [527, 514] width 21 height 21
type input "*"
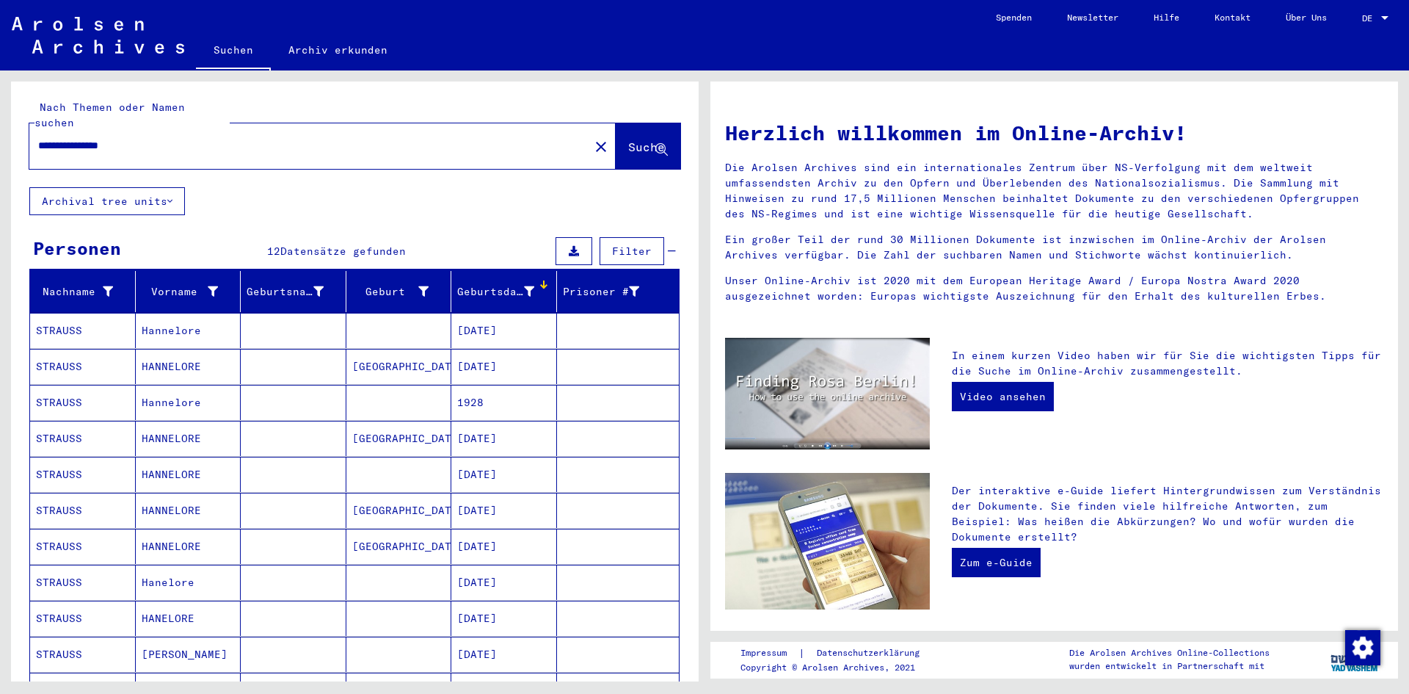
click at [85, 318] on mat-cell "STRAUSS" at bounding box center [83, 330] width 106 height 35
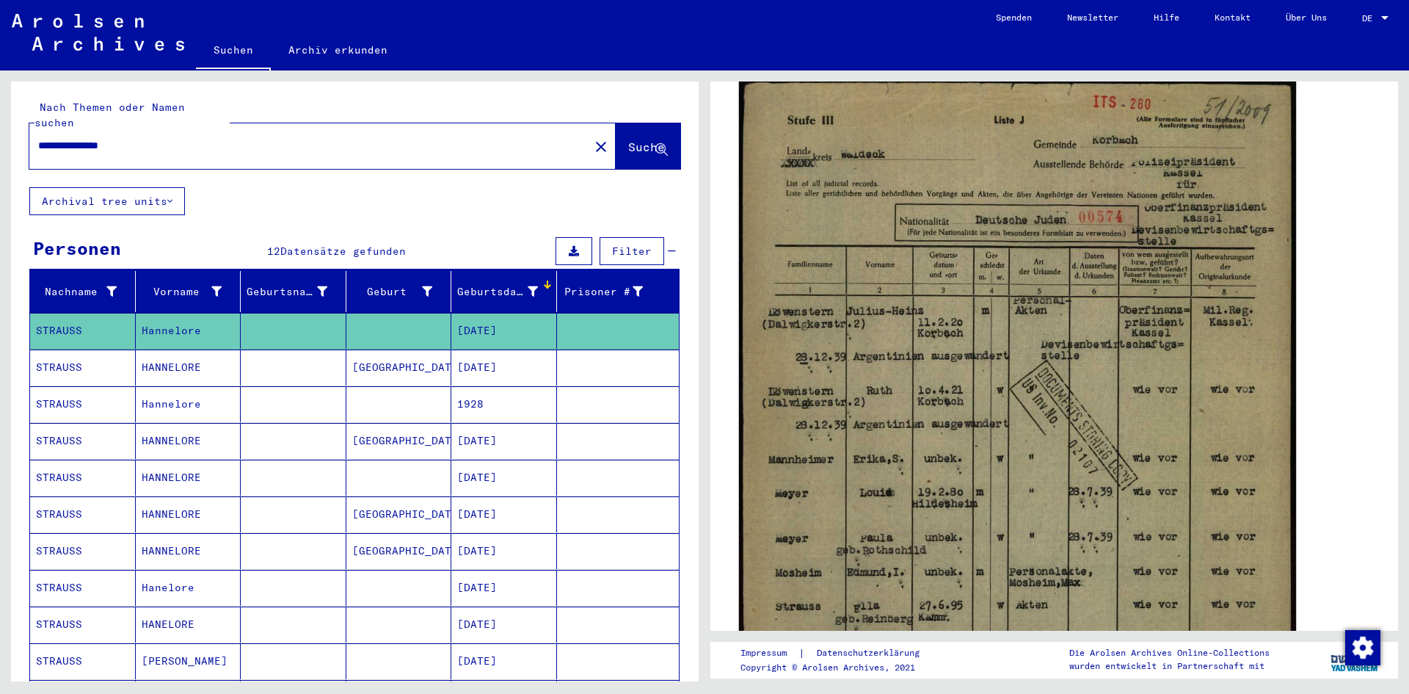
scroll to position [294, 0]
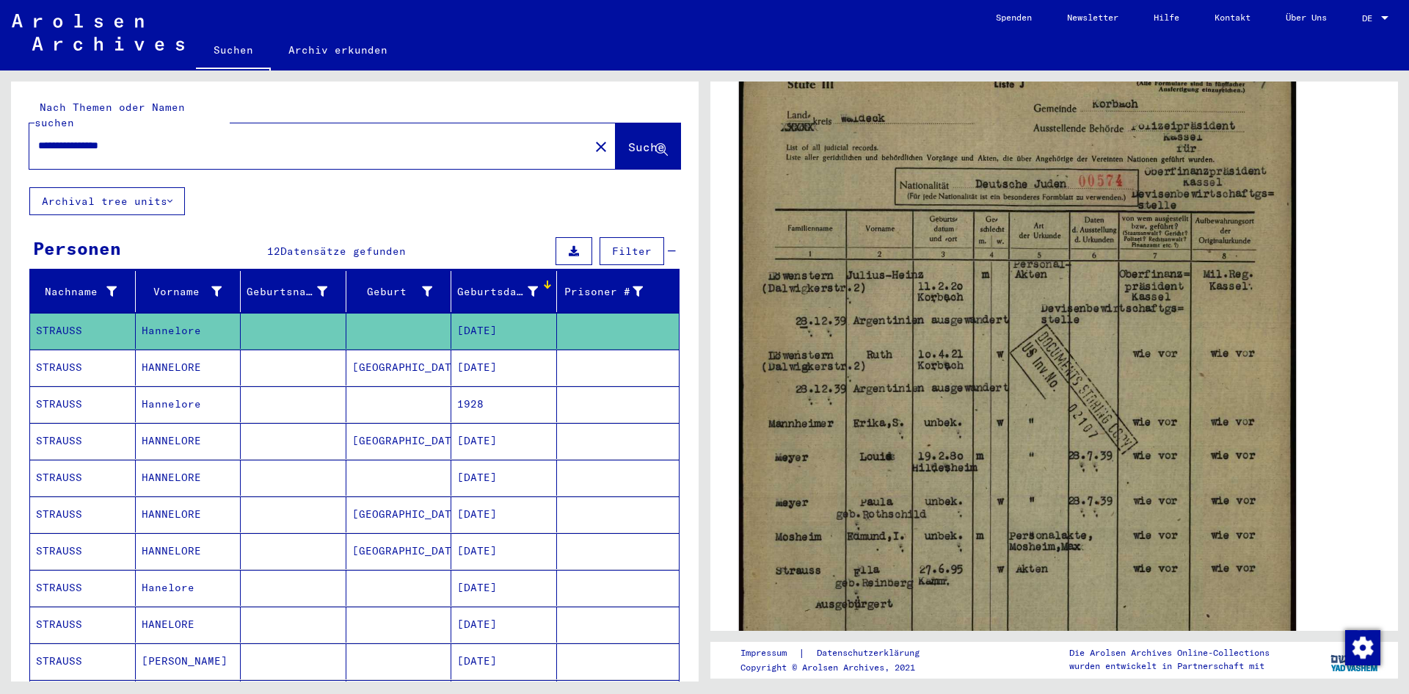
click at [1011, 390] on img at bounding box center [1017, 432] width 557 height 784
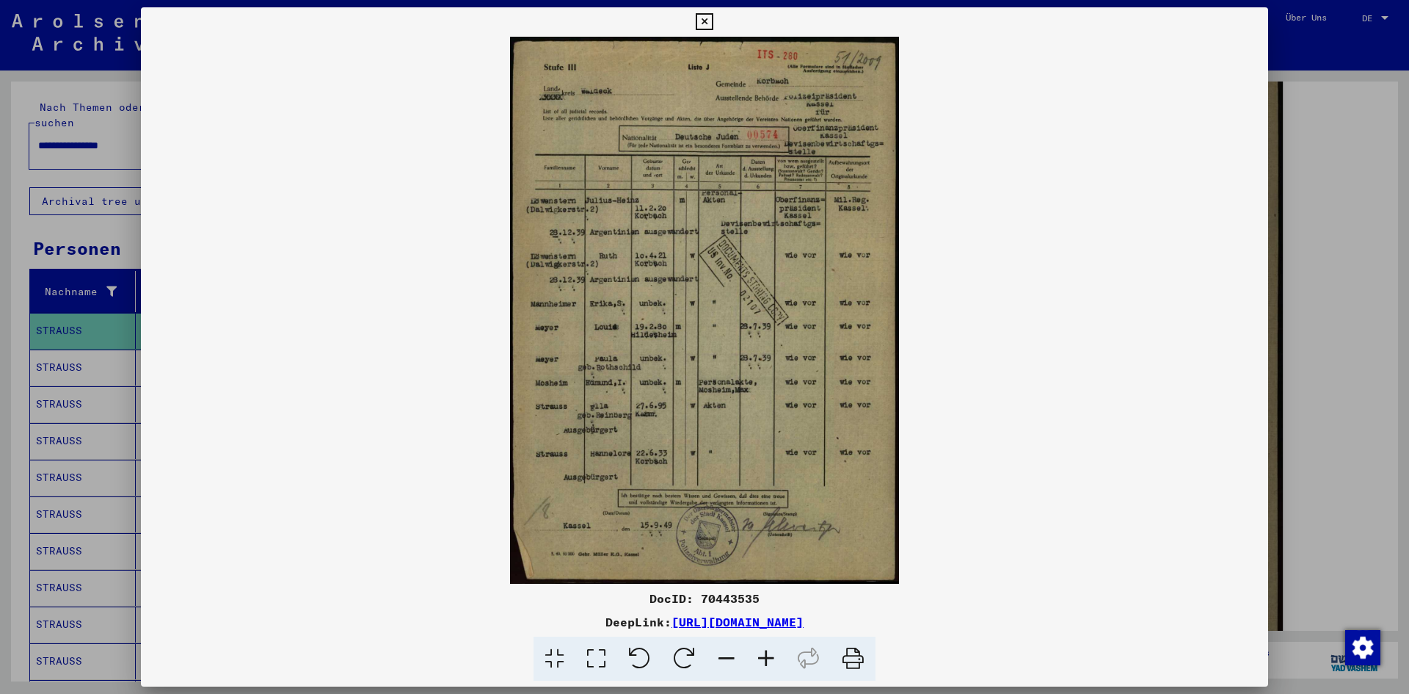
click at [765, 661] on icon at bounding box center [766, 658] width 40 height 45
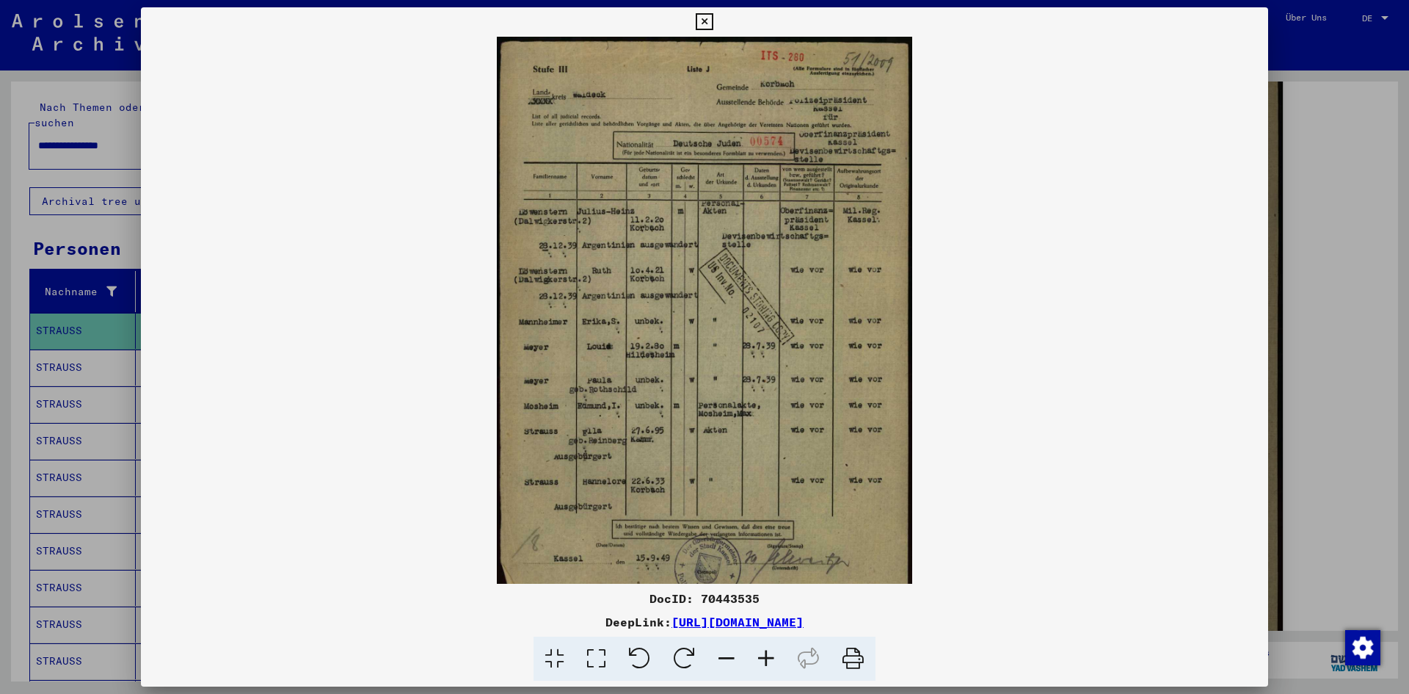
click at [765, 661] on icon at bounding box center [766, 658] width 40 height 45
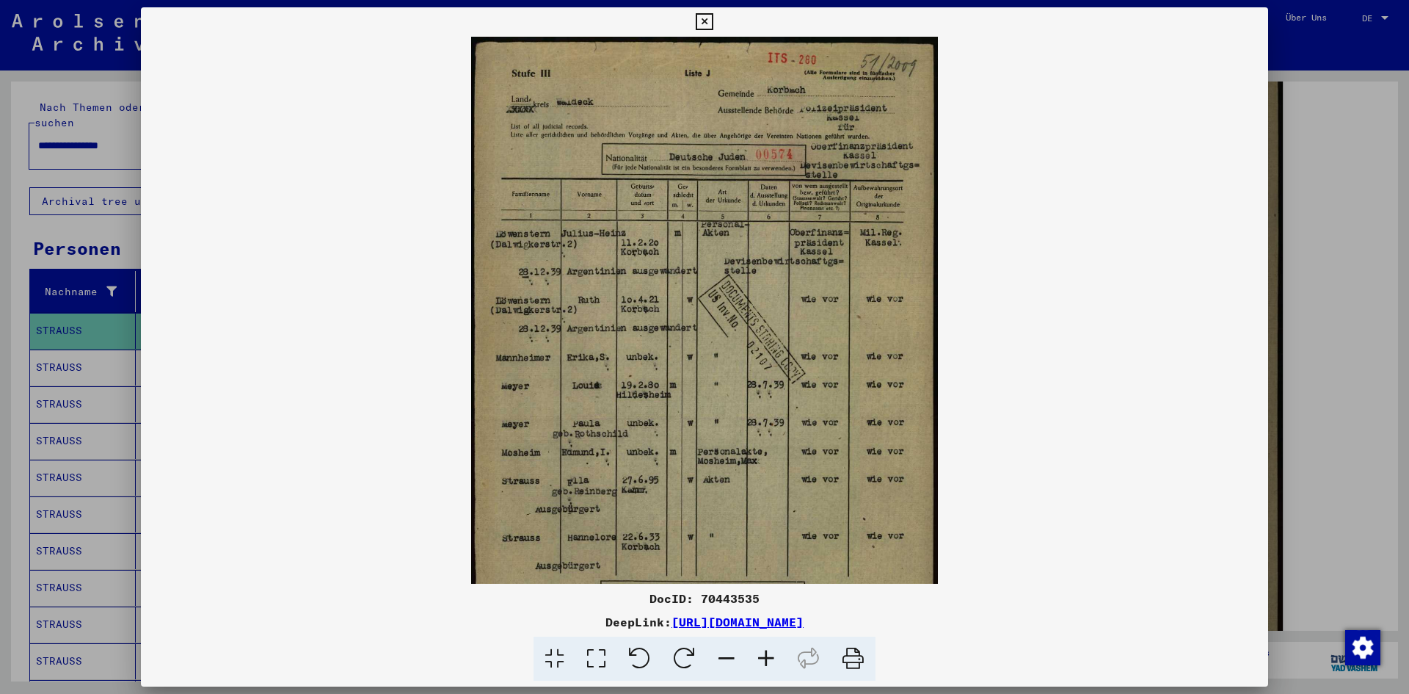
click at [765, 661] on icon at bounding box center [766, 658] width 40 height 45
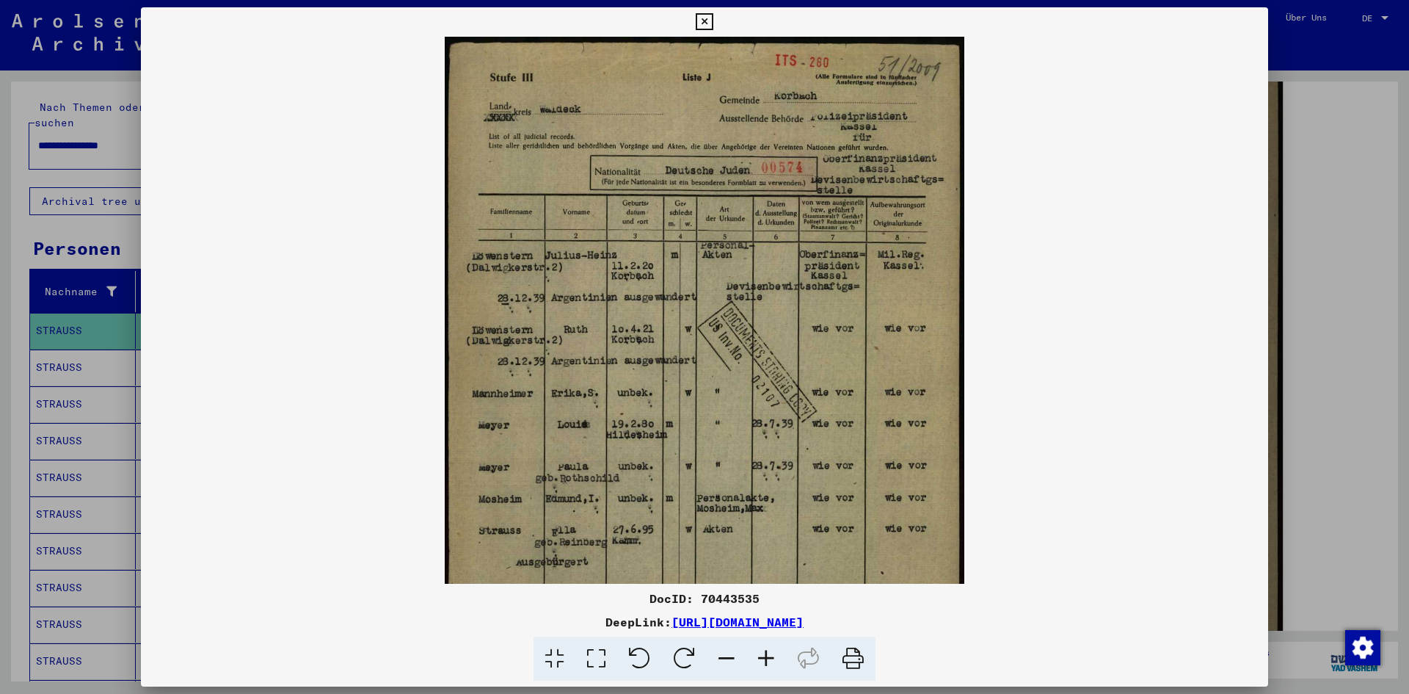
click at [765, 661] on icon at bounding box center [766, 658] width 40 height 45
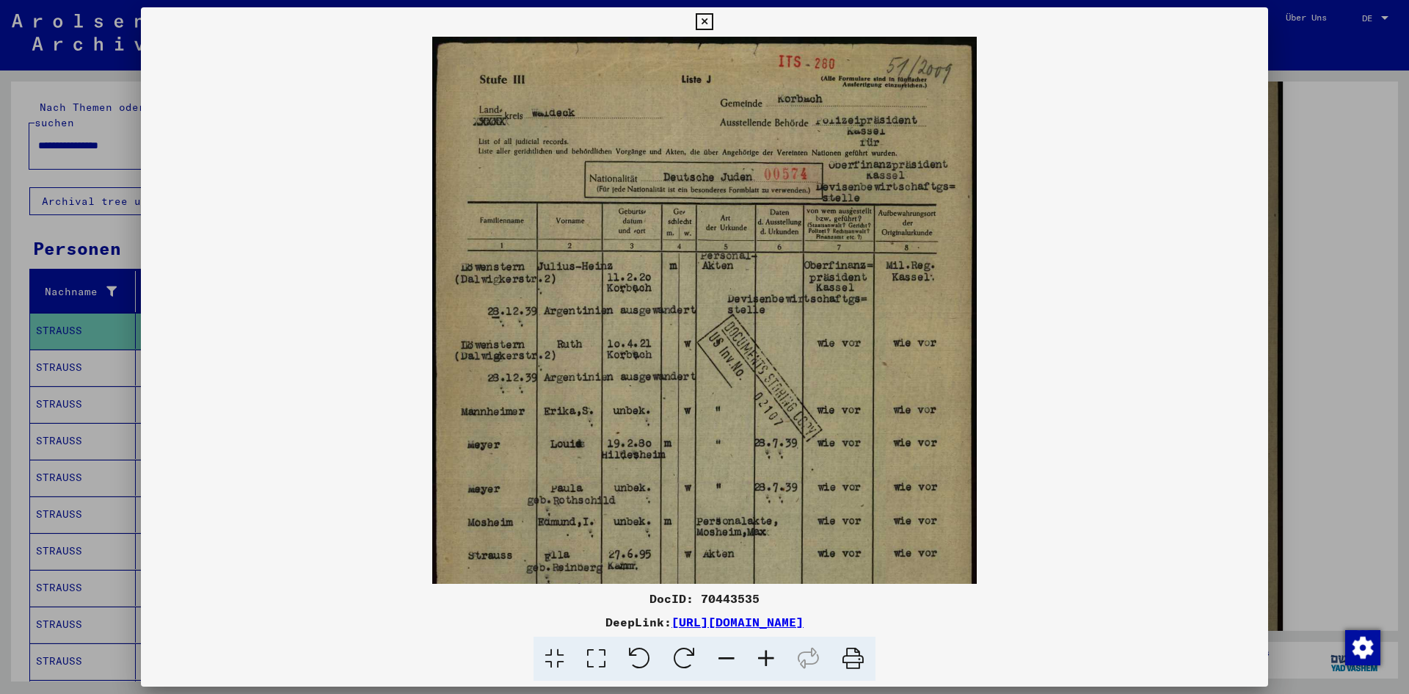
click at [765, 661] on icon at bounding box center [766, 658] width 40 height 45
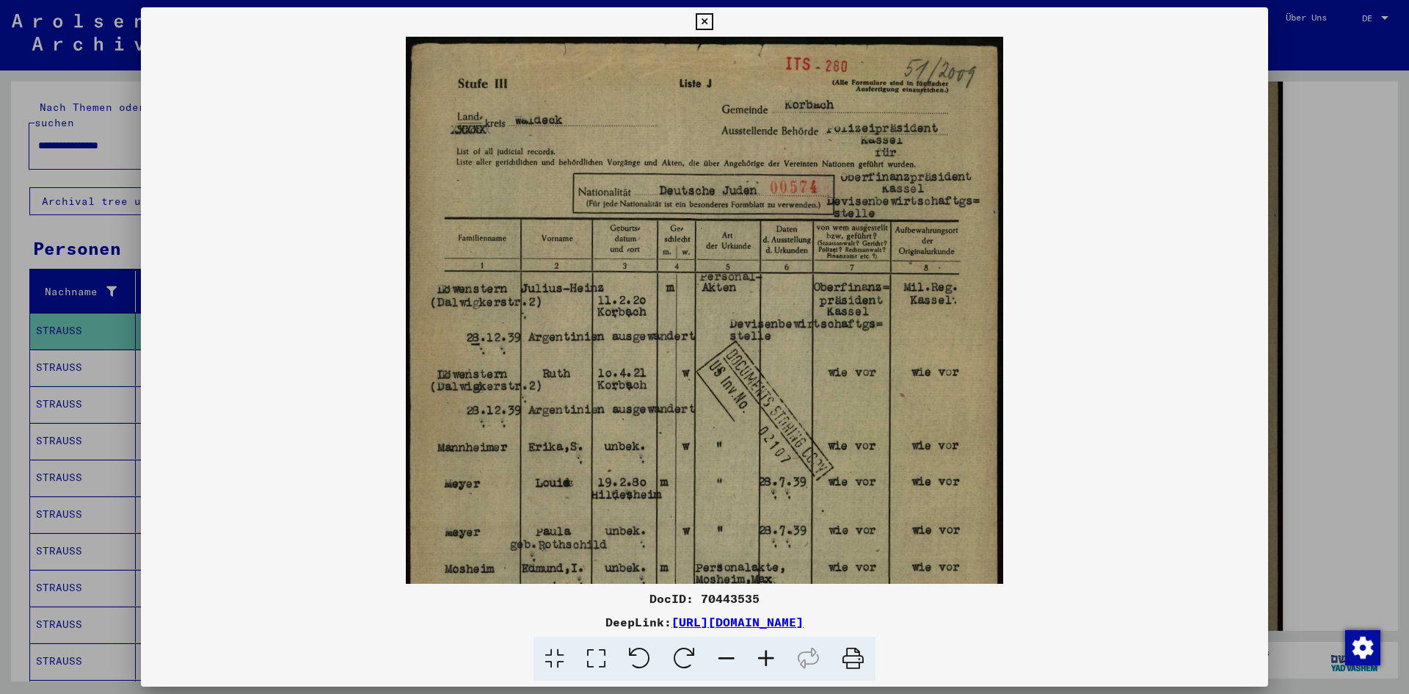
click at [737, 370] on img at bounding box center [704, 457] width 597 height 840
click at [1363, 382] on div at bounding box center [704, 347] width 1409 height 694
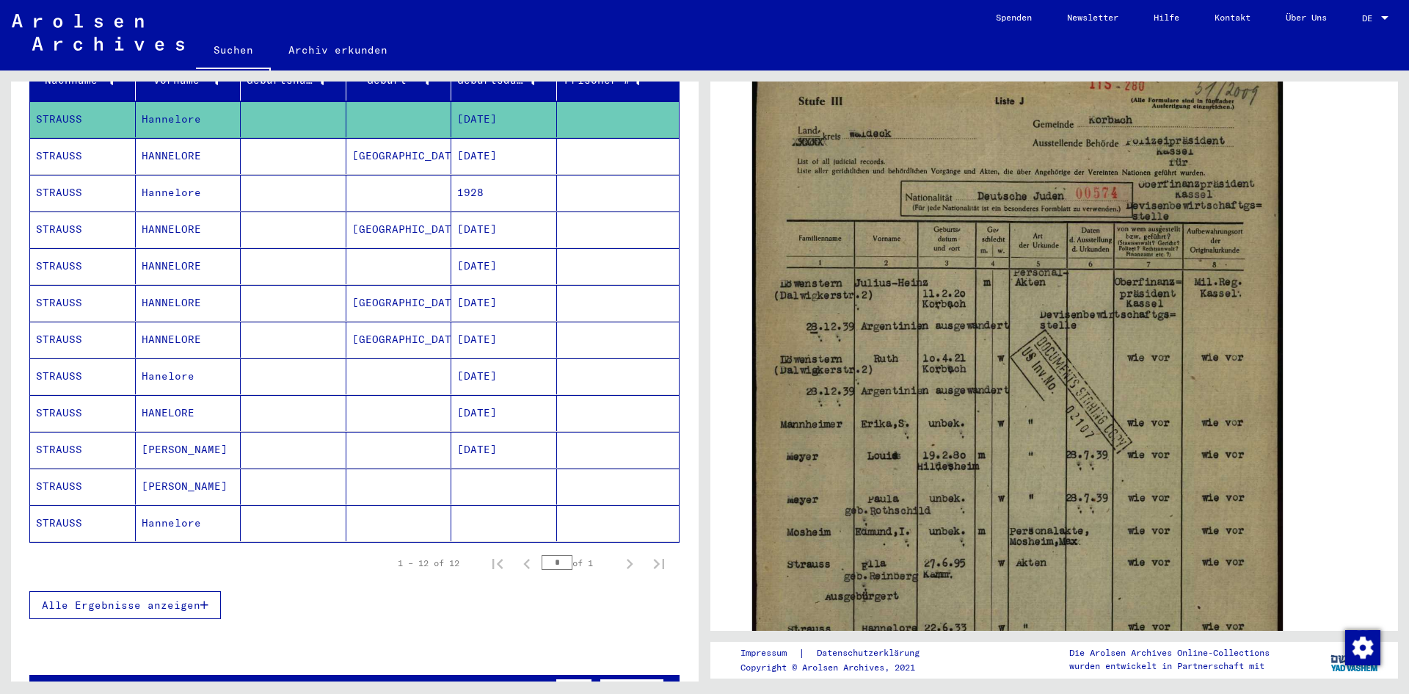
scroll to position [220, 0]
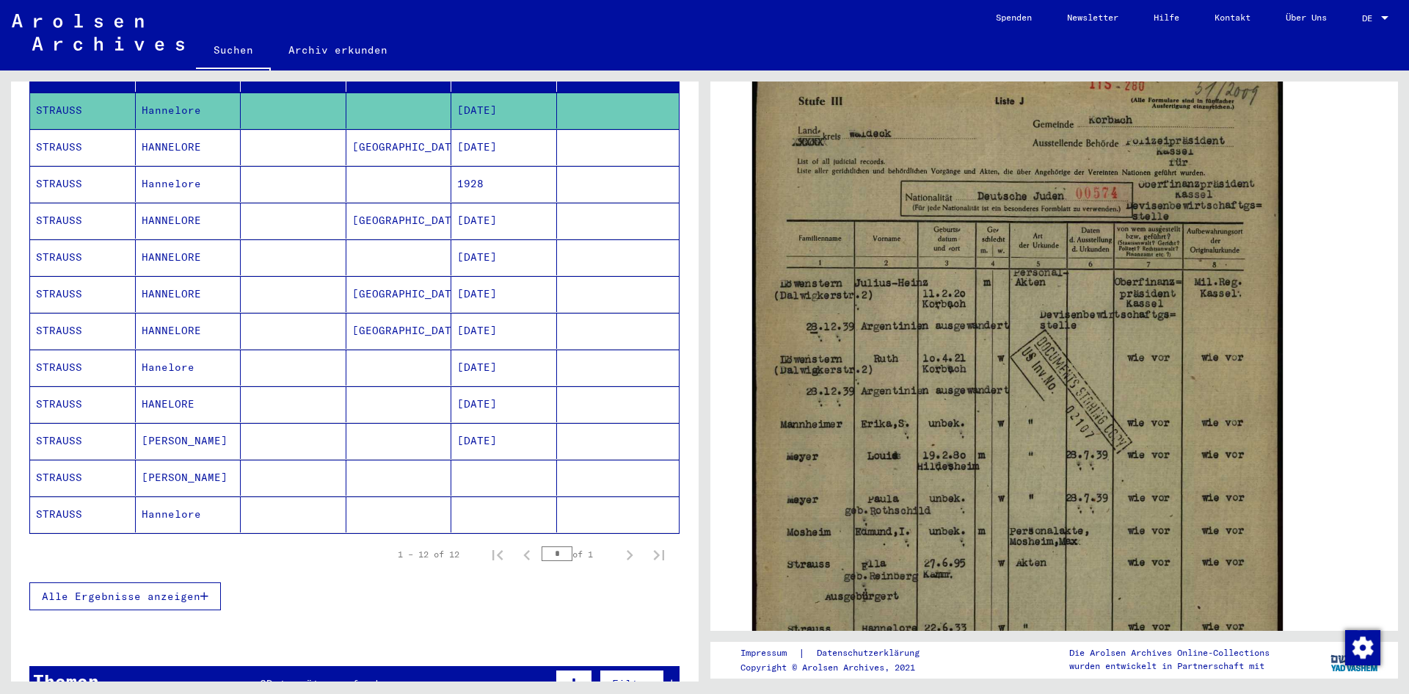
click at [192, 459] on mat-cell "[PERSON_NAME]" at bounding box center [189, 477] width 106 height 36
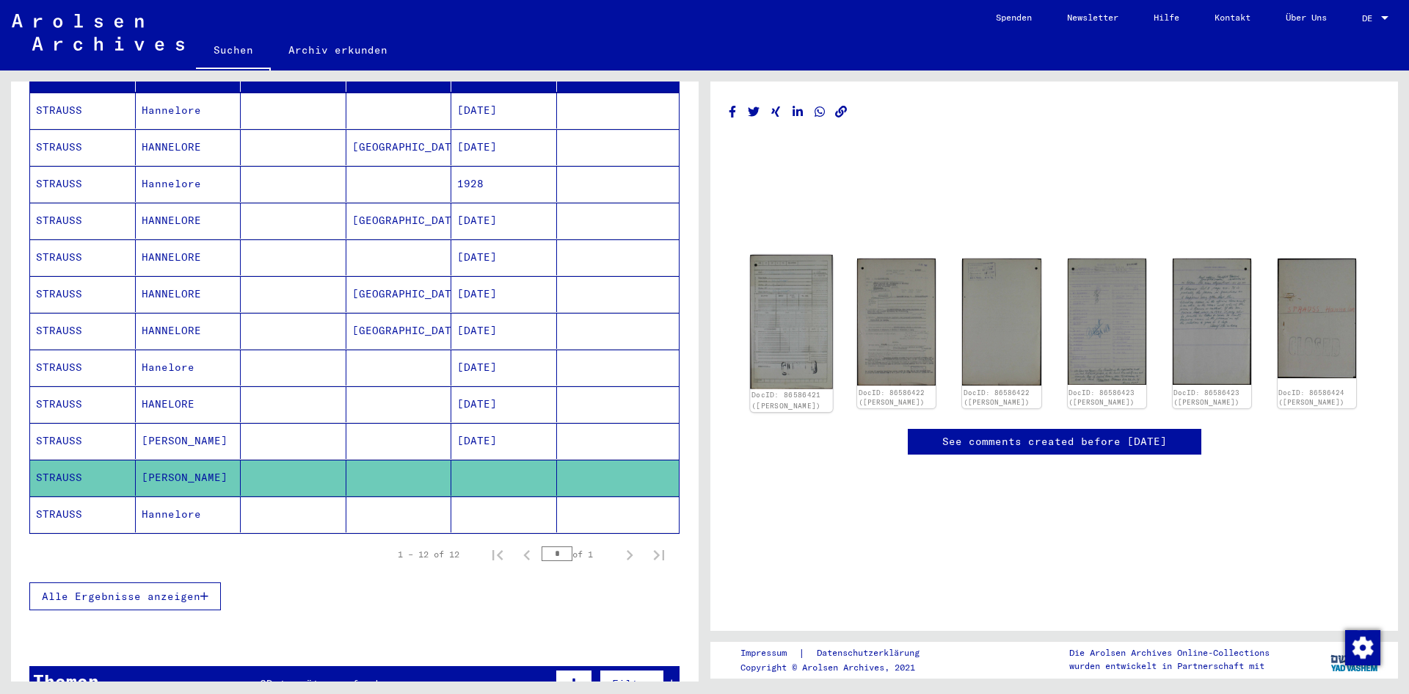
click at [781, 310] on img at bounding box center [791, 322] width 83 height 134
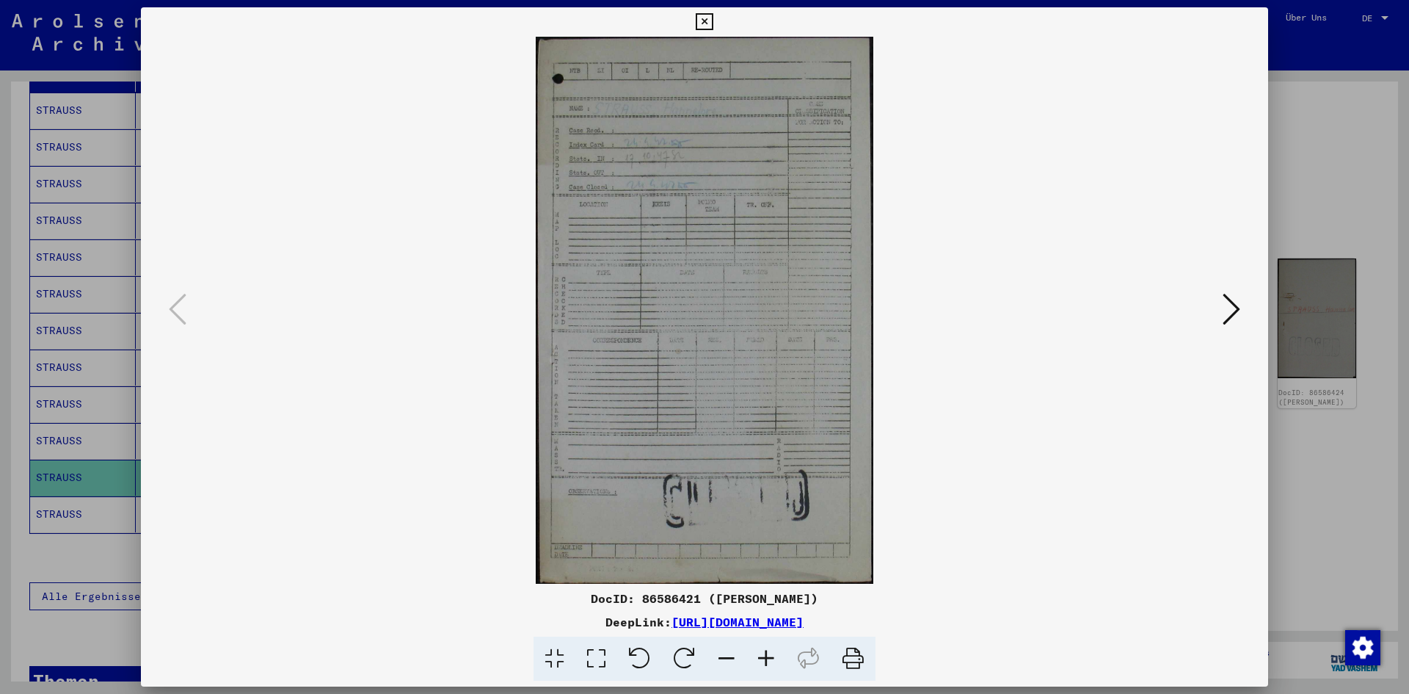
click at [1229, 306] on icon at bounding box center [1232, 308] width 18 height 35
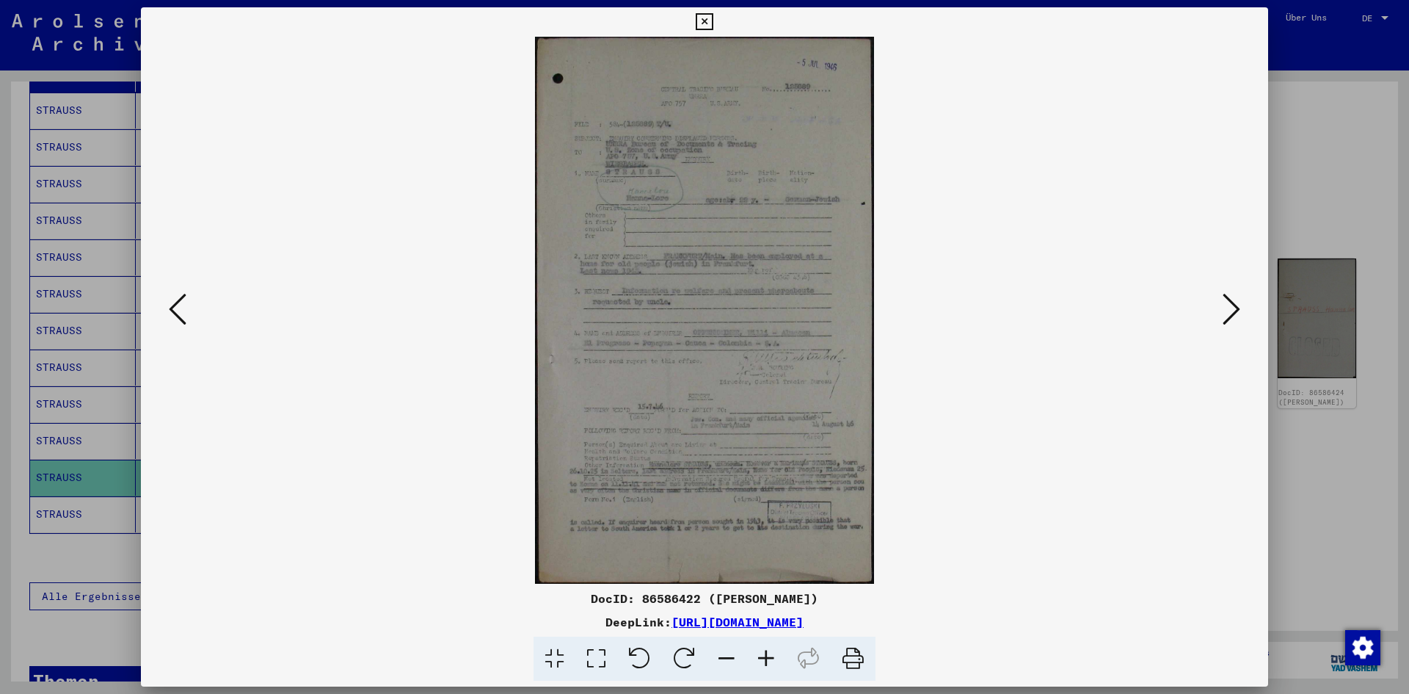
click at [1229, 306] on icon at bounding box center [1232, 308] width 18 height 35
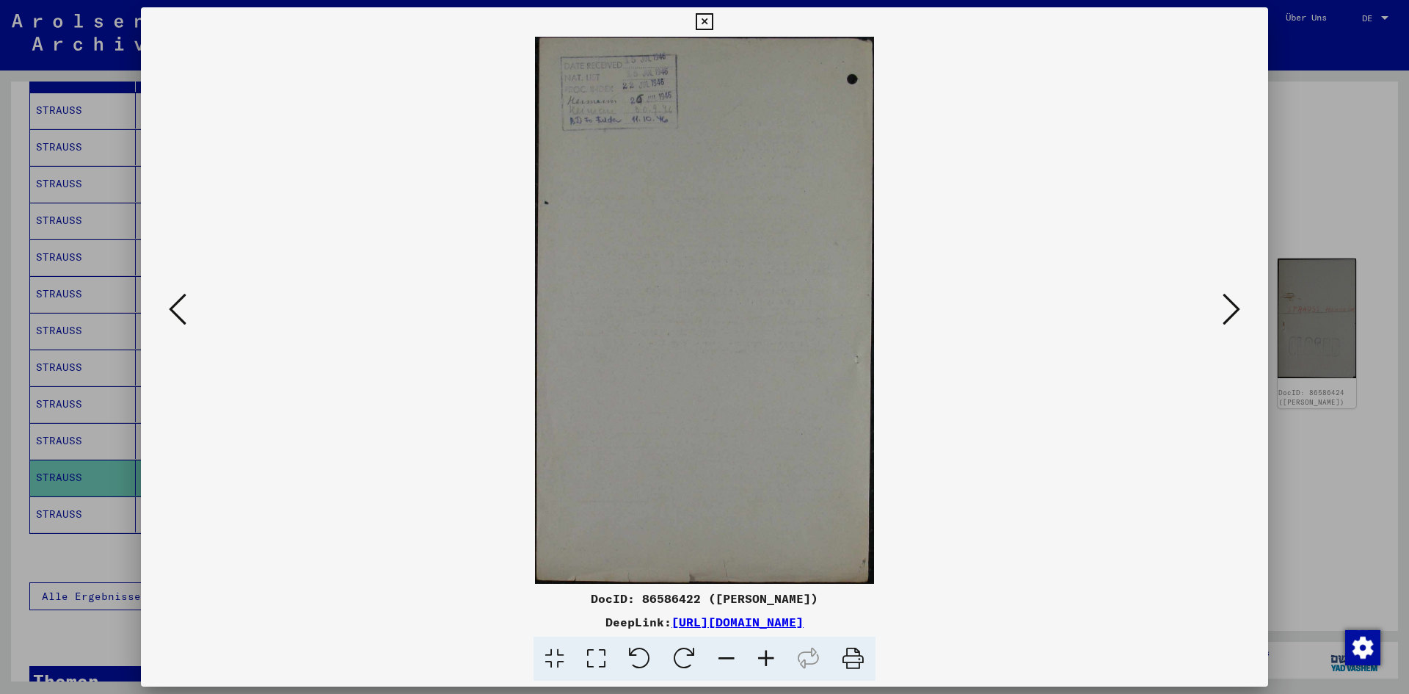
click at [178, 320] on icon at bounding box center [178, 308] width 18 height 35
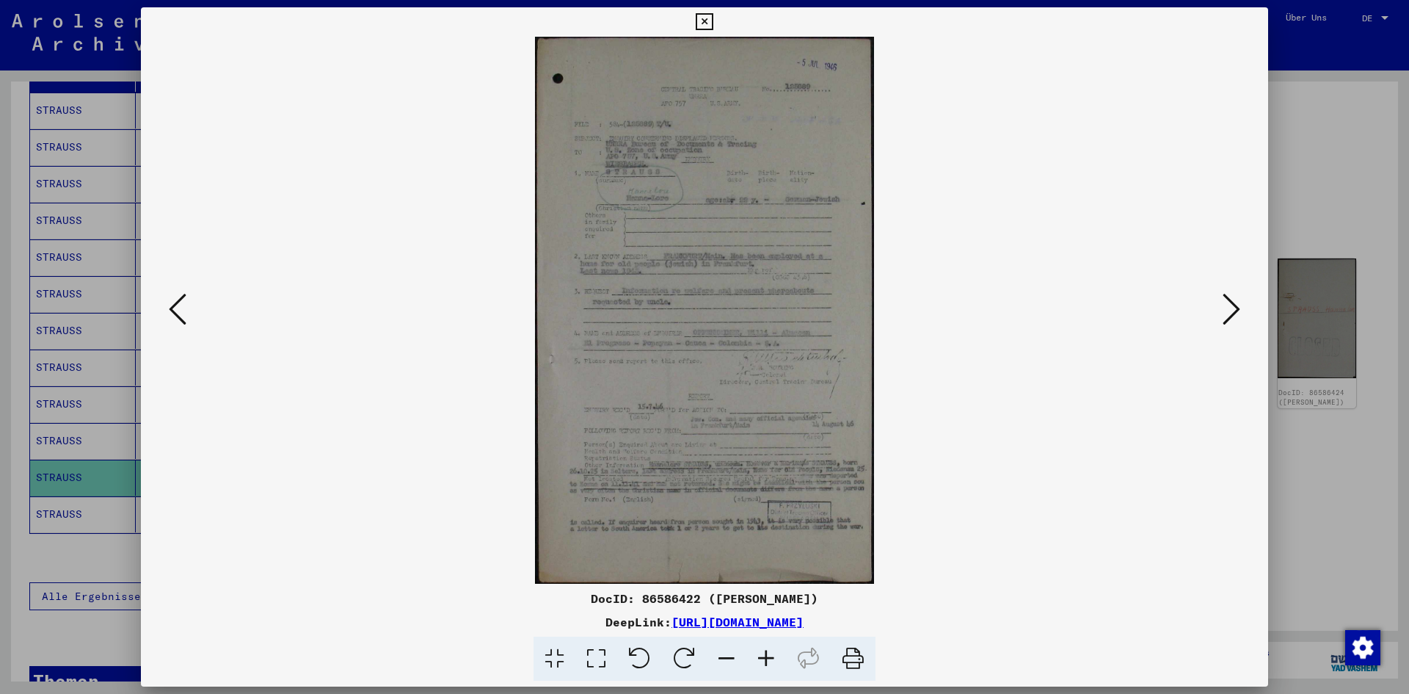
click at [771, 662] on icon at bounding box center [766, 658] width 40 height 45
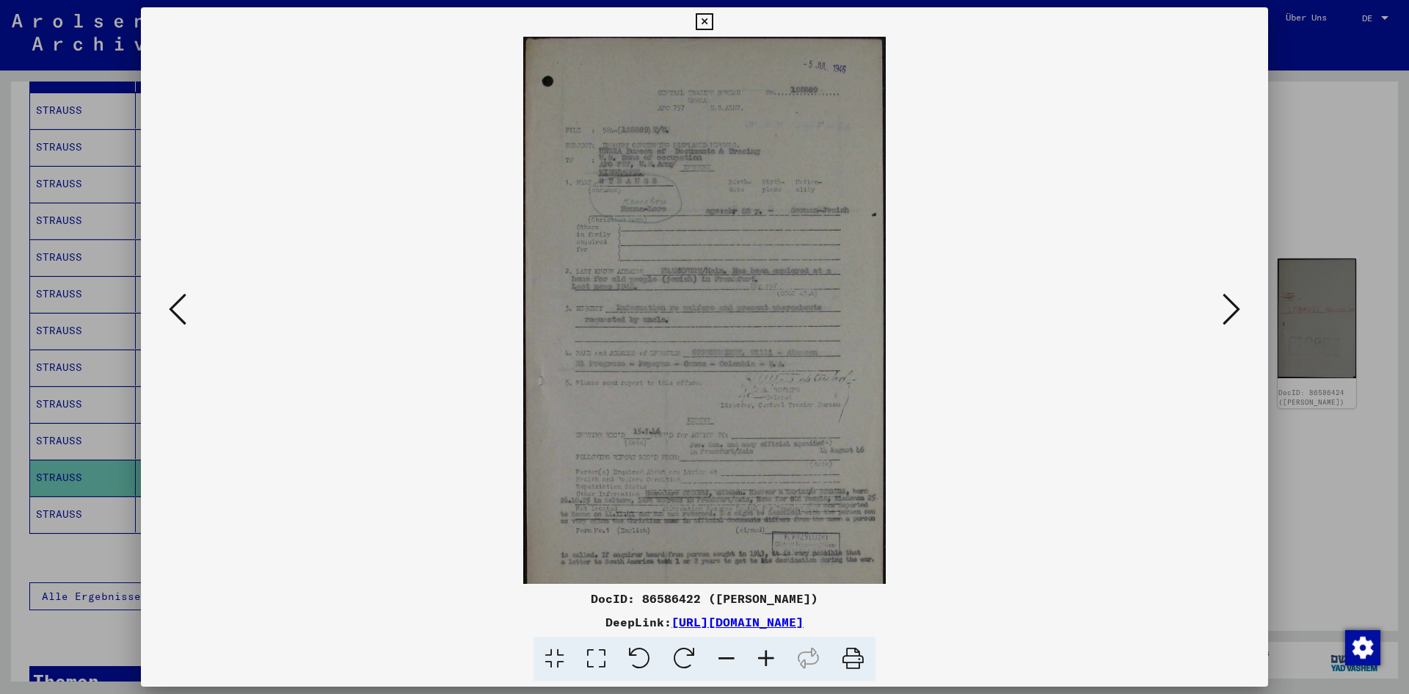
click at [771, 662] on icon at bounding box center [766, 658] width 40 height 45
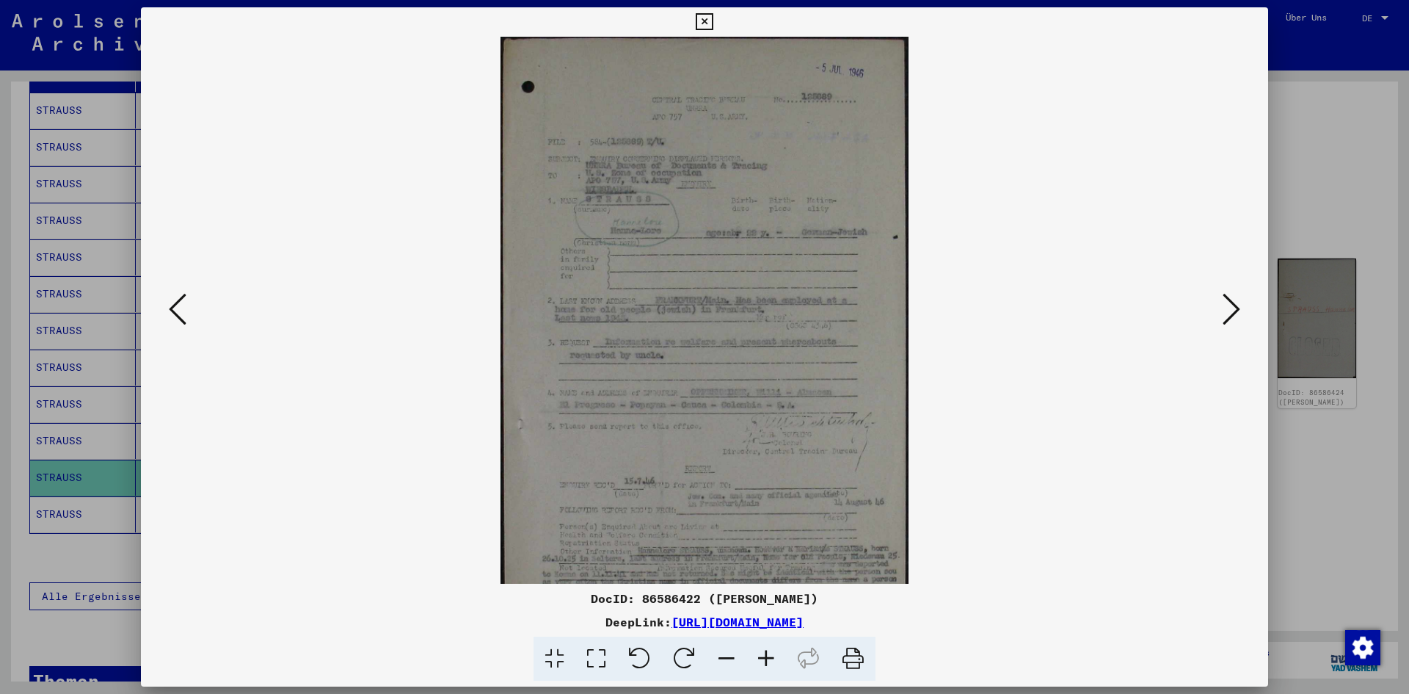
click at [771, 662] on icon at bounding box center [766, 658] width 40 height 45
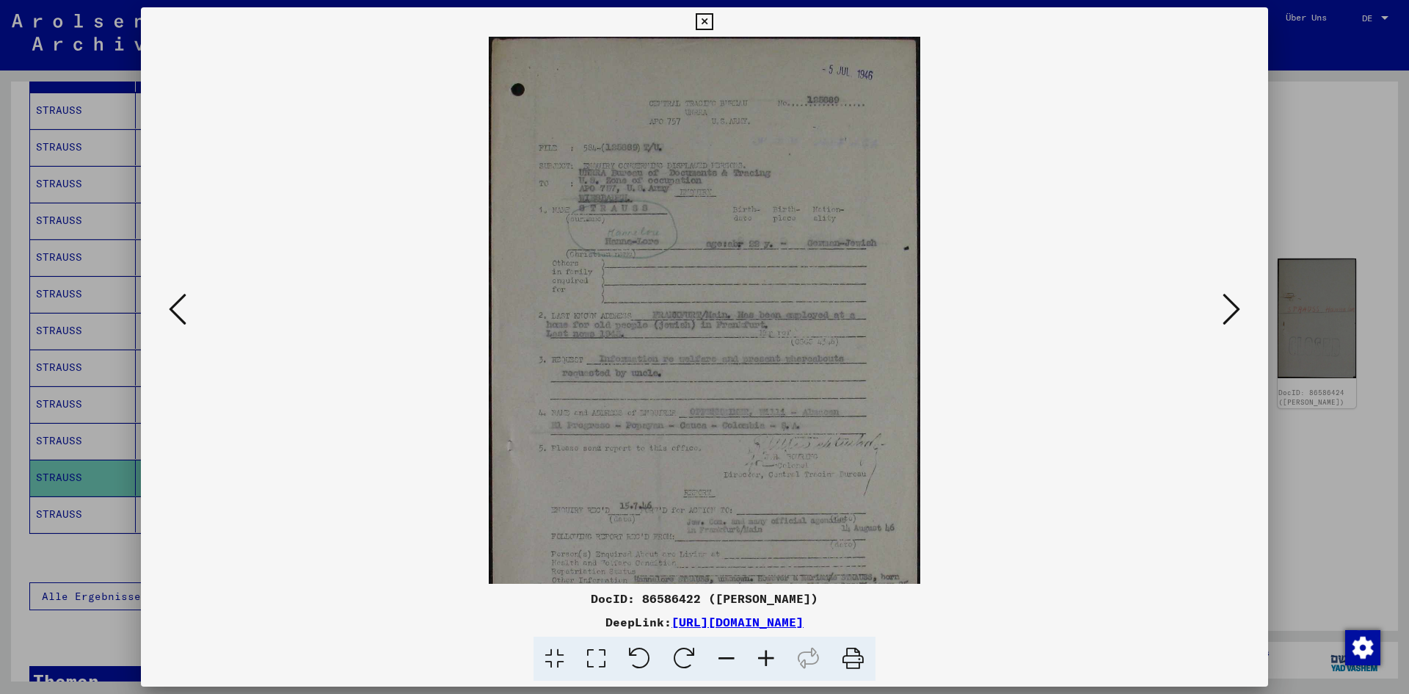
click at [771, 662] on icon at bounding box center [766, 658] width 40 height 45
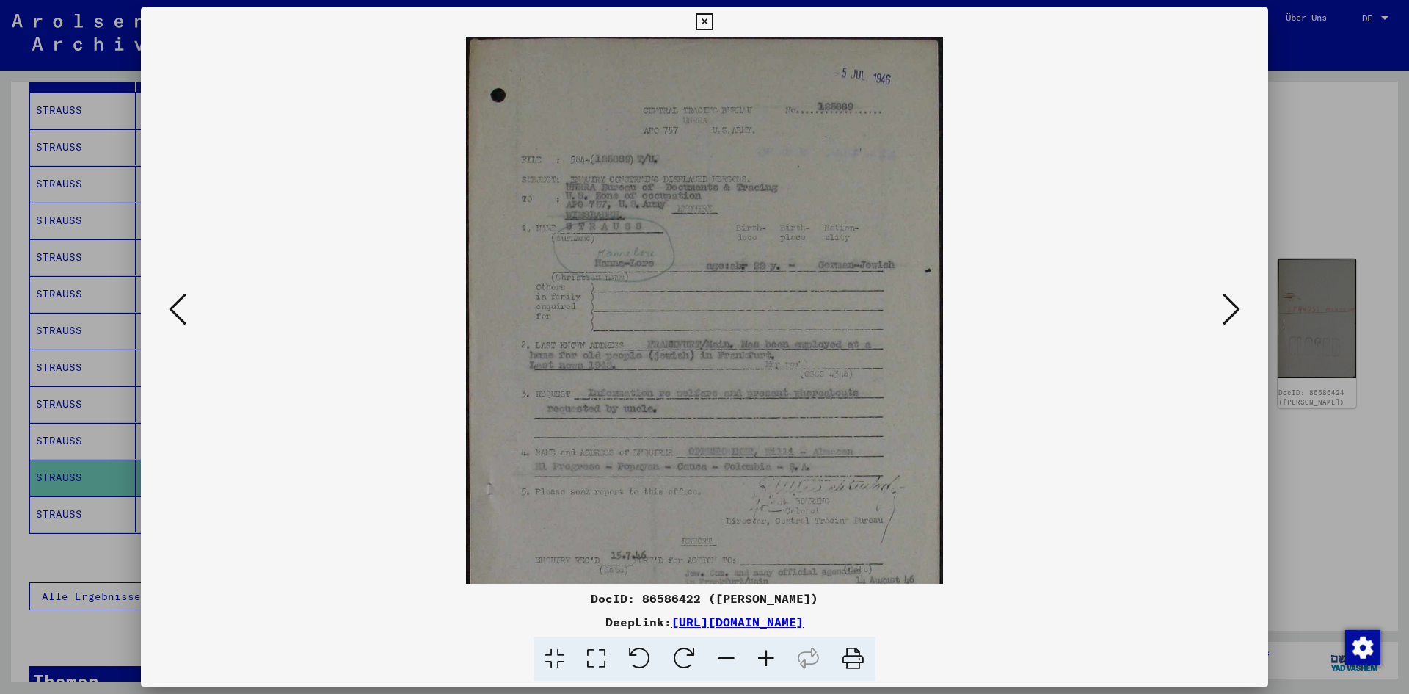
click at [771, 662] on icon at bounding box center [766, 658] width 40 height 45
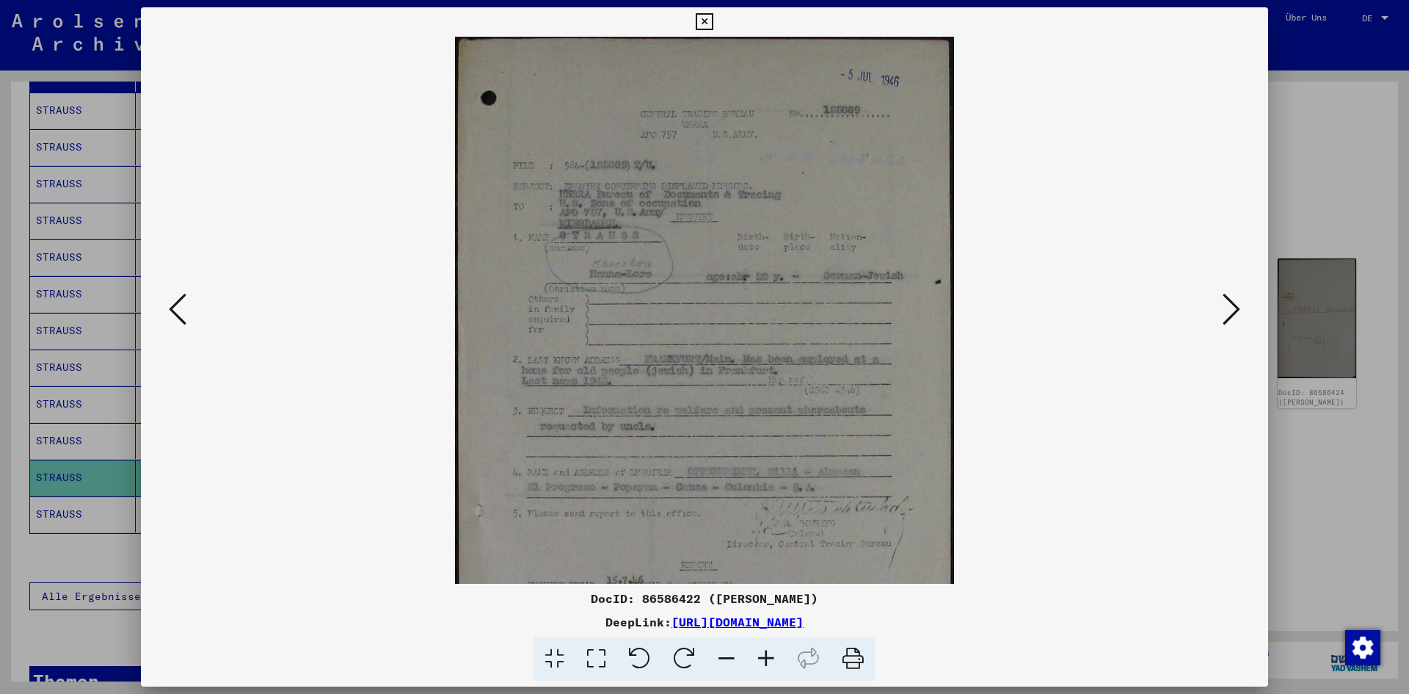
click at [771, 662] on icon at bounding box center [766, 658] width 40 height 45
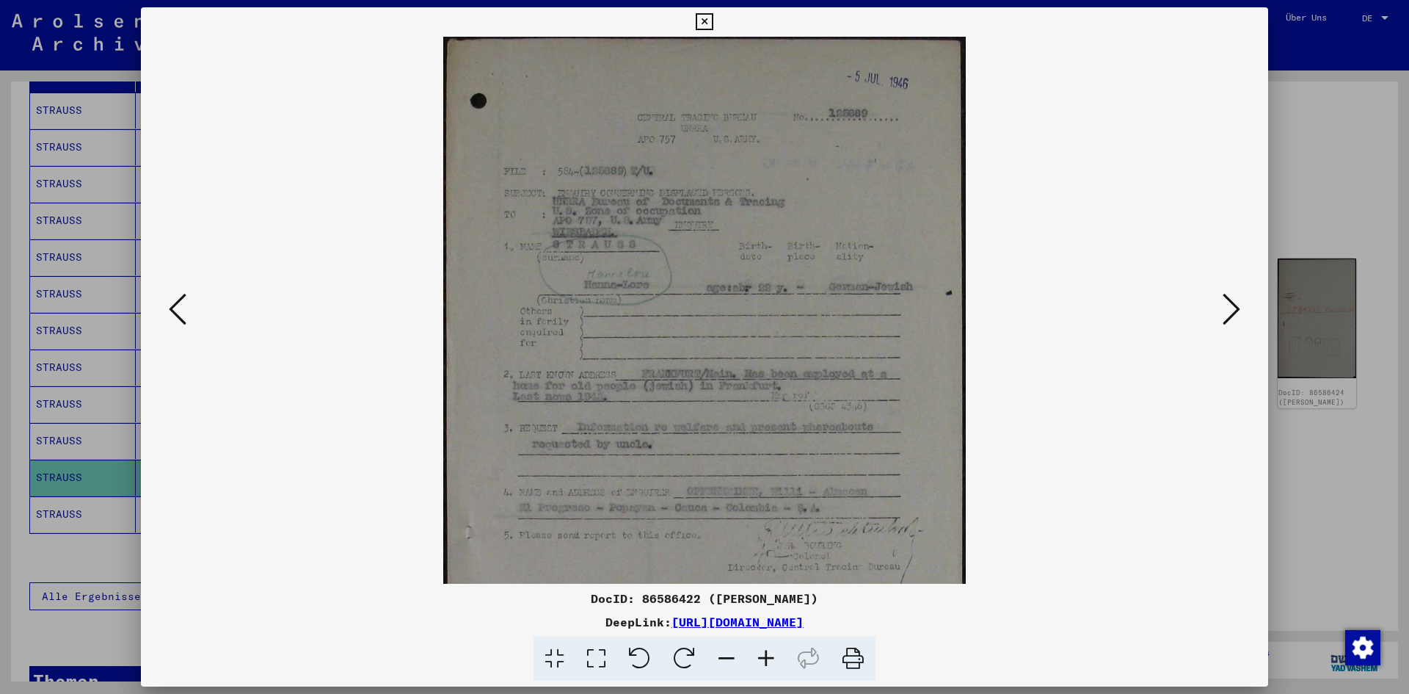
click at [1266, 319] on div at bounding box center [704, 310] width 1127 height 547
click at [1238, 313] on icon at bounding box center [1232, 308] width 18 height 35
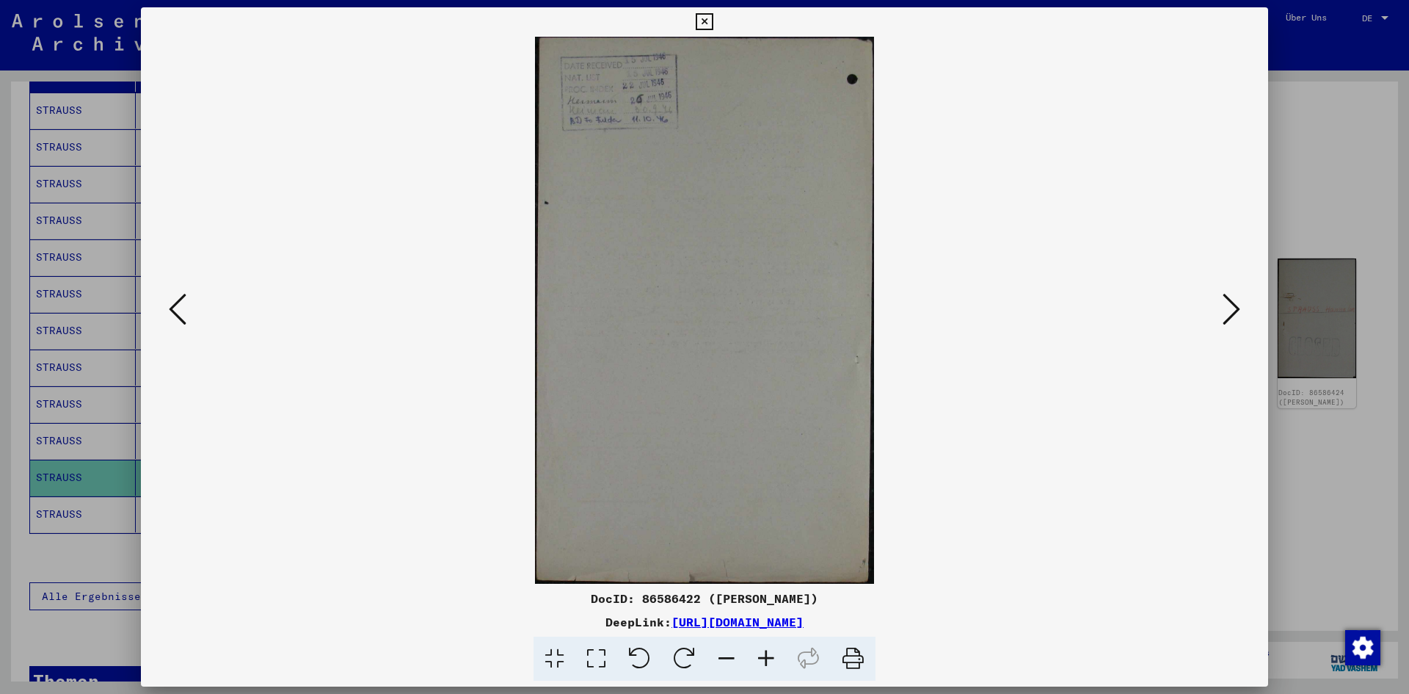
click at [1238, 313] on icon at bounding box center [1232, 308] width 18 height 35
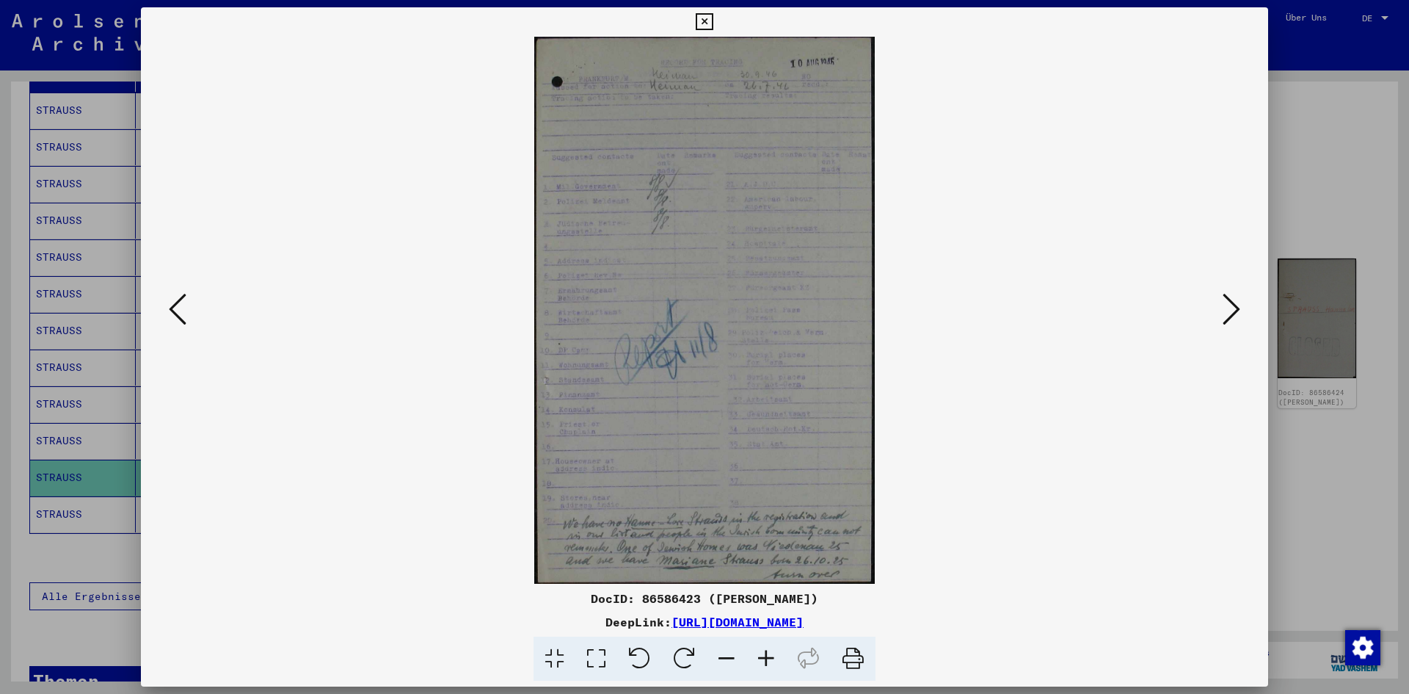
click at [1238, 313] on icon at bounding box center [1232, 308] width 18 height 35
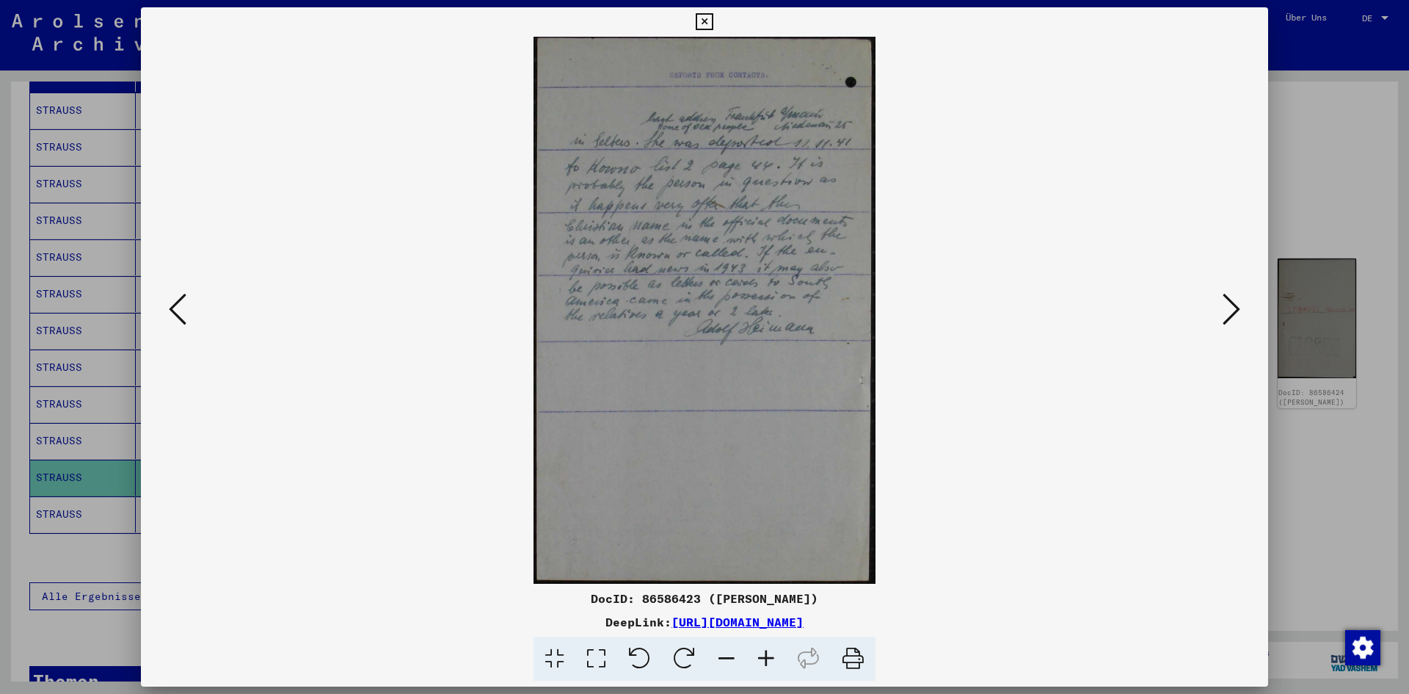
click at [1238, 313] on icon at bounding box center [1232, 308] width 18 height 35
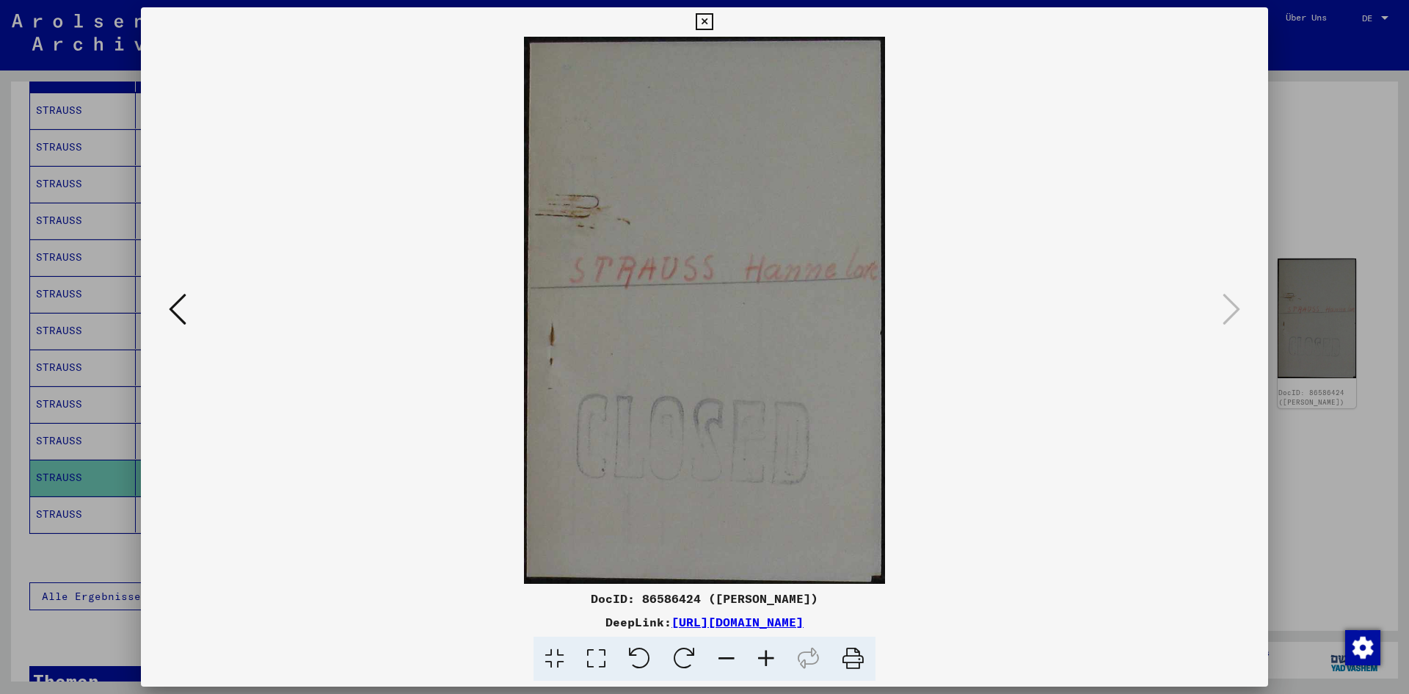
click at [1342, 509] on div at bounding box center [704, 347] width 1409 height 694
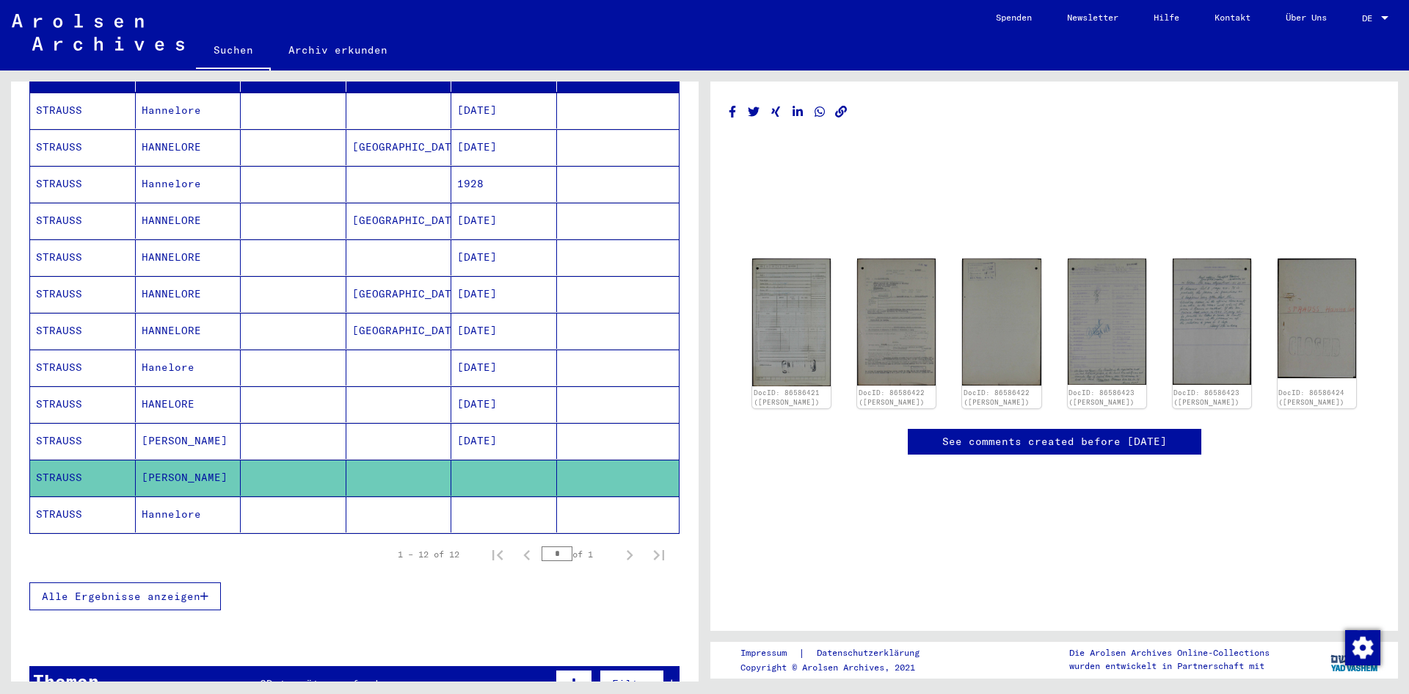
click at [169, 498] on mat-cell "Hannelore" at bounding box center [189, 514] width 106 height 36
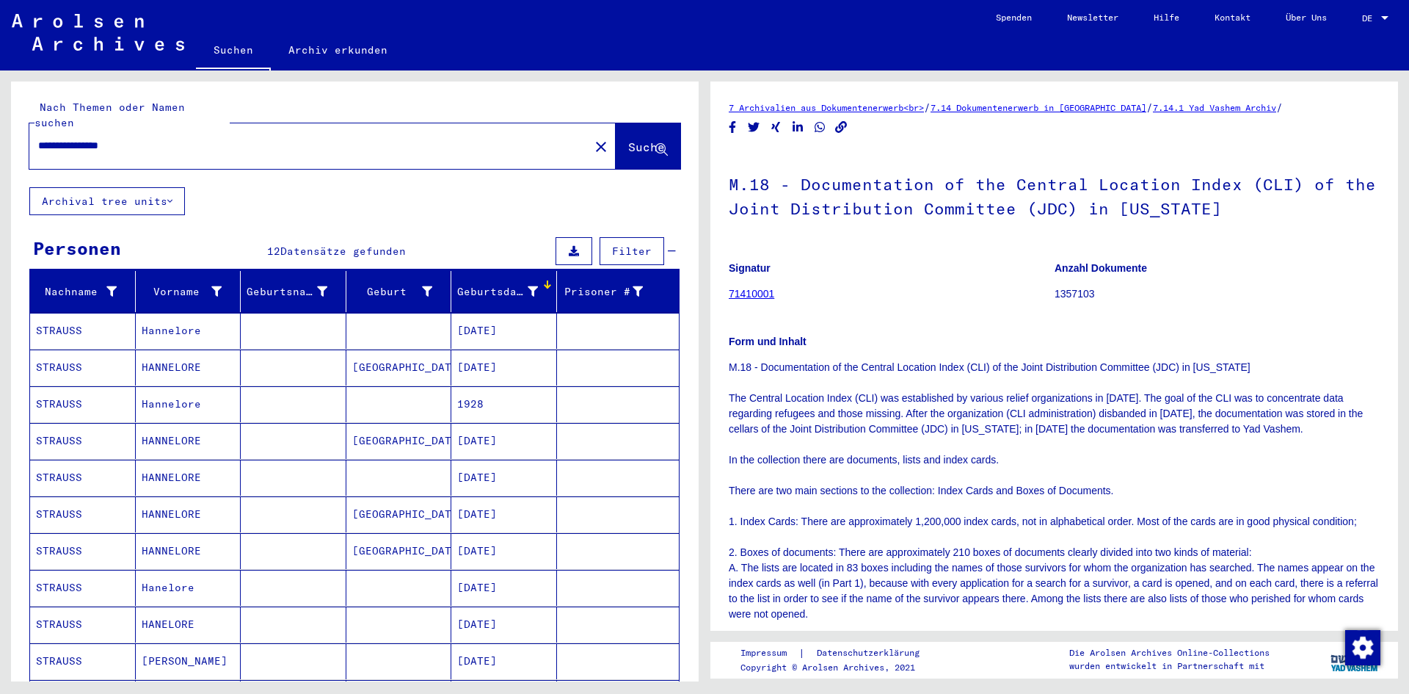
scroll to position [294, 0]
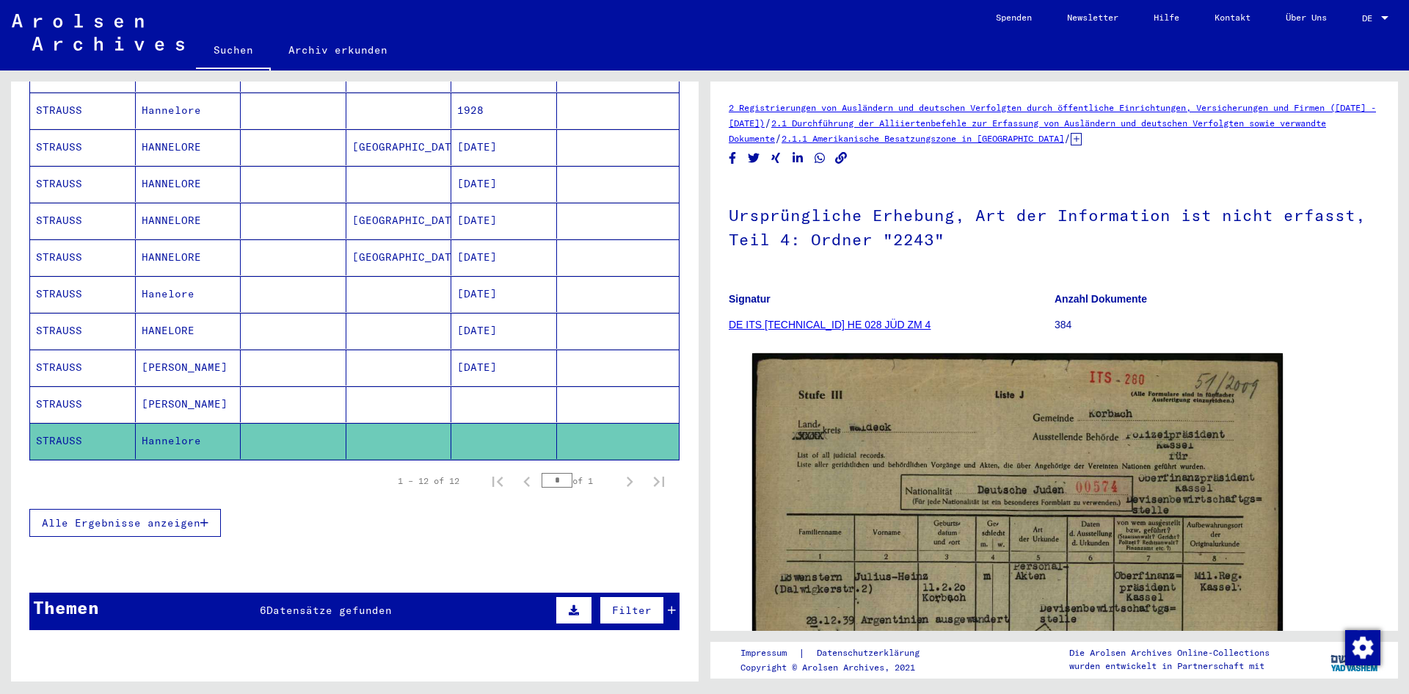
scroll to position [292, 0]
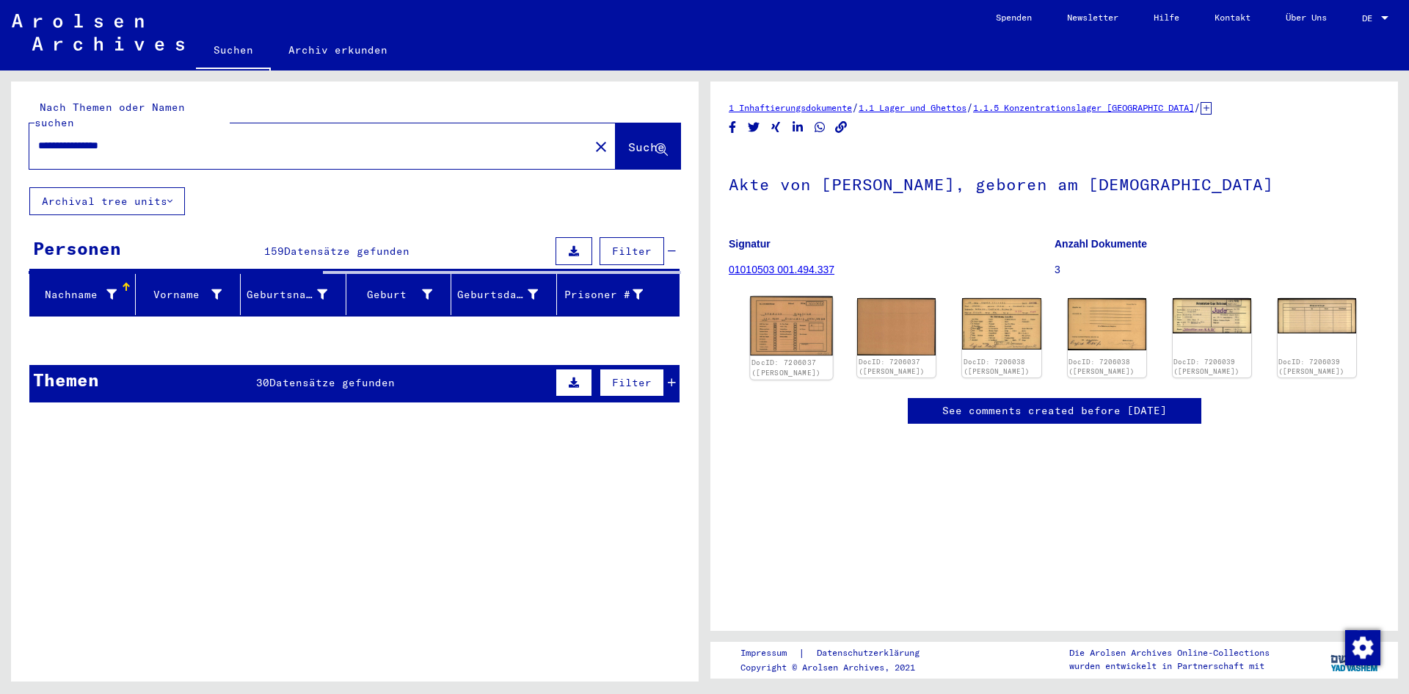
click at [787, 324] on img at bounding box center [791, 325] width 83 height 59
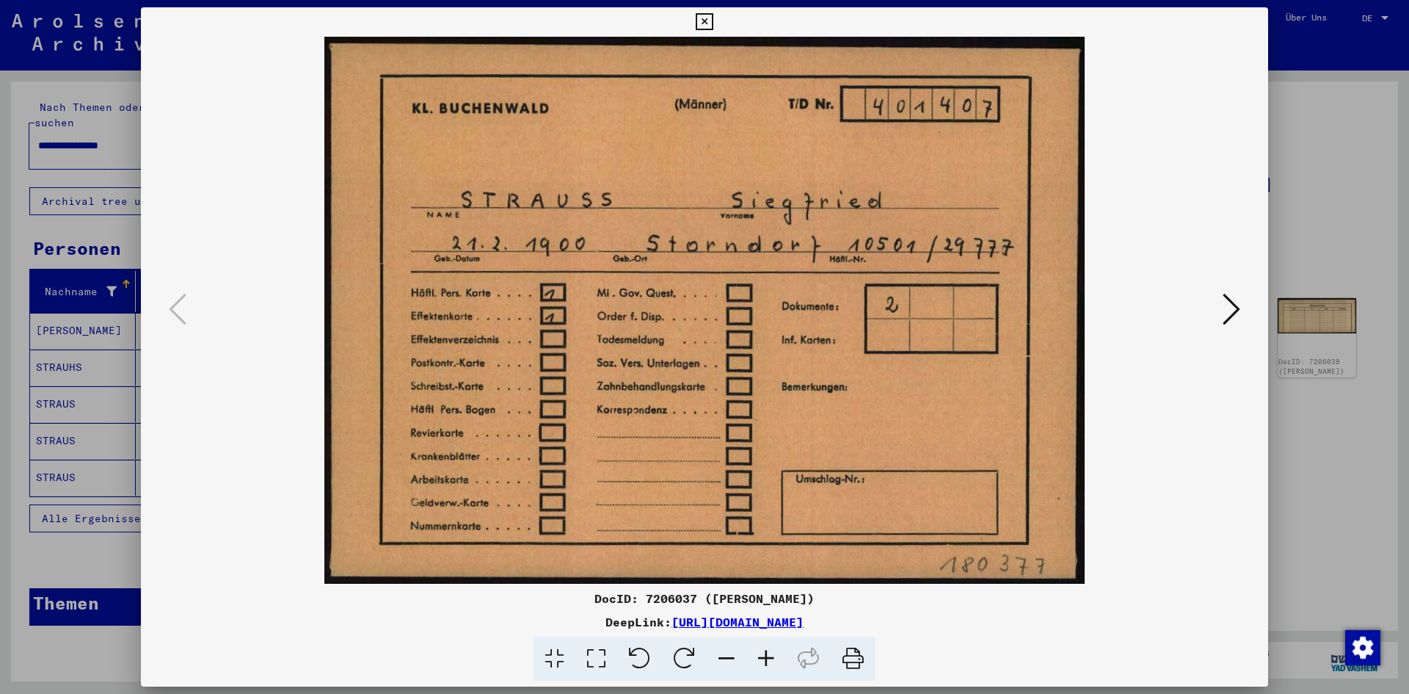
click at [1226, 302] on icon at bounding box center [1232, 308] width 18 height 35
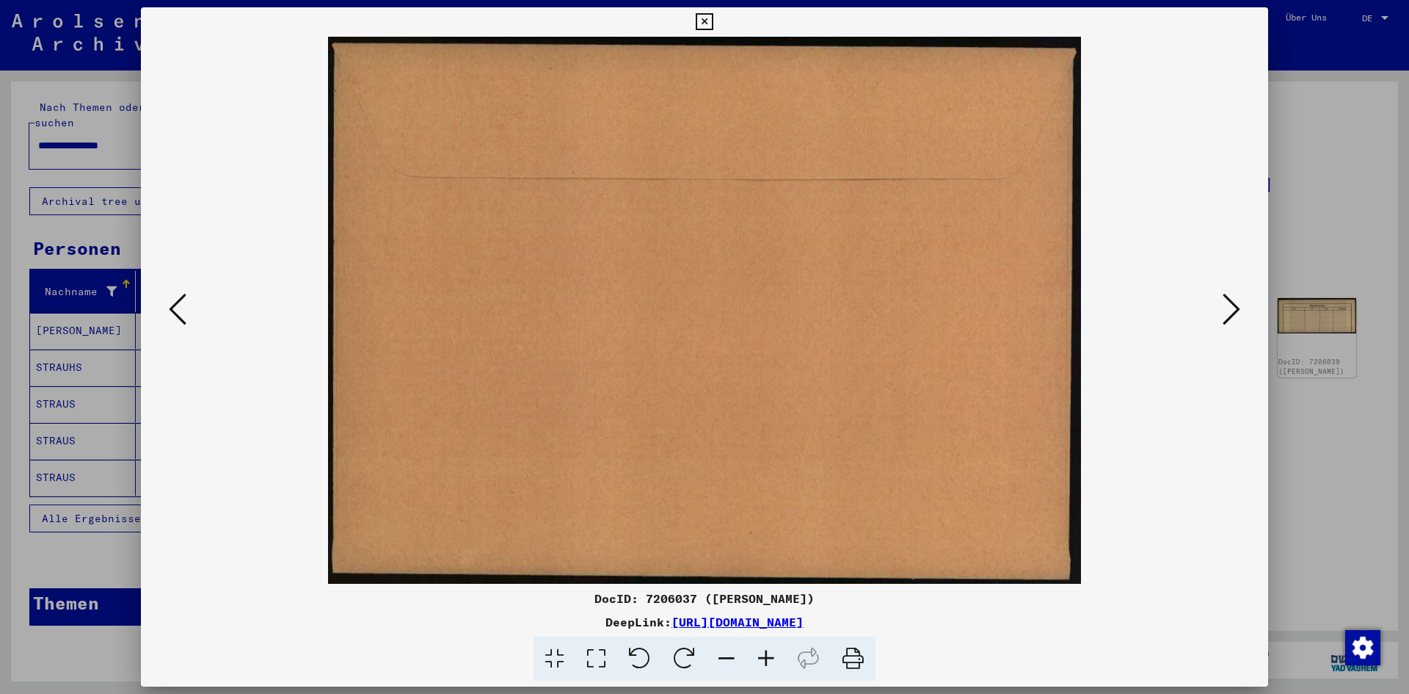
click at [1226, 302] on icon at bounding box center [1232, 308] width 18 height 35
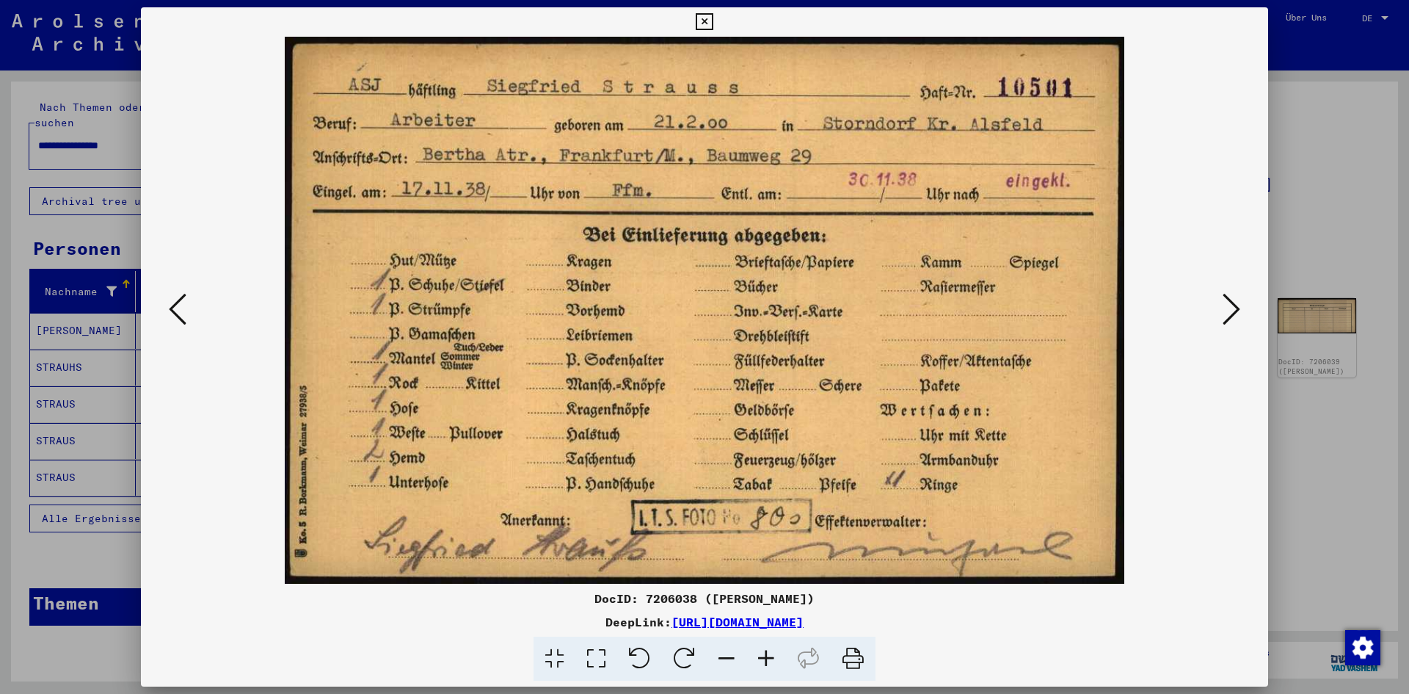
click at [1228, 311] on icon at bounding box center [1232, 308] width 18 height 35
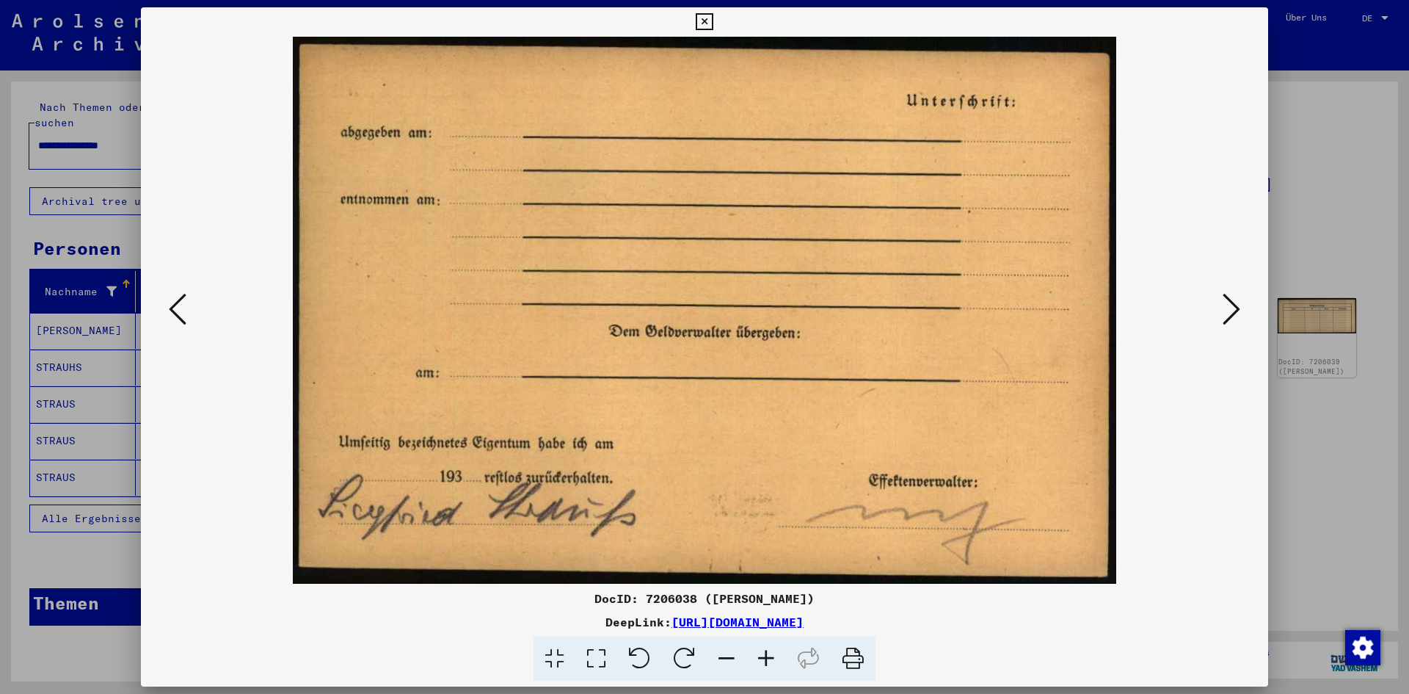
click at [1228, 311] on icon at bounding box center [1232, 308] width 18 height 35
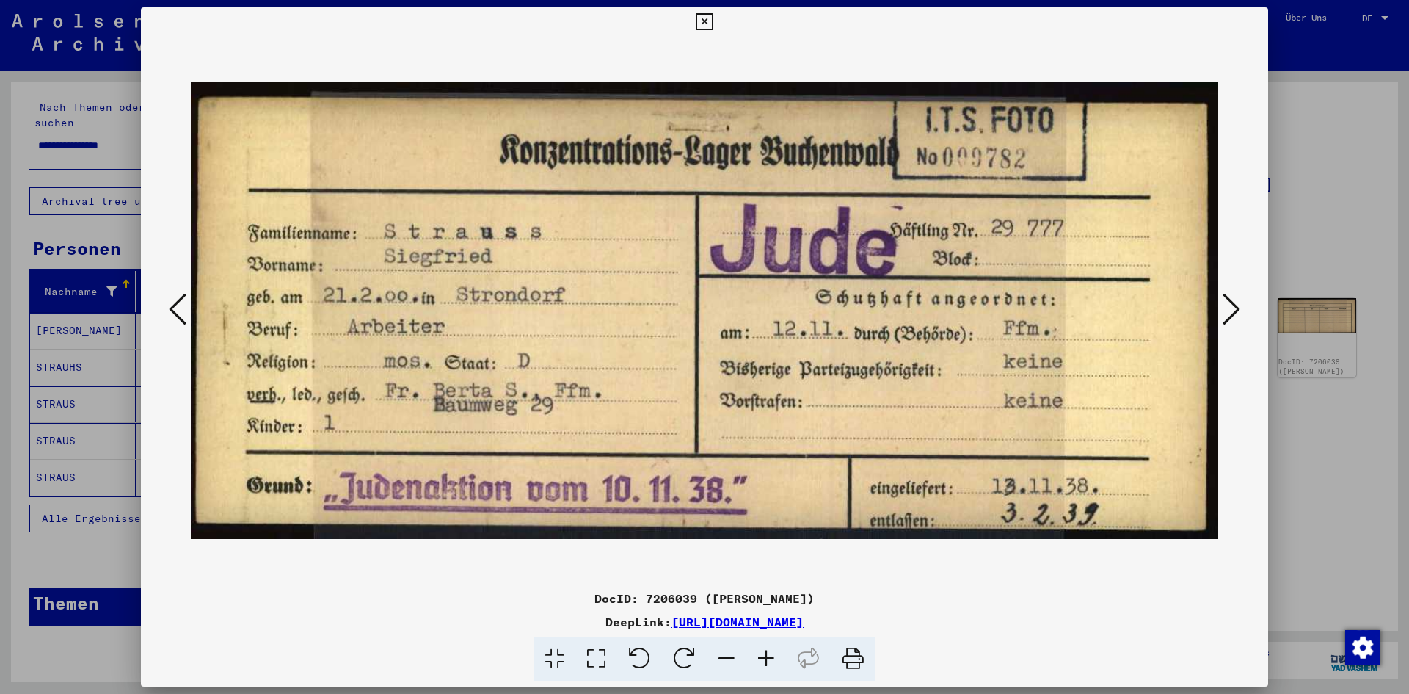
click at [1237, 323] on icon at bounding box center [1232, 308] width 18 height 35
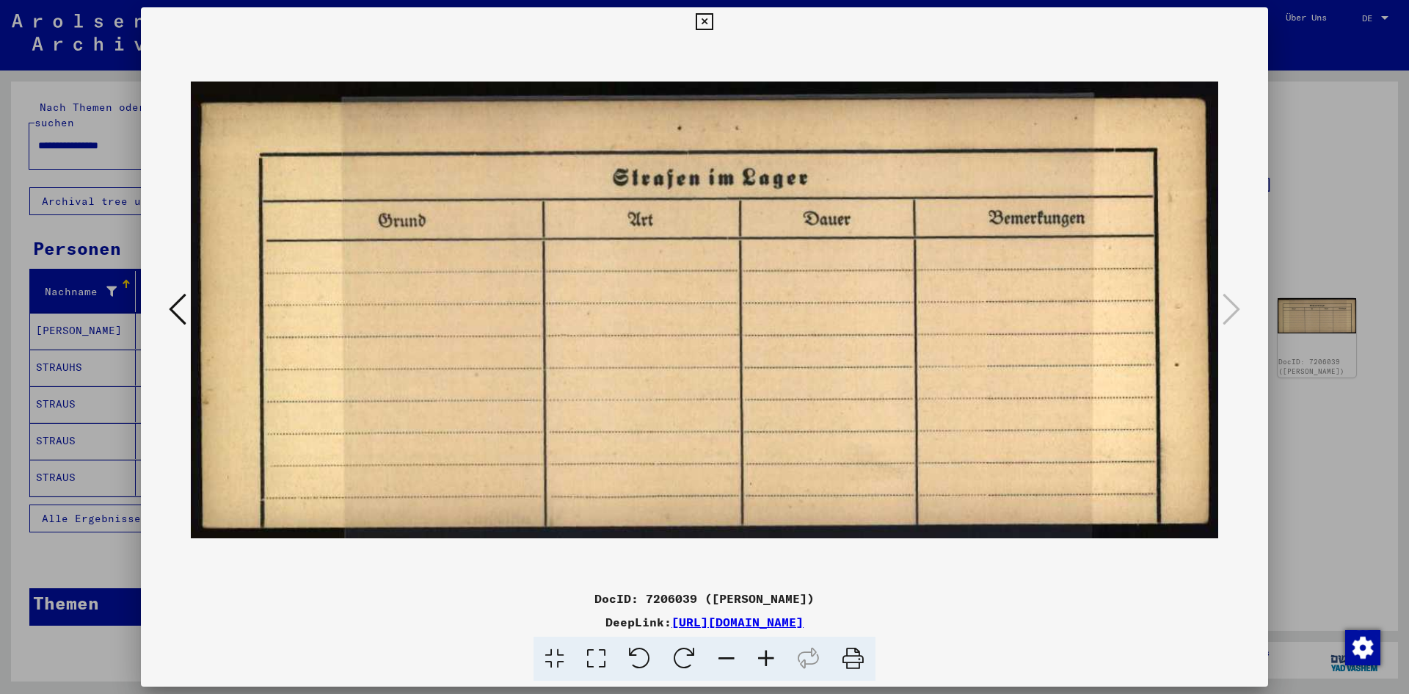
click at [15, 169] on div at bounding box center [704, 347] width 1409 height 694
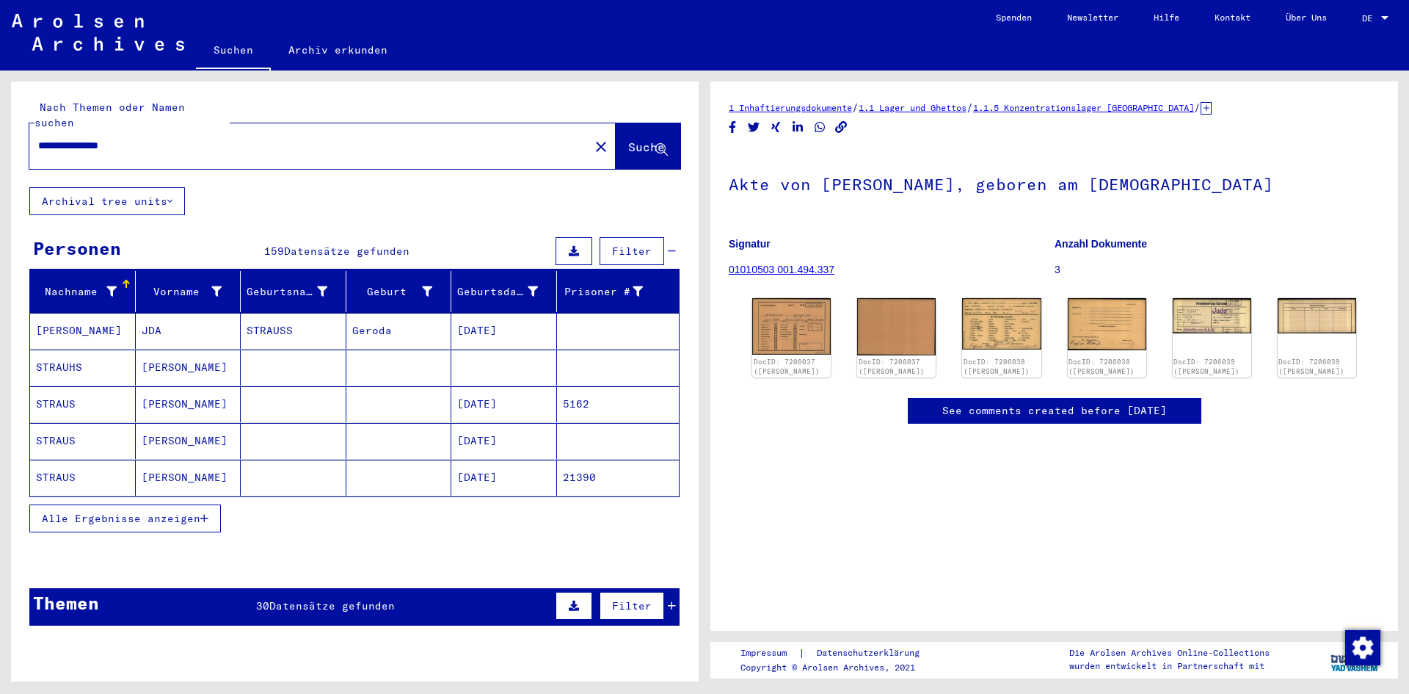
type input "**********"
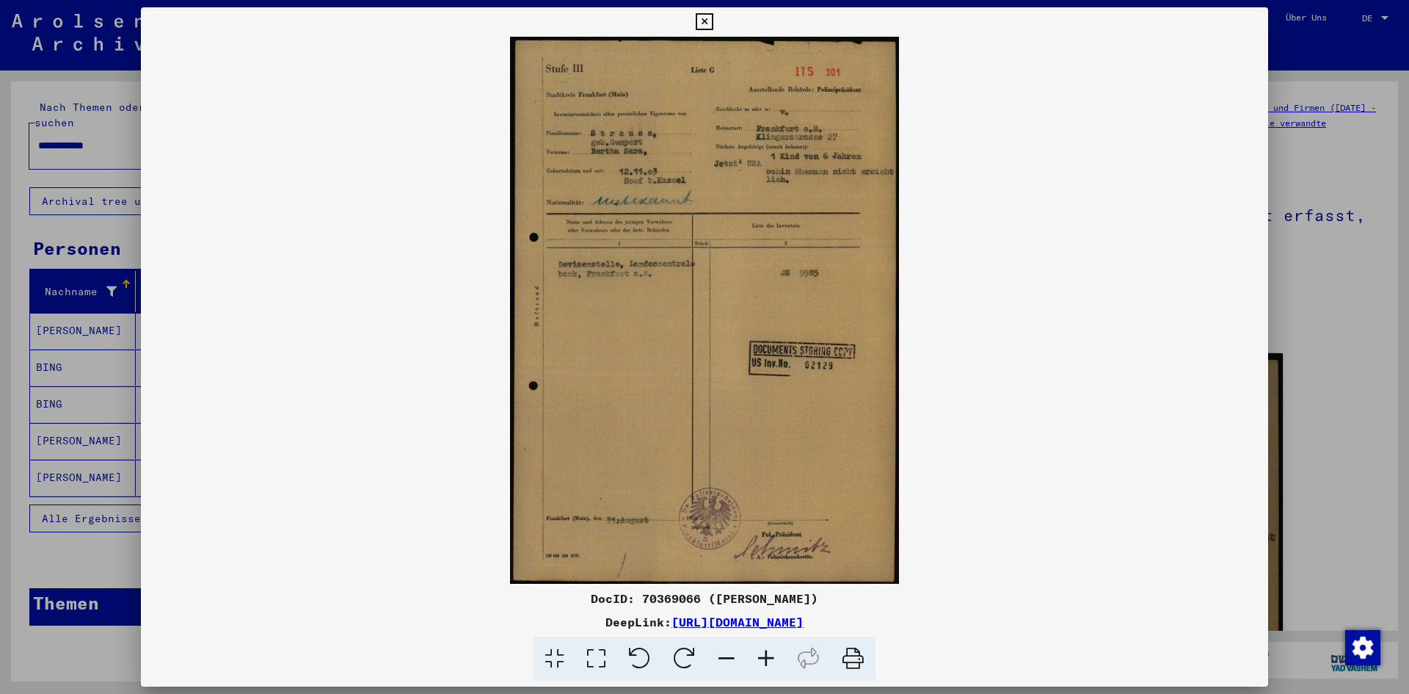
click at [18, 423] on div at bounding box center [704, 347] width 1409 height 694
